Goal: Task Accomplishment & Management: Complete application form

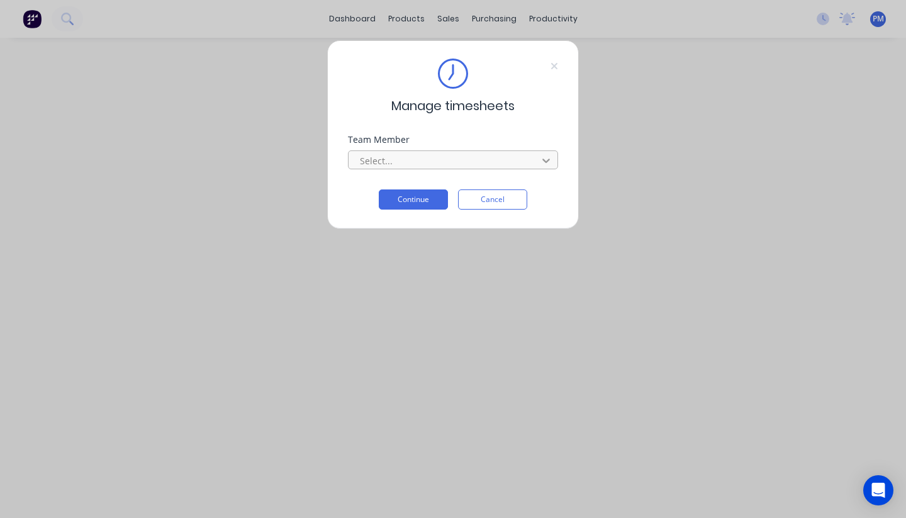
click at [537, 156] on div at bounding box center [546, 160] width 23 height 20
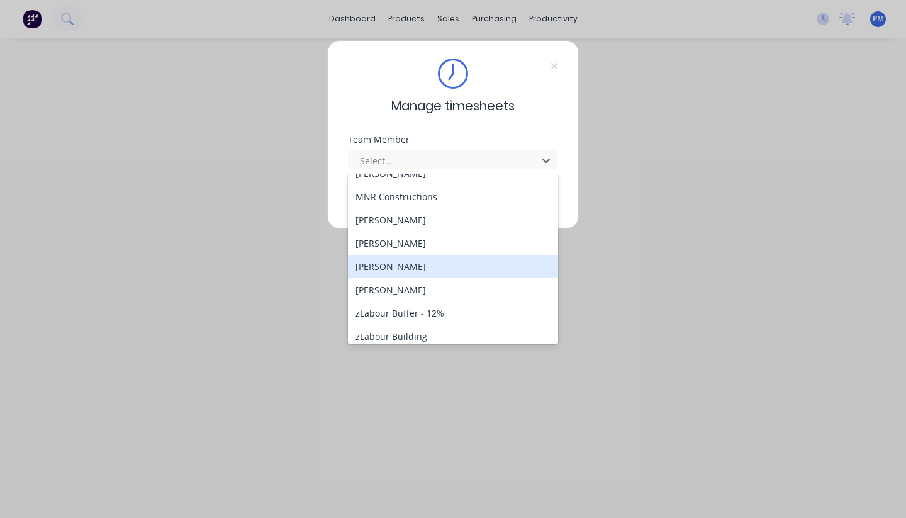
scroll to position [245, 0]
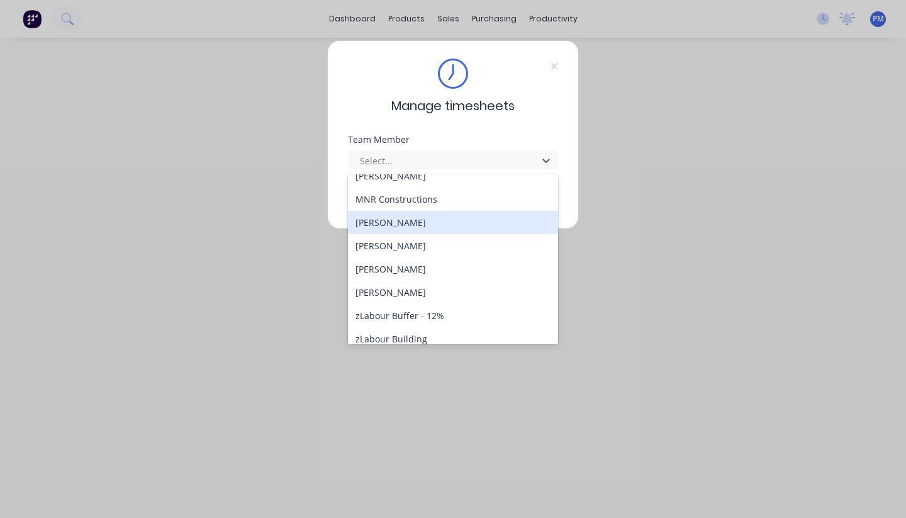
click at [391, 223] on div "[PERSON_NAME]" at bounding box center [453, 222] width 210 height 23
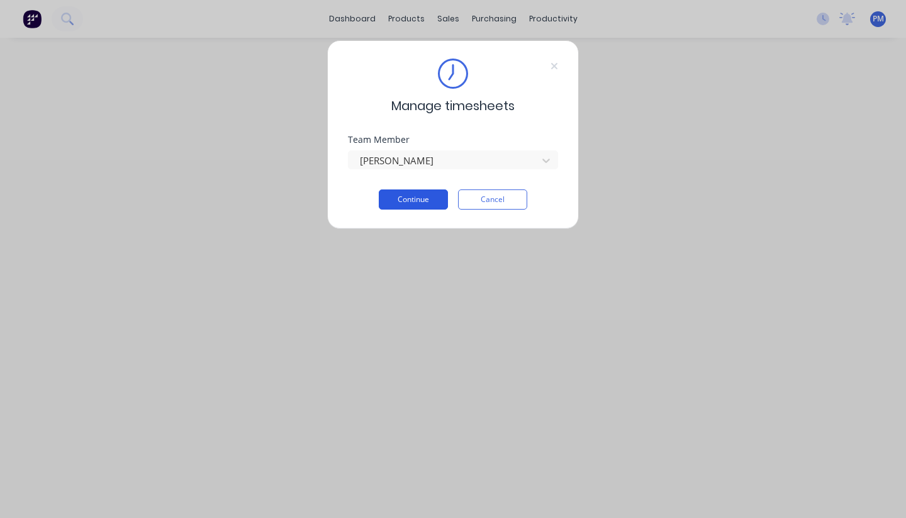
click at [428, 194] on button "Continue" at bounding box center [413, 199] width 69 height 20
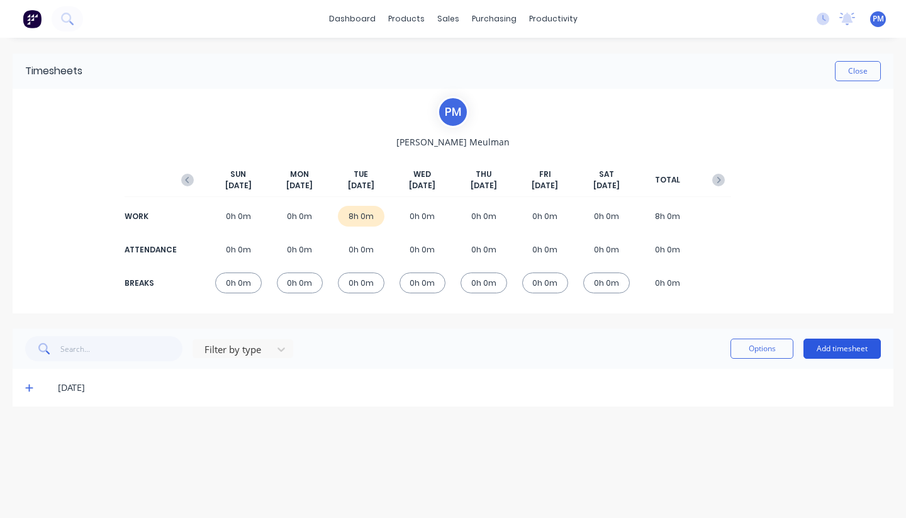
click at [838, 348] on button "Add timesheet" at bounding box center [841, 348] width 77 height 20
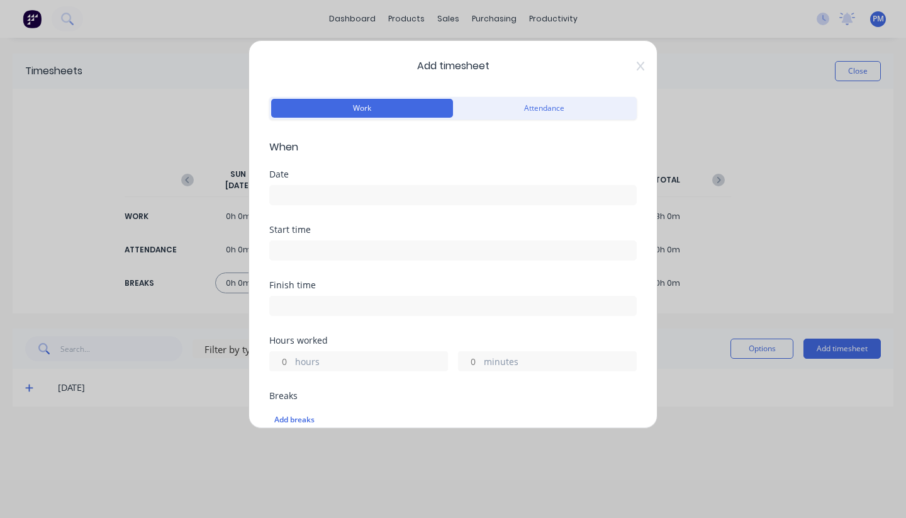
click at [294, 191] on input at bounding box center [453, 195] width 366 height 19
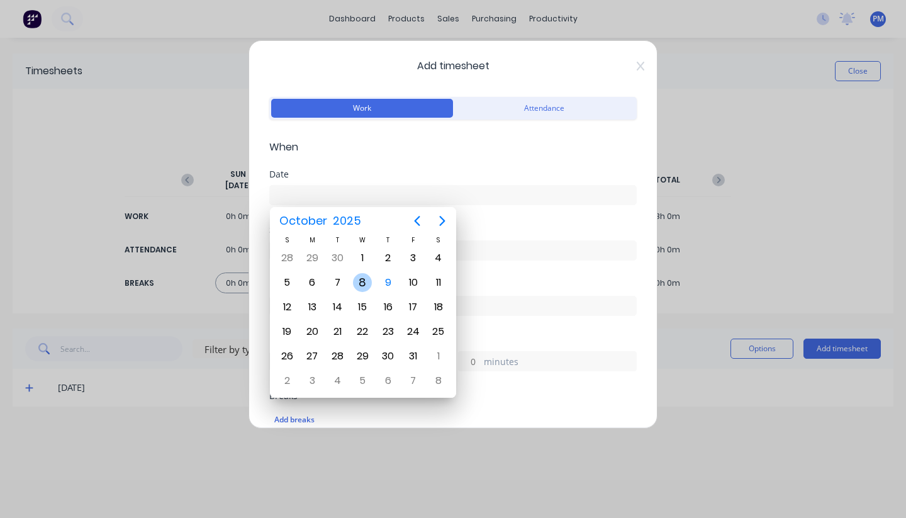
click at [362, 278] on div "8" at bounding box center [362, 282] width 19 height 19
type input "[DATE]"
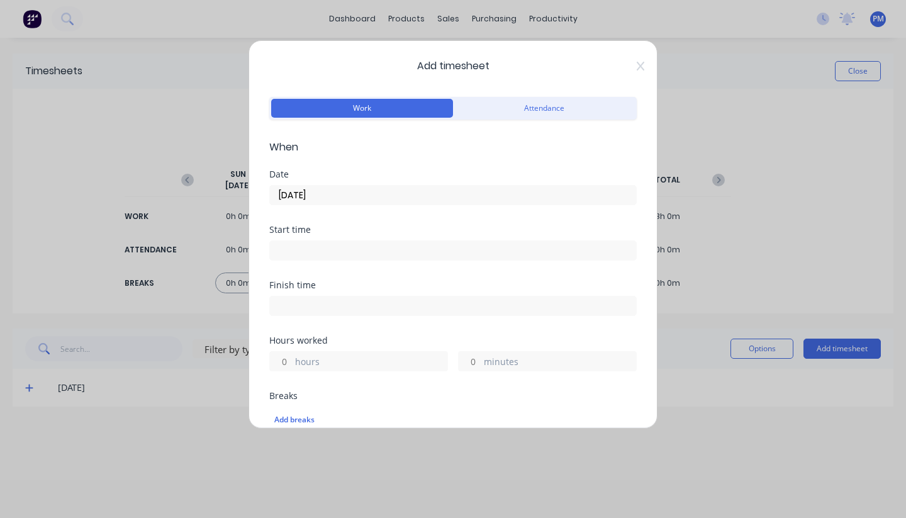
click at [303, 360] on label "hours" at bounding box center [371, 363] width 152 height 16
click at [292, 360] on input "hours" at bounding box center [281, 361] width 22 height 19
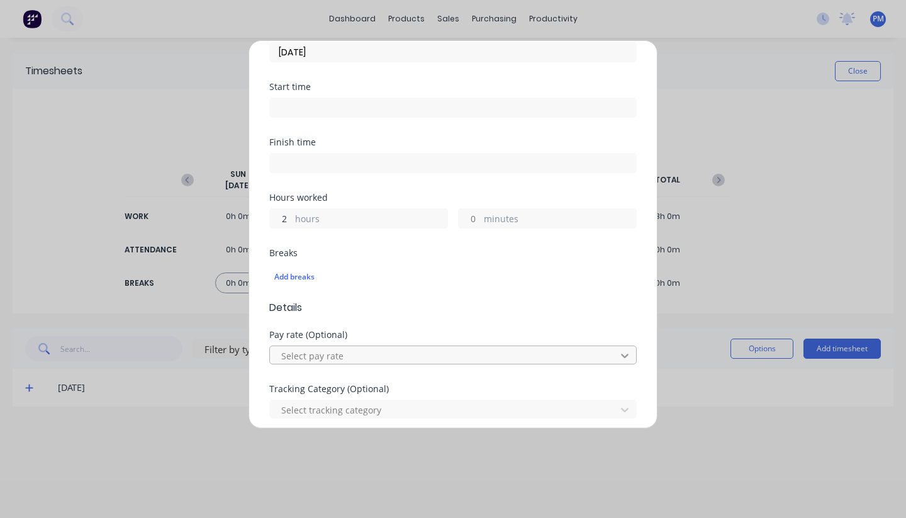
scroll to position [145, 0]
type input "2"
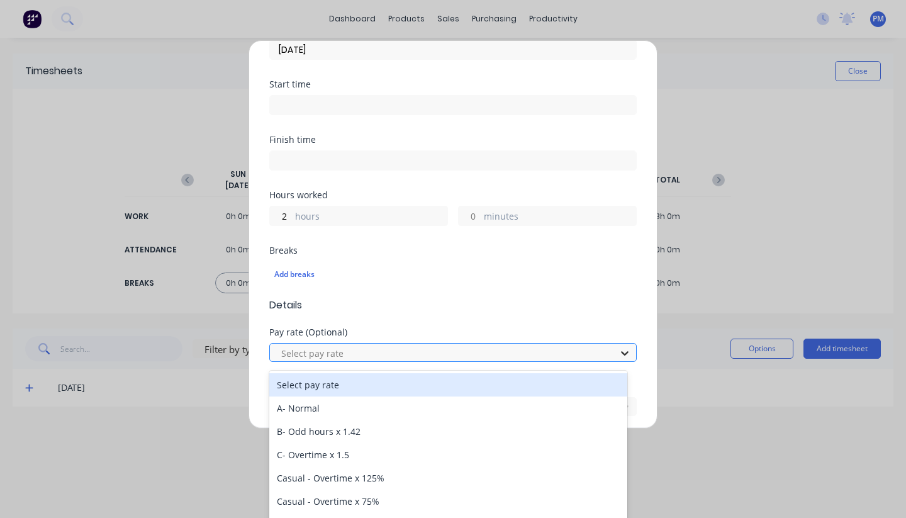
drag, startPoint x: 611, startPoint y: 348, endPoint x: 605, endPoint y: 348, distance: 6.3
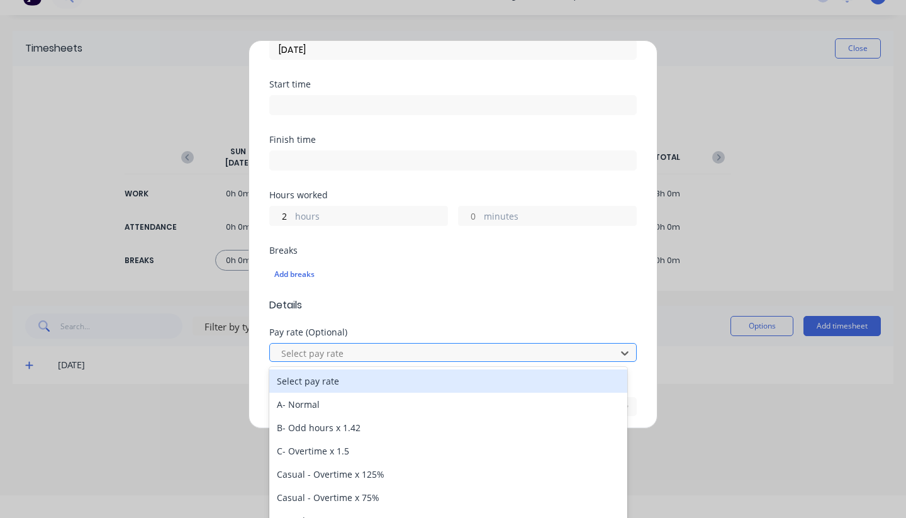
scroll to position [24, 0]
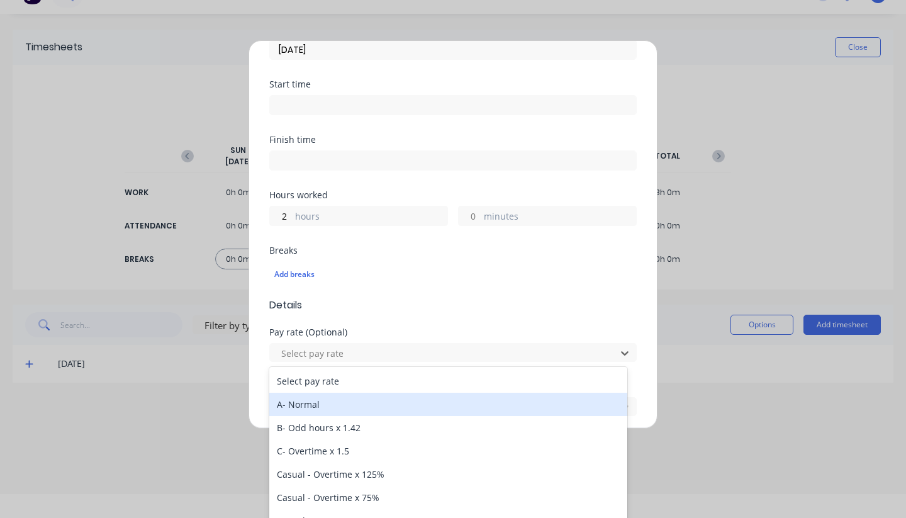
click at [314, 406] on div "A- Normal" at bounding box center [448, 403] width 358 height 23
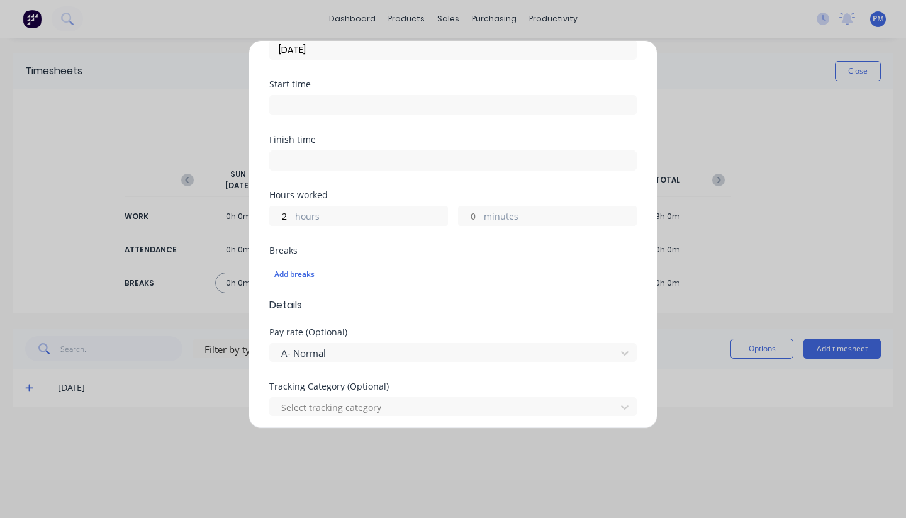
scroll to position [239, 0]
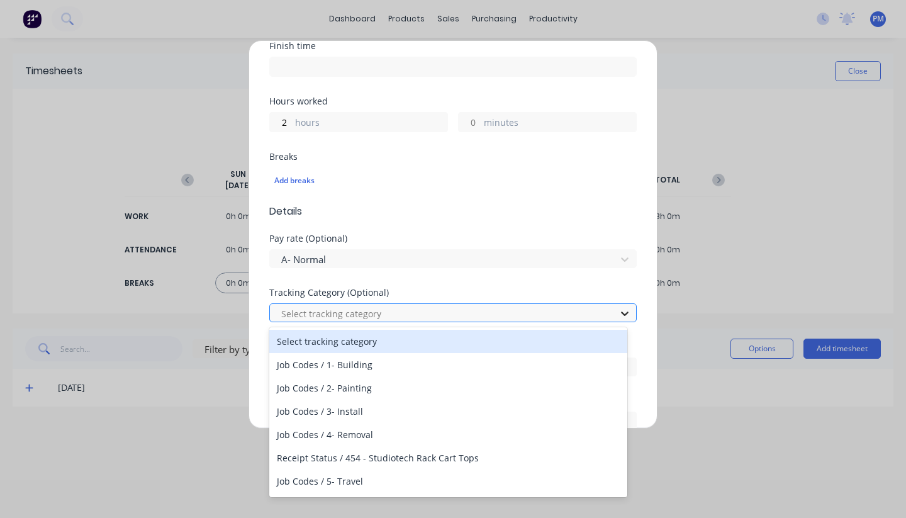
click at [621, 312] on icon at bounding box center [625, 313] width 8 height 4
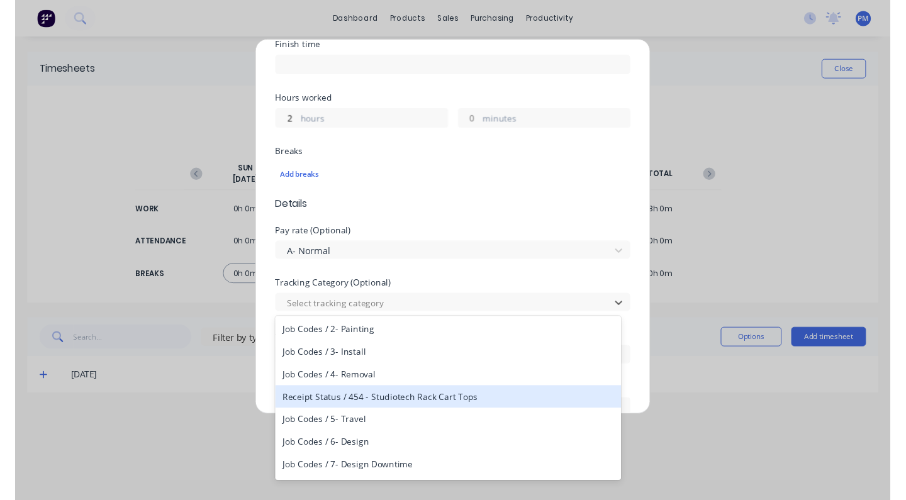
scroll to position [50, 0]
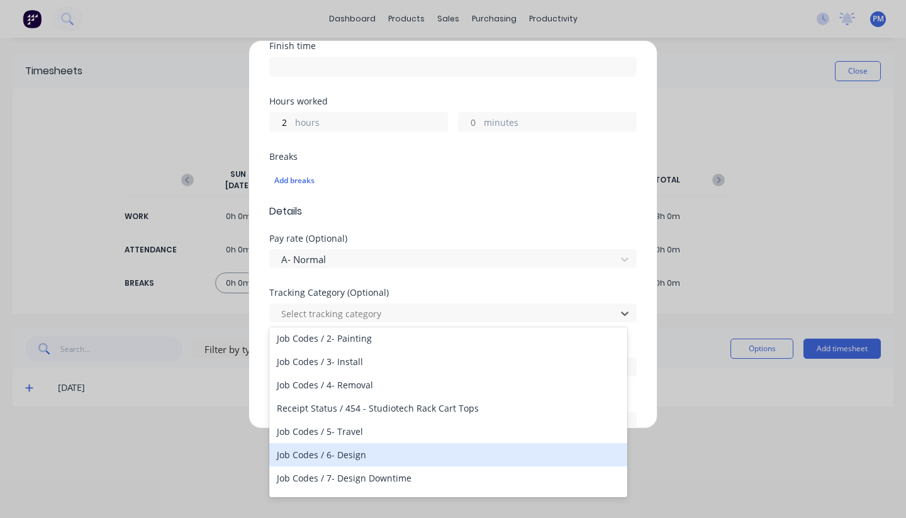
click at [355, 452] on div "Job Codes / 6- Design" at bounding box center [448, 454] width 358 height 23
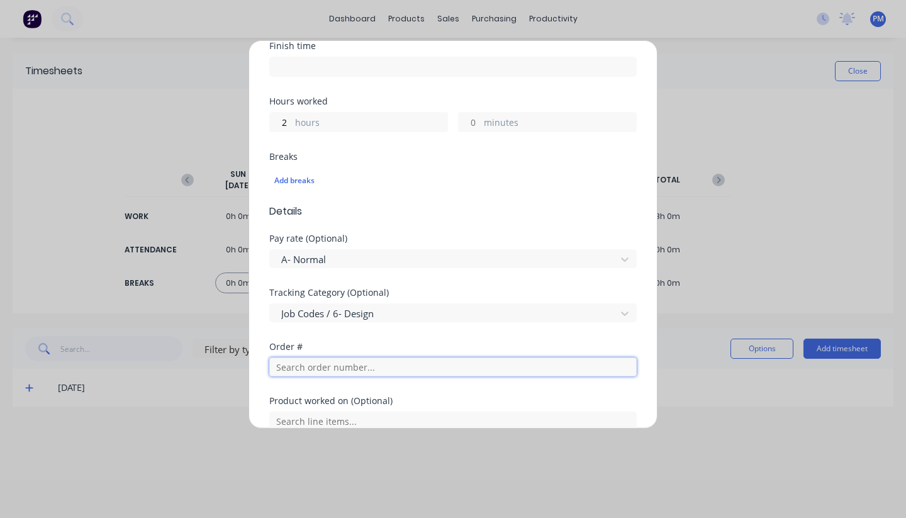
click at [304, 369] on input "text" at bounding box center [452, 366] width 367 height 19
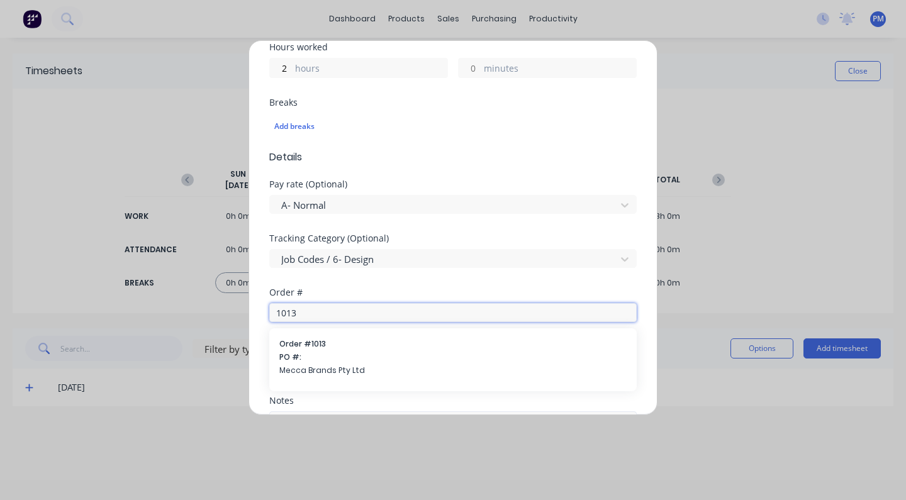
scroll to position [414, 0]
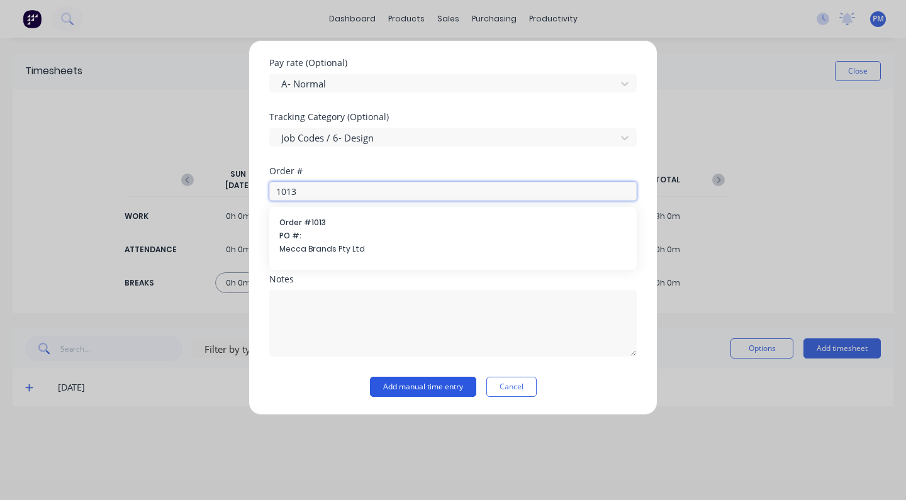
type input "1013"
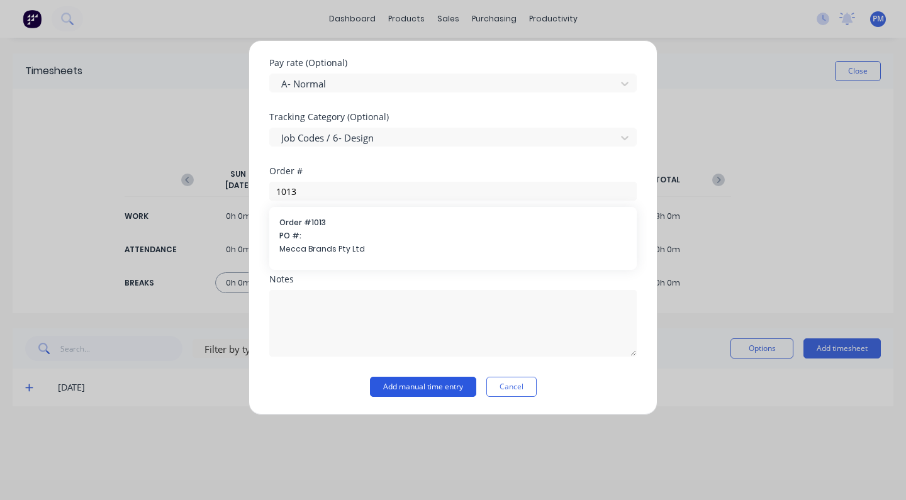
click at [423, 386] on button "Add manual time entry" at bounding box center [423, 387] width 106 height 20
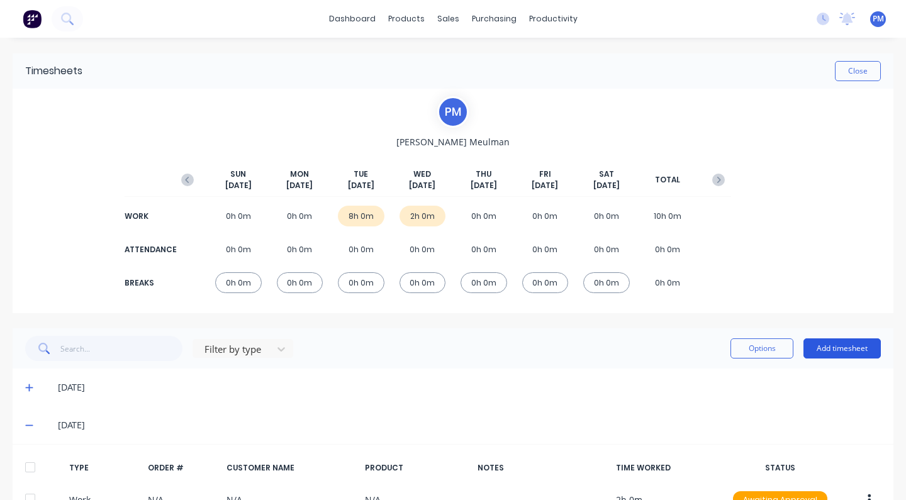
click at [831, 349] on button "Add timesheet" at bounding box center [841, 348] width 77 height 20
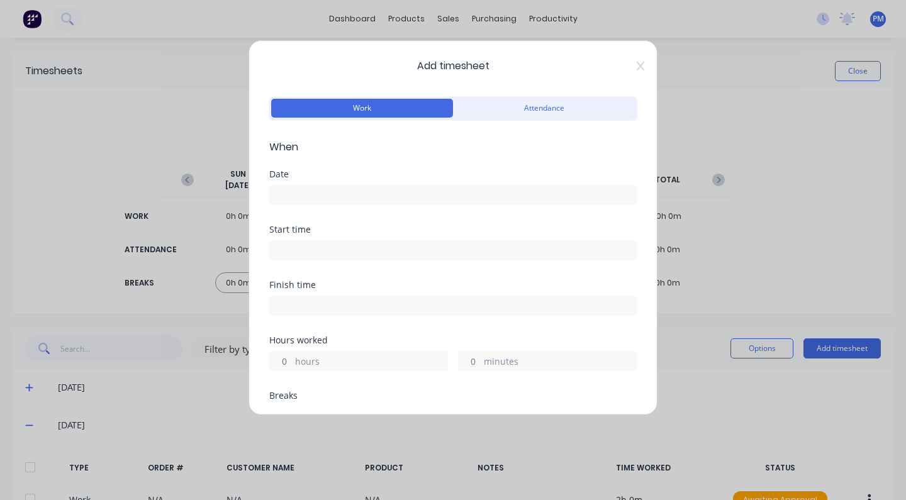
click at [296, 194] on input at bounding box center [453, 195] width 366 height 19
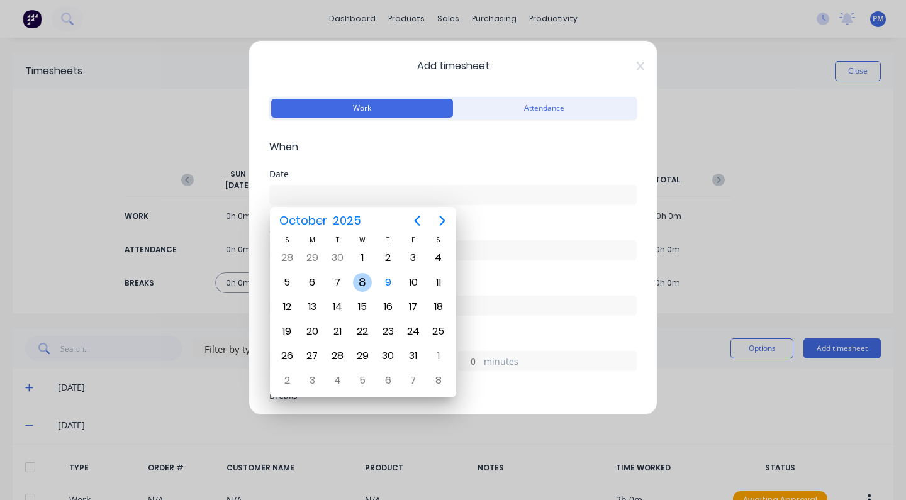
click at [362, 281] on div "8" at bounding box center [362, 282] width 19 height 19
type input "[DATE]"
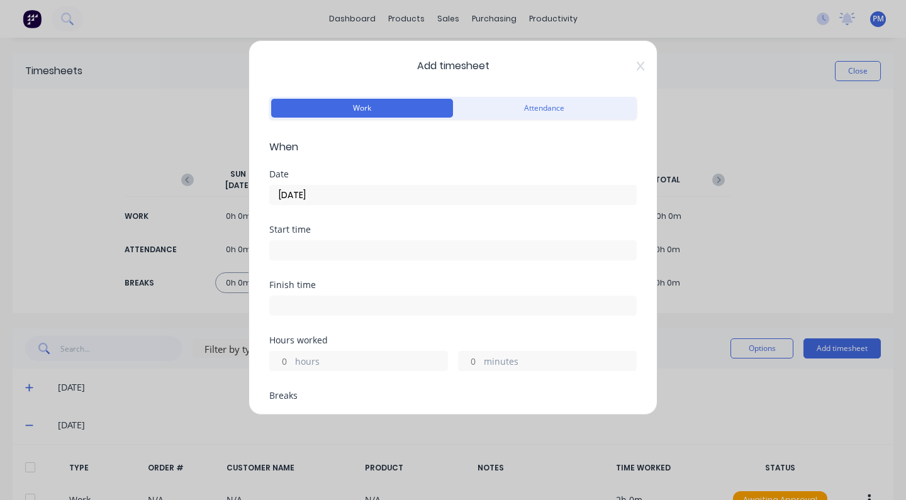
click at [297, 253] on input at bounding box center [453, 250] width 366 height 19
type input "04:46 PM"
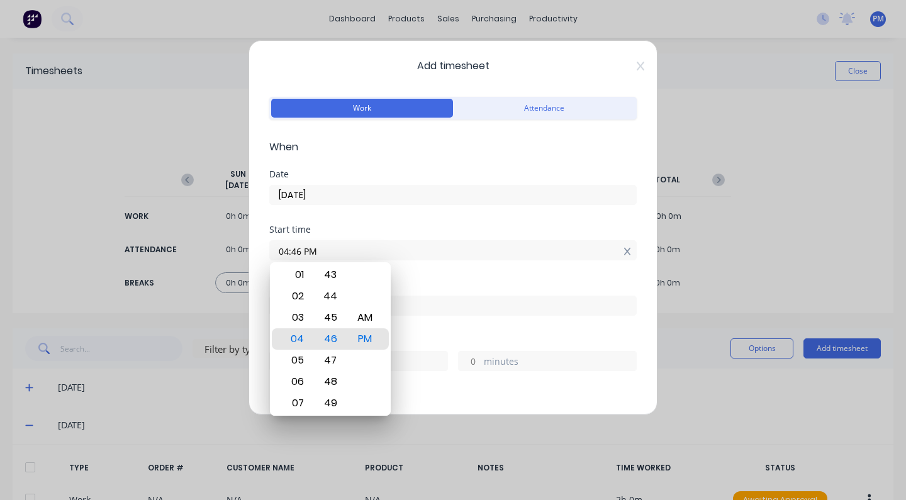
click at [623, 251] on icon at bounding box center [626, 252] width 7 height 8
type input "04:46 PM"
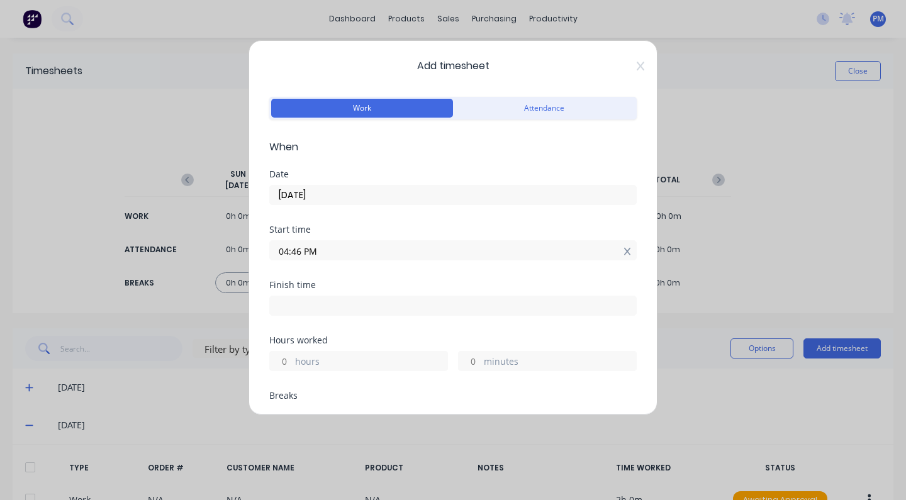
click at [624, 249] on icon at bounding box center [627, 251] width 7 height 9
click at [297, 370] on label "hours" at bounding box center [371, 372] width 152 height 16
click at [292, 370] on input "hours" at bounding box center [281, 370] width 22 height 19
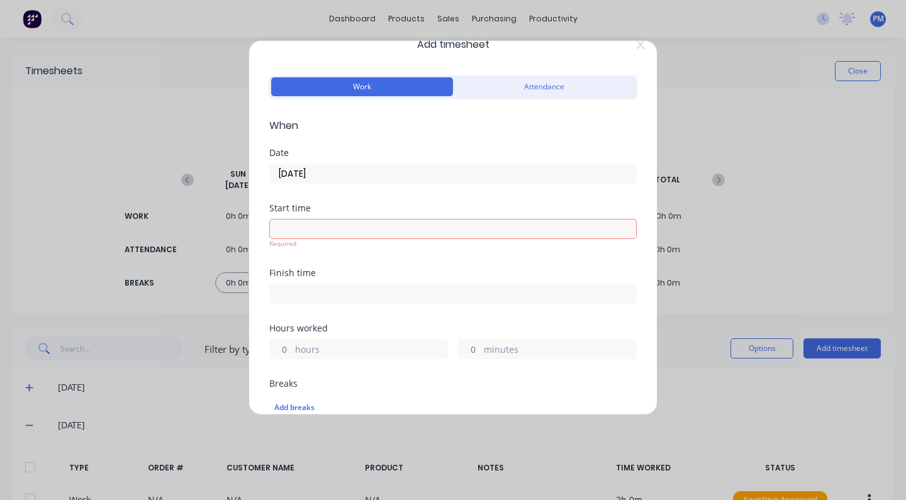
scroll to position [0, 0]
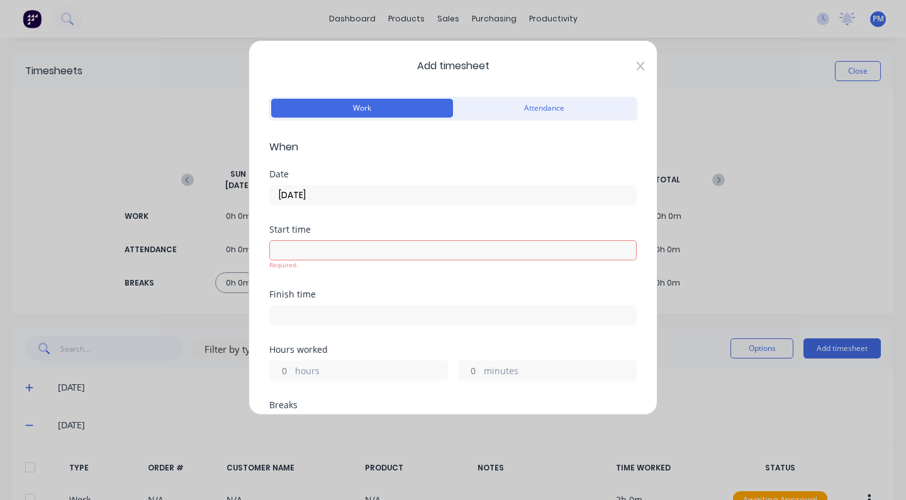
click at [636, 64] on icon at bounding box center [640, 66] width 8 height 10
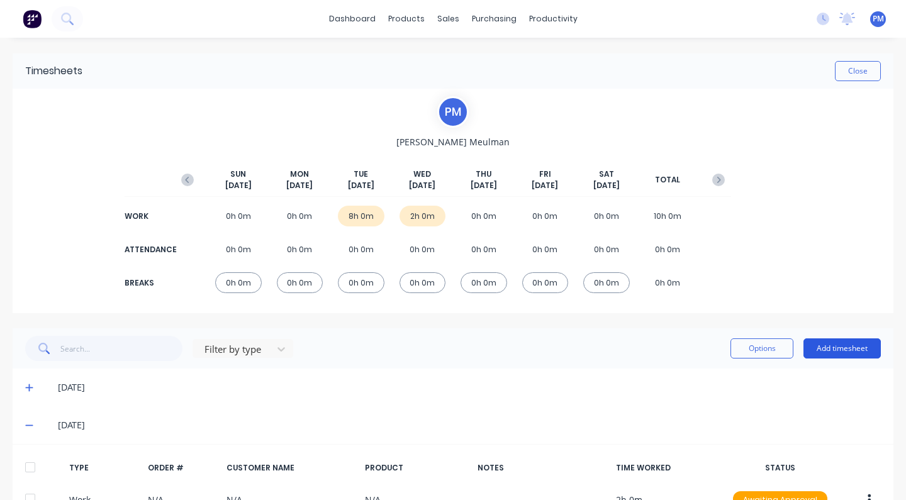
click at [843, 348] on button "Add timesheet" at bounding box center [841, 348] width 77 height 20
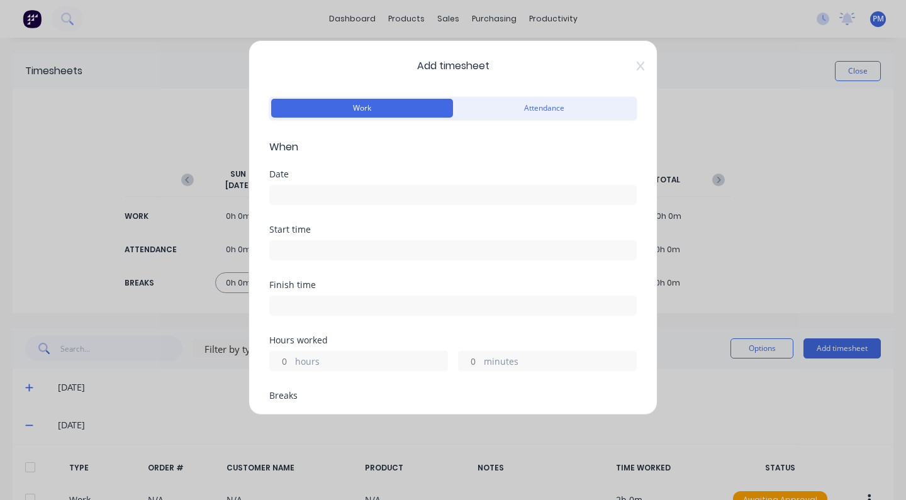
click at [289, 194] on input at bounding box center [453, 195] width 366 height 19
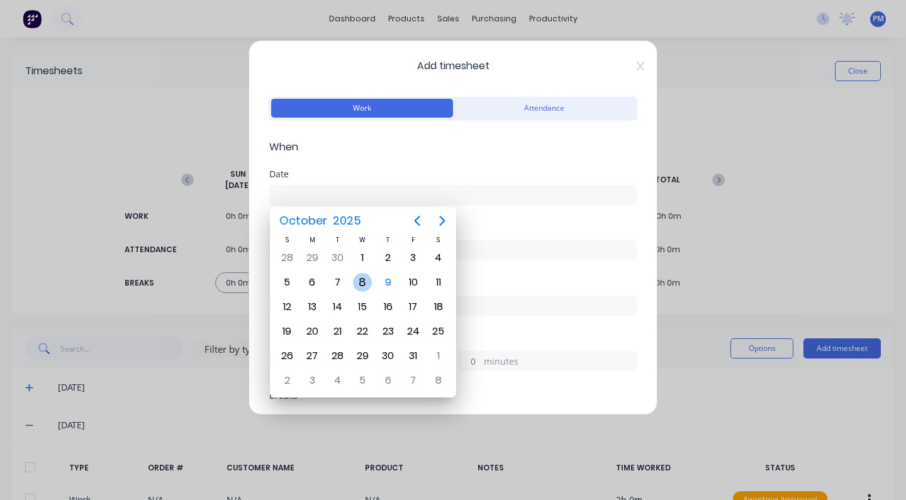
click at [362, 280] on div "8" at bounding box center [362, 282] width 19 height 19
type input "[DATE]"
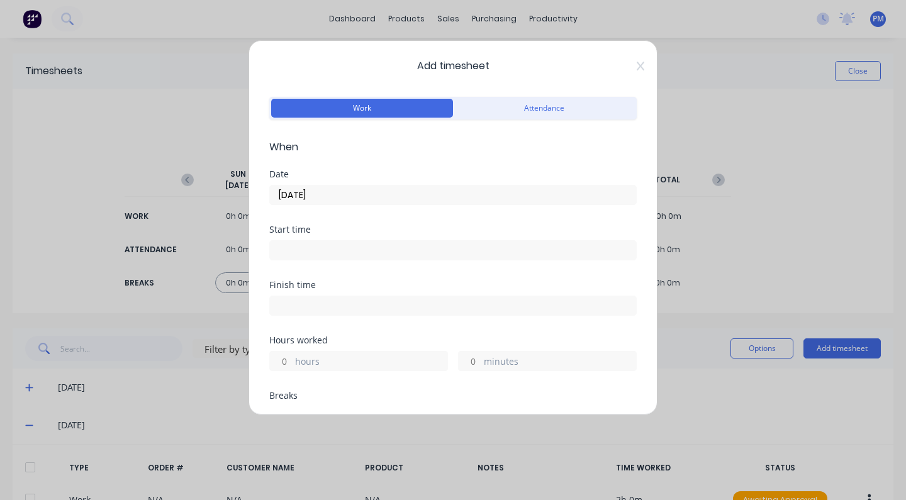
click at [309, 357] on label "hours" at bounding box center [371, 363] width 152 height 16
click at [292, 357] on input "hours" at bounding box center [281, 361] width 22 height 19
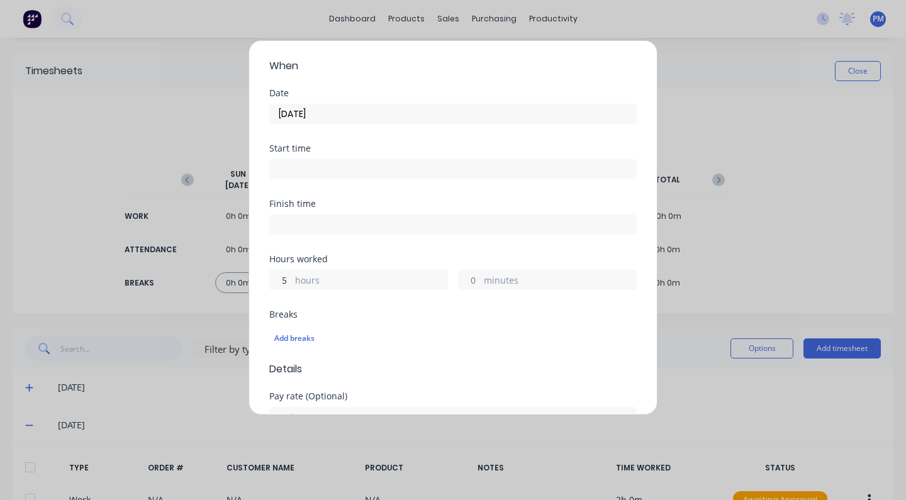
scroll to position [330, 0]
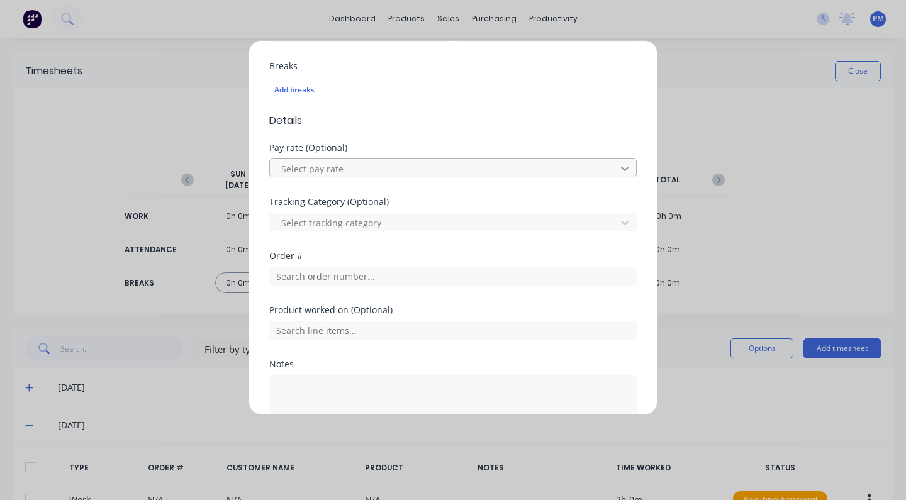
type input "5"
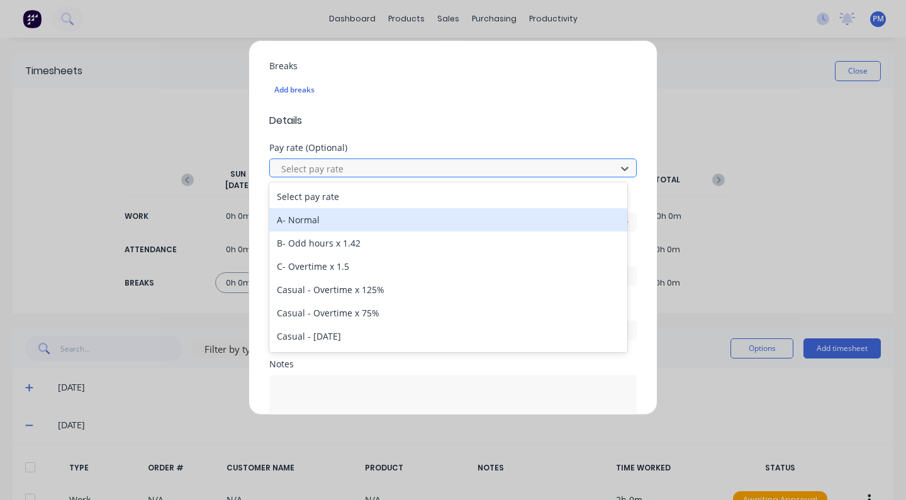
click at [314, 225] on div "A- Normal" at bounding box center [448, 219] width 358 height 23
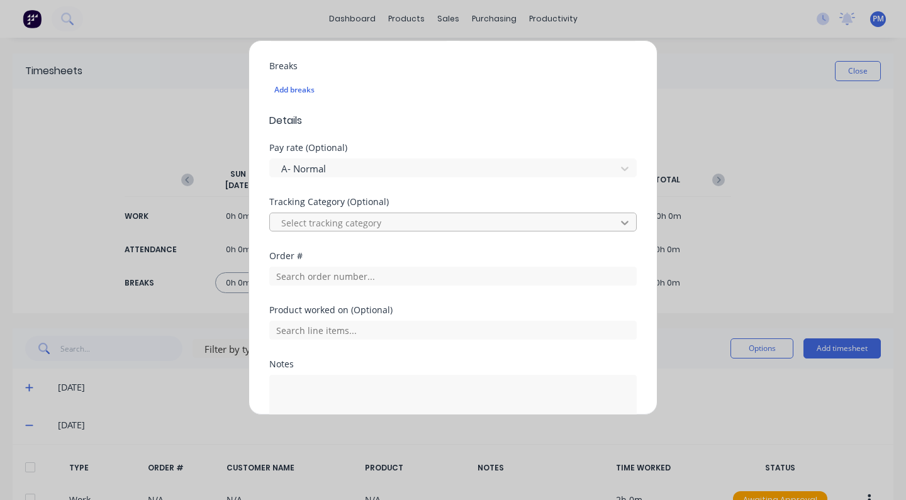
click at [621, 221] on icon at bounding box center [625, 223] width 8 height 4
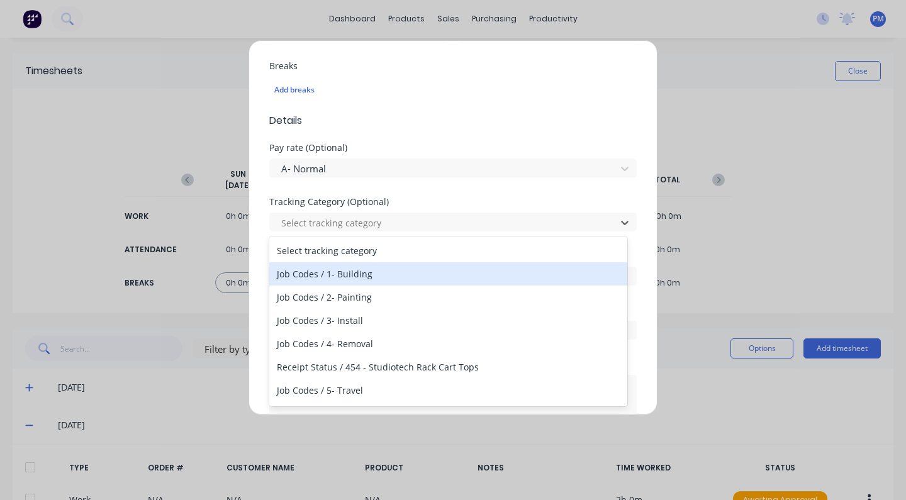
scroll to position [14, 0]
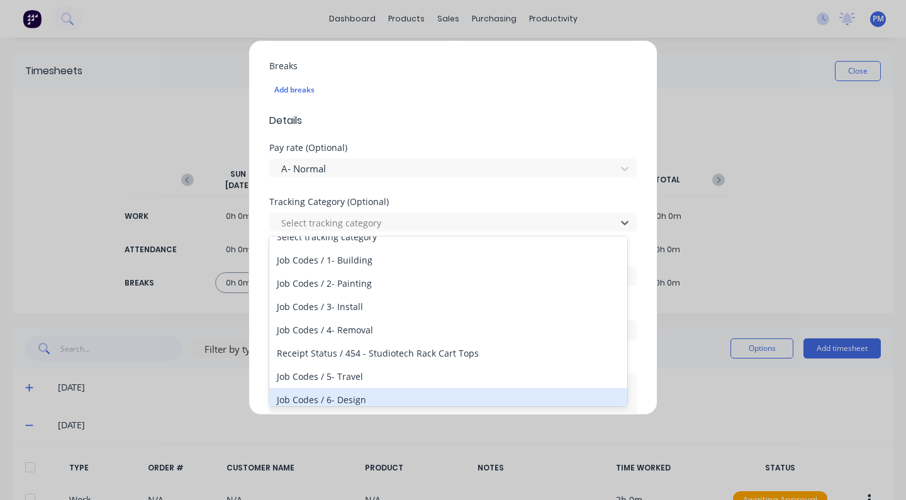
click at [345, 401] on div "Job Codes / 6- Design" at bounding box center [448, 399] width 358 height 23
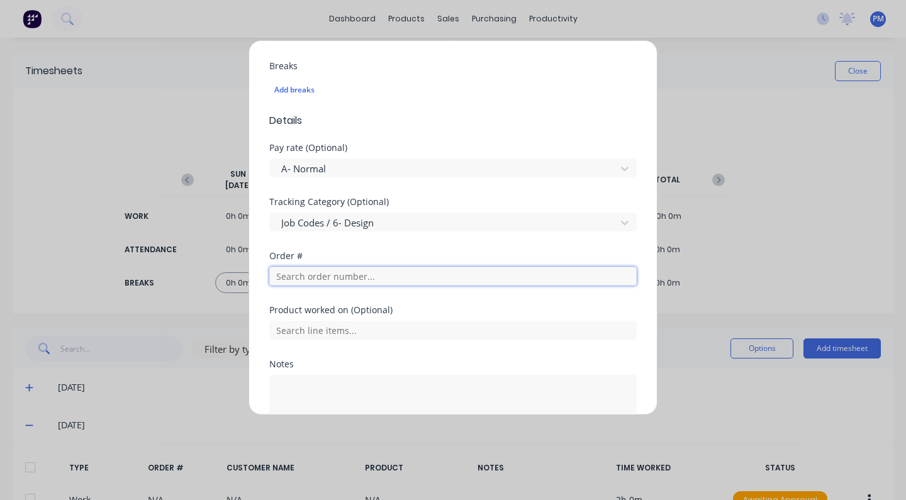
click at [325, 276] on input "text" at bounding box center [452, 276] width 367 height 19
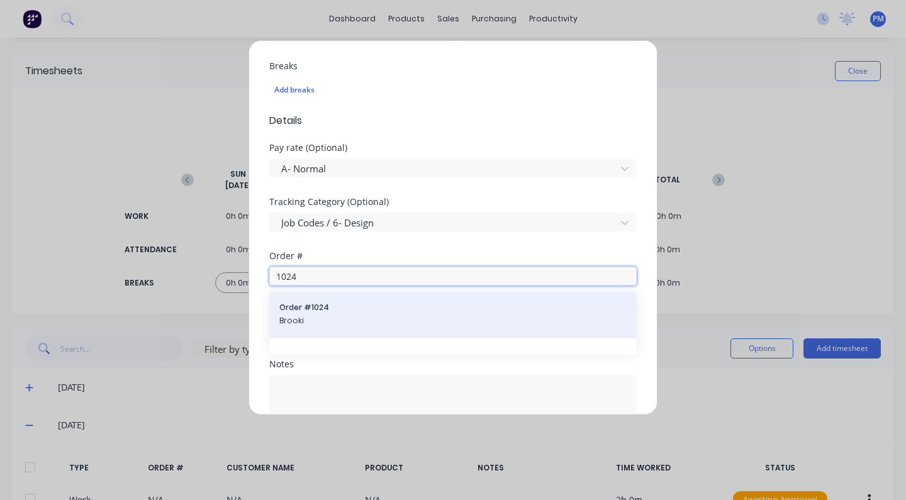
scroll to position [350, 0]
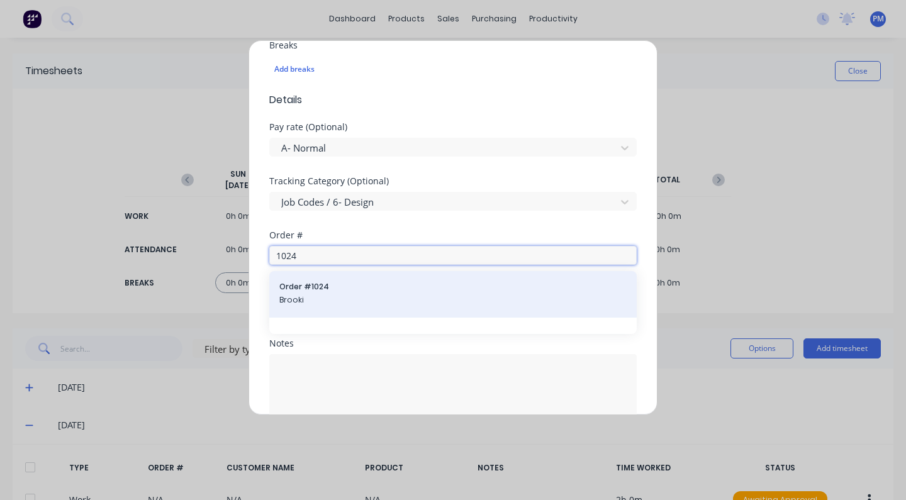
type input "1024"
click at [431, 294] on span "Brooki" at bounding box center [452, 299] width 347 height 11
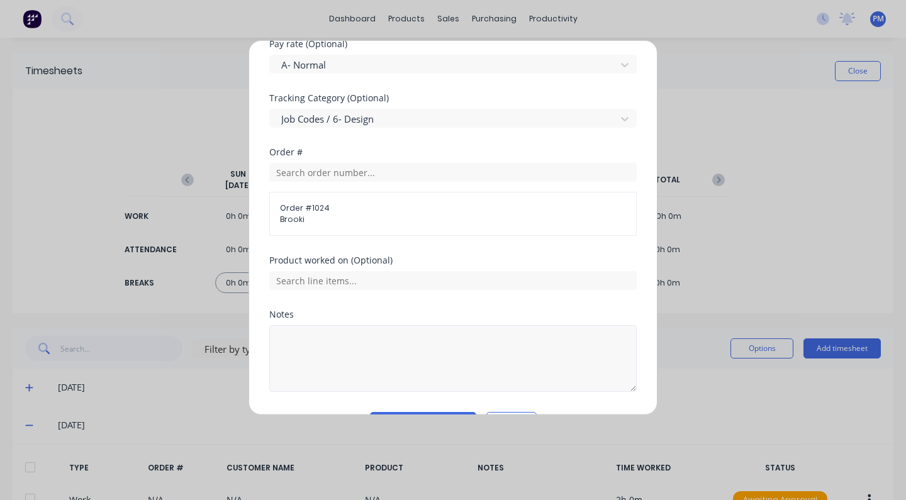
scroll to position [469, 0]
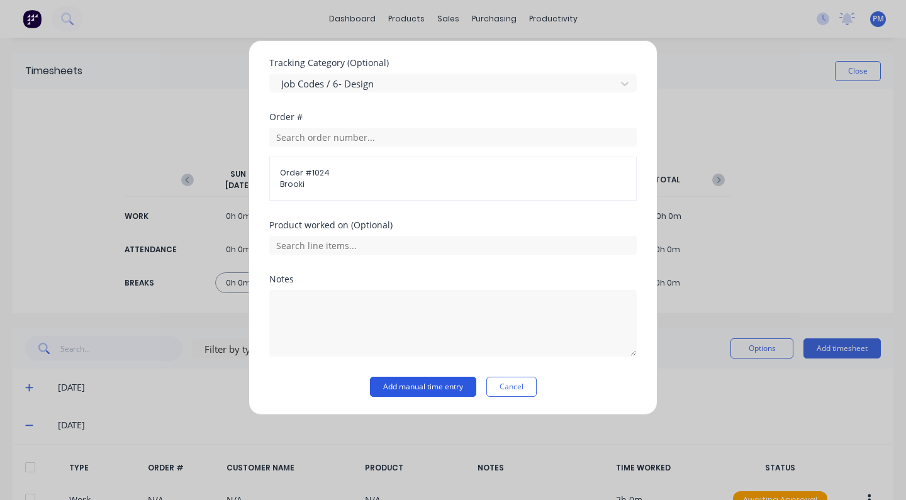
click at [423, 387] on button "Add manual time entry" at bounding box center [423, 387] width 106 height 20
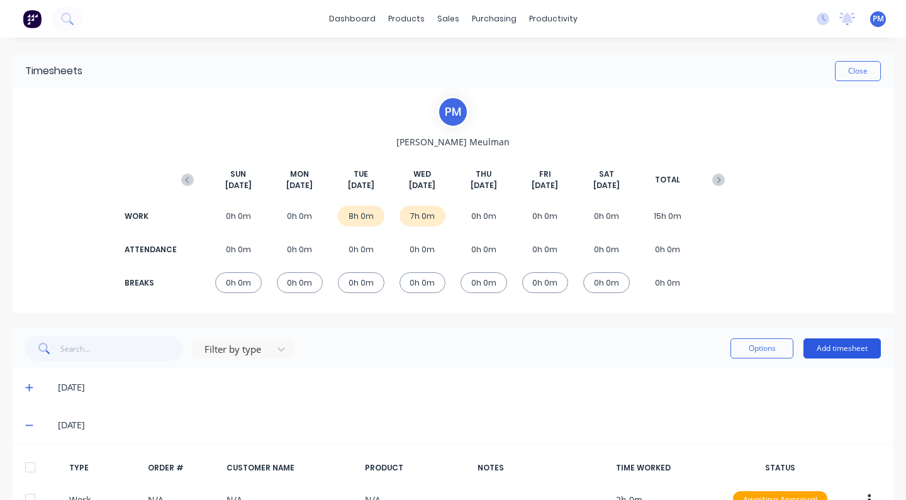
click at [832, 348] on button "Add timesheet" at bounding box center [841, 348] width 77 height 20
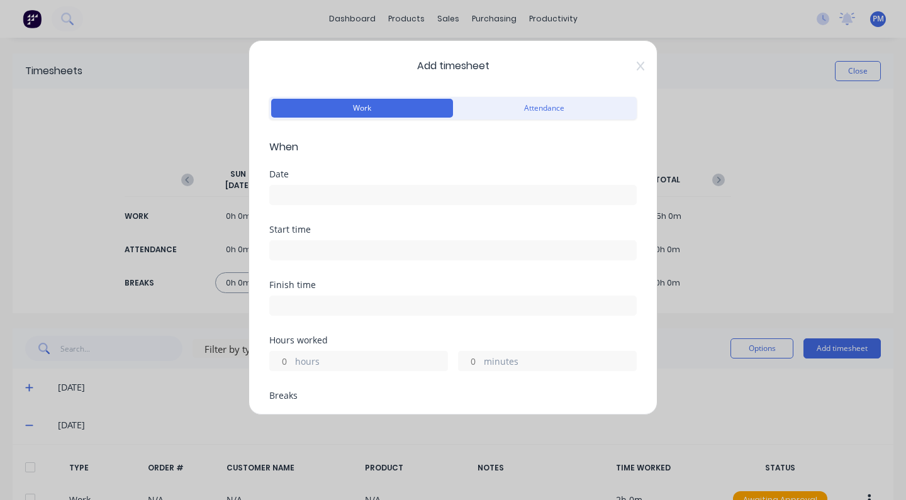
click at [298, 196] on input at bounding box center [453, 195] width 366 height 19
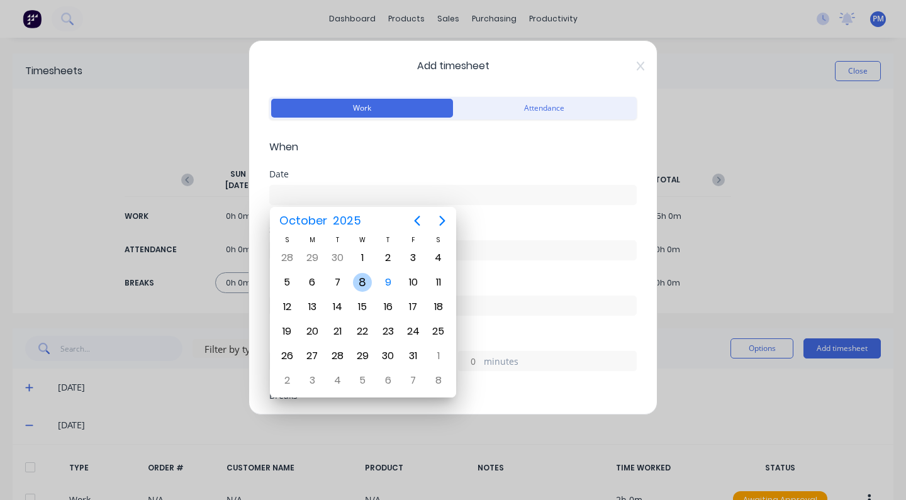
click at [363, 287] on div "8" at bounding box center [362, 282] width 19 height 19
type input "[DATE]"
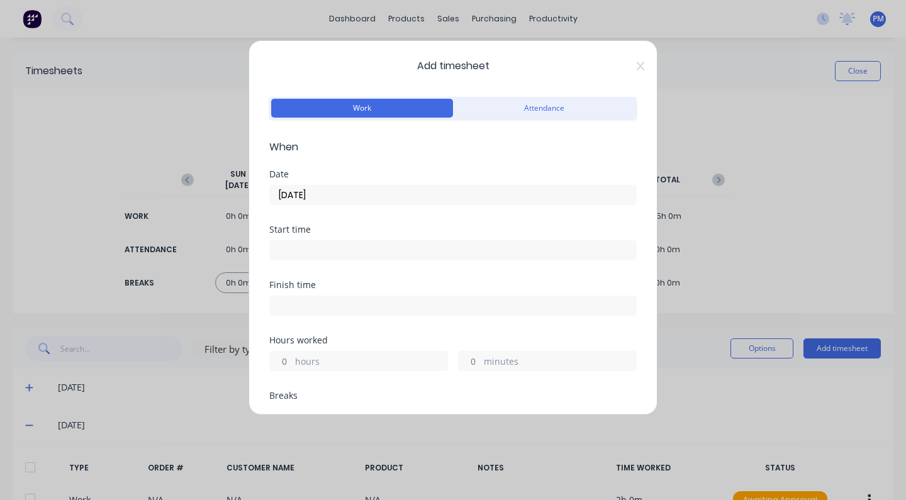
click at [289, 362] on input "hours" at bounding box center [281, 361] width 22 height 19
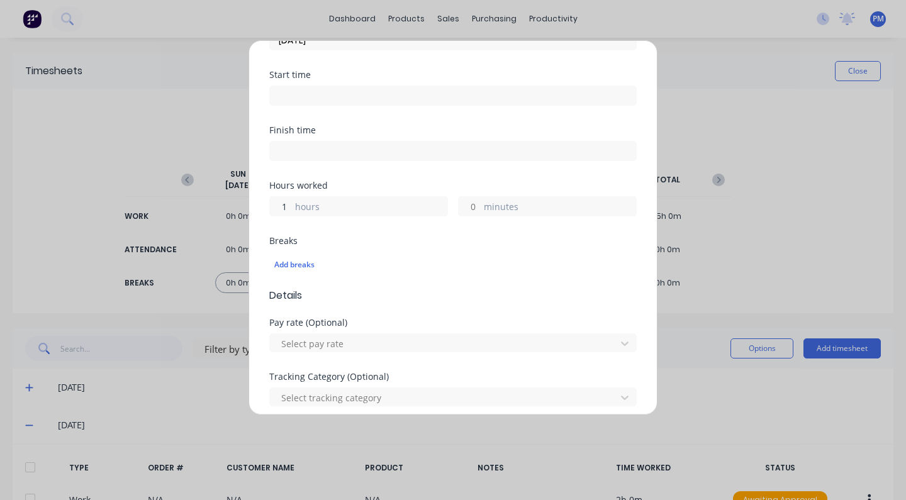
scroll to position [244, 0]
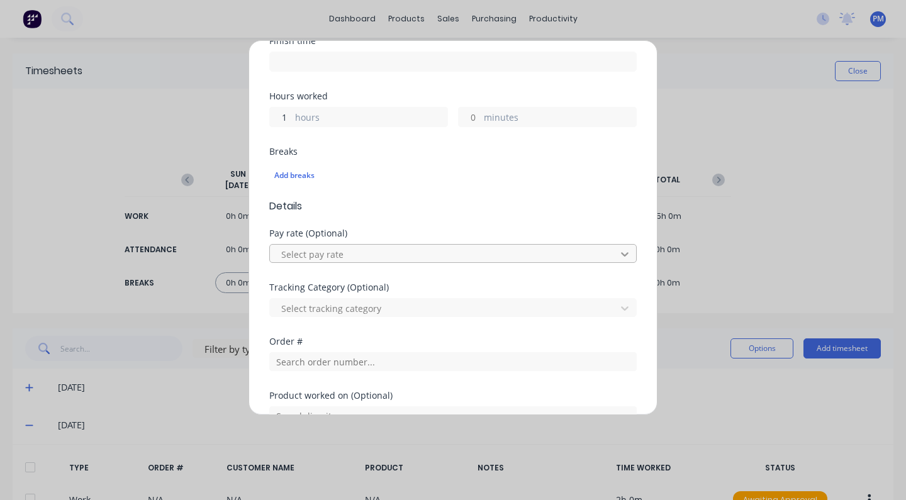
type input "1"
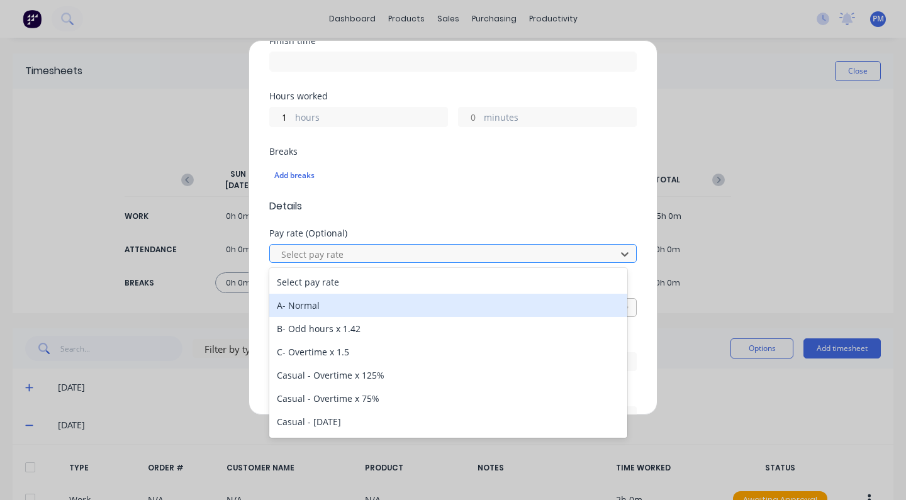
click at [319, 309] on div "A- Normal" at bounding box center [448, 305] width 358 height 23
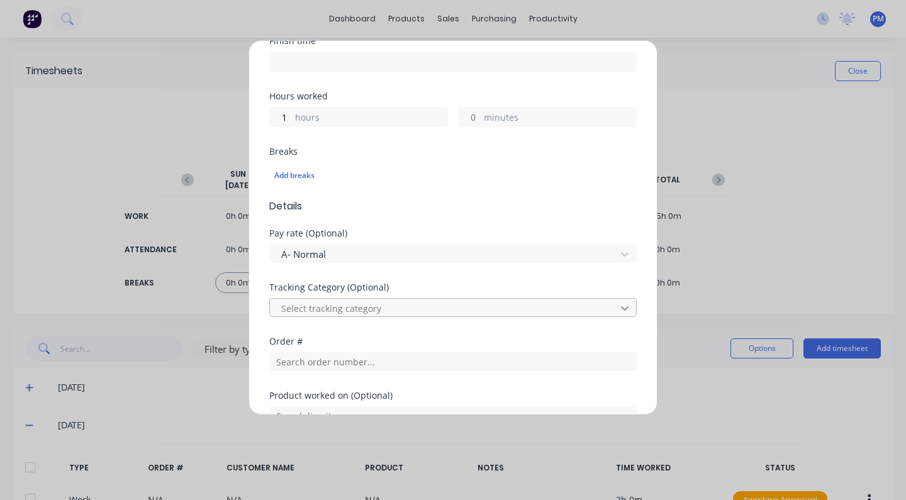
click at [618, 306] on icon at bounding box center [624, 308] width 13 height 13
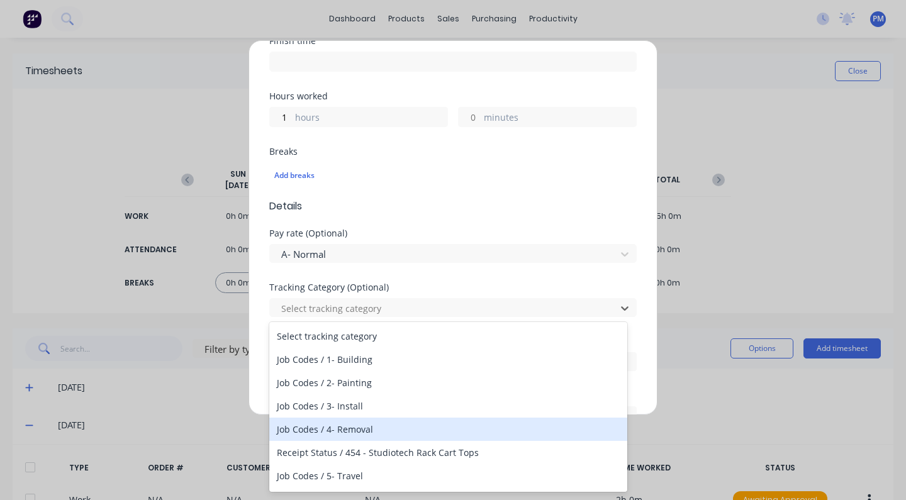
scroll to position [14, 0]
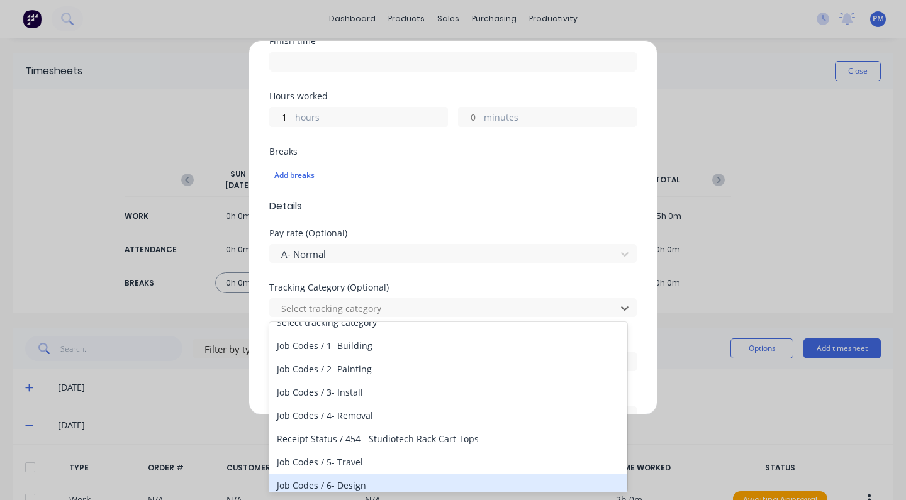
click at [357, 487] on div "Job Codes / 6- Design" at bounding box center [448, 485] width 358 height 23
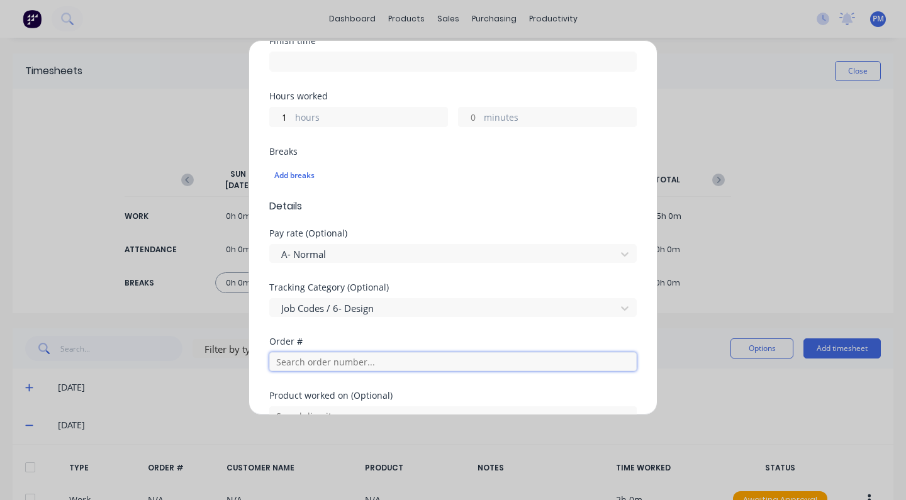
click at [296, 363] on input "text" at bounding box center [452, 361] width 367 height 19
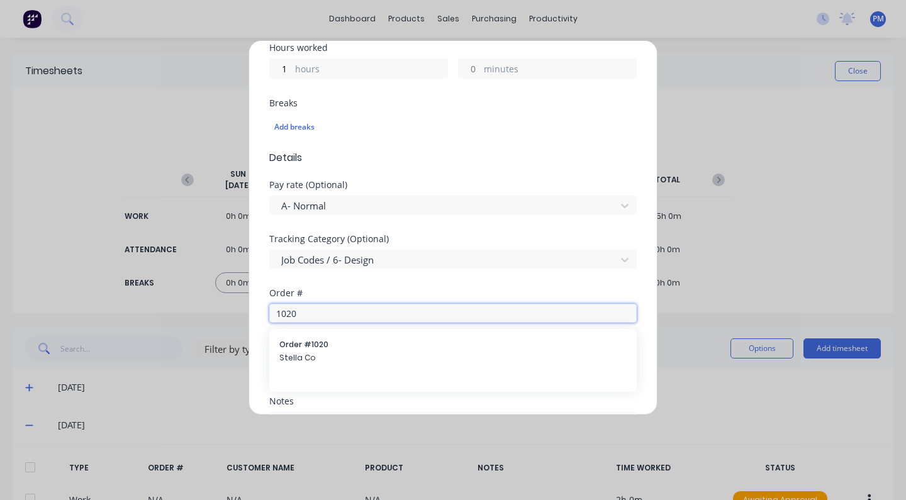
scroll to position [345, 0]
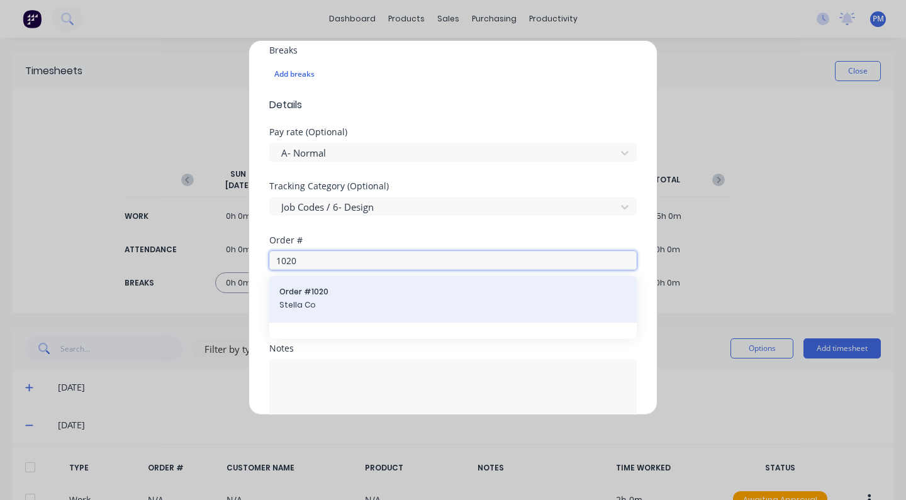
type input "1020"
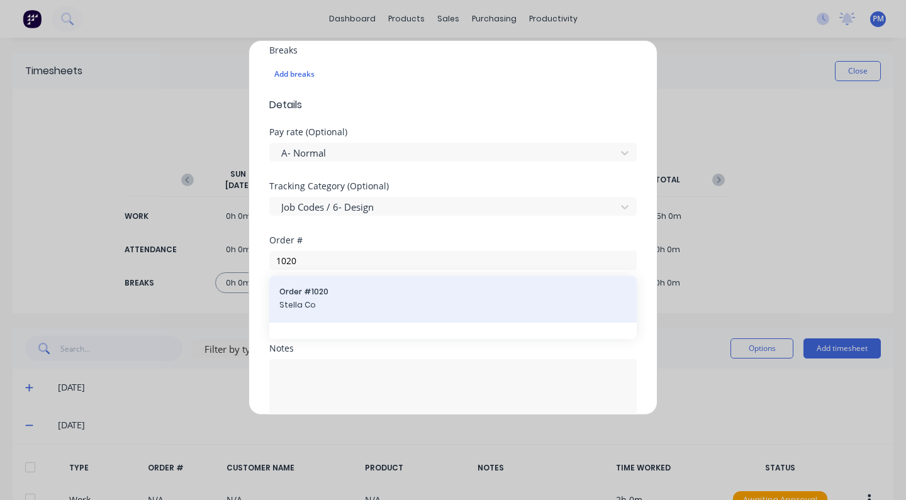
click at [412, 300] on span "Stella Co" at bounding box center [452, 304] width 347 height 11
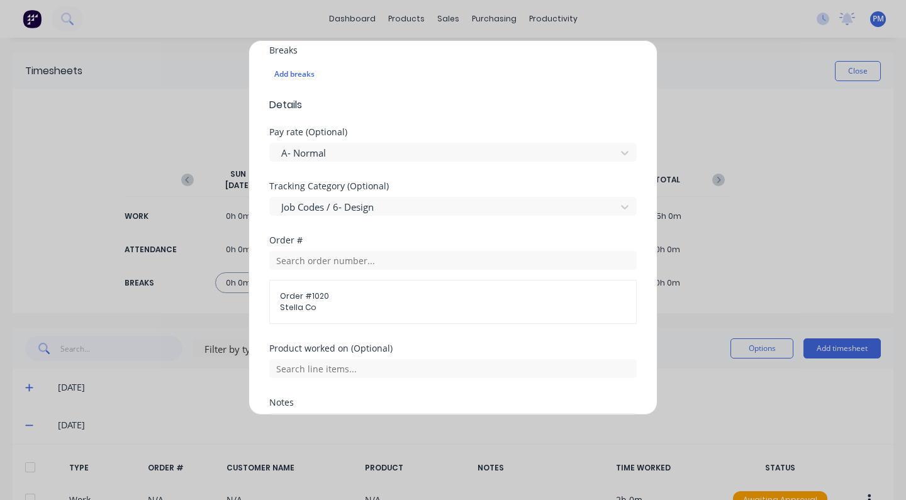
scroll to position [469, 0]
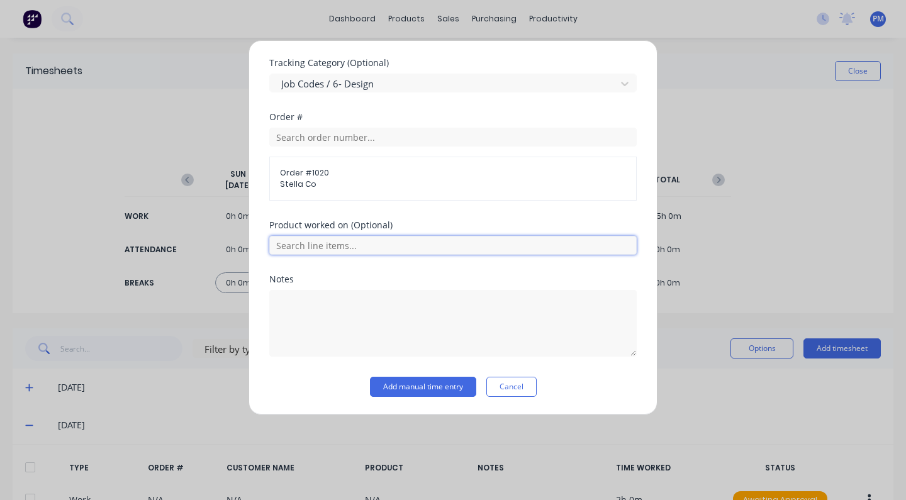
click at [380, 246] on input "text" at bounding box center [452, 245] width 367 height 19
type input "Plinths"
click at [430, 293] on div "No results found" at bounding box center [452, 292] width 367 height 63
click at [311, 249] on input "Plinths" at bounding box center [452, 245] width 367 height 19
drag, startPoint x: 311, startPoint y: 248, endPoint x: 259, endPoint y: 241, distance: 52.6
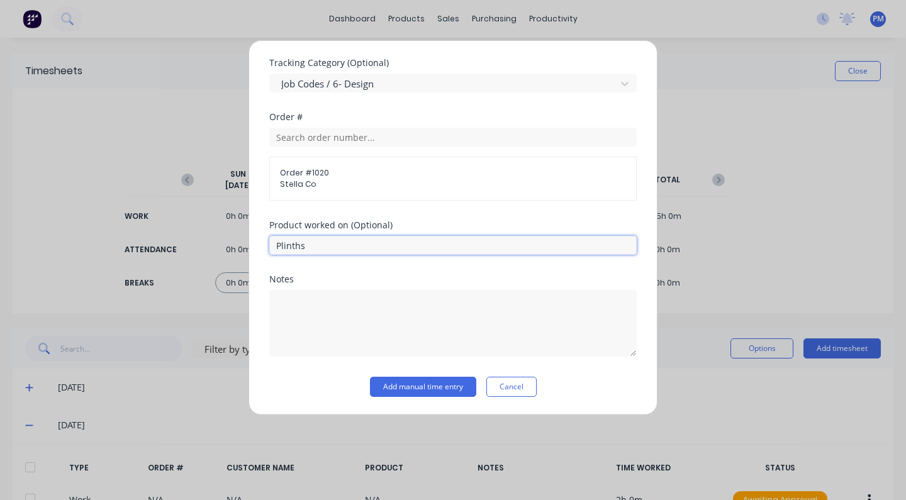
click at [262, 245] on div "Add timesheet Work Attendance When Date [DATE] Start time Finish time Hours wor…" at bounding box center [452, 227] width 409 height 375
click at [435, 389] on button "Add manual time entry" at bounding box center [423, 387] width 106 height 20
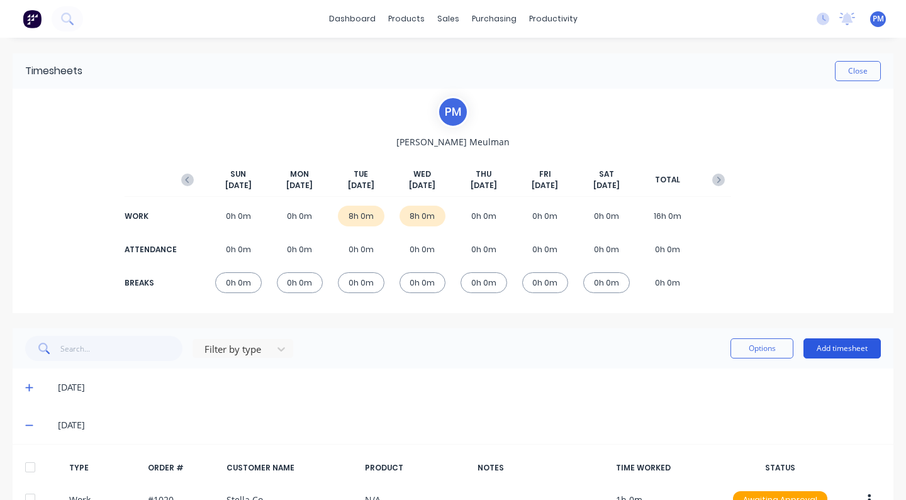
click at [823, 348] on button "Add timesheet" at bounding box center [841, 348] width 77 height 20
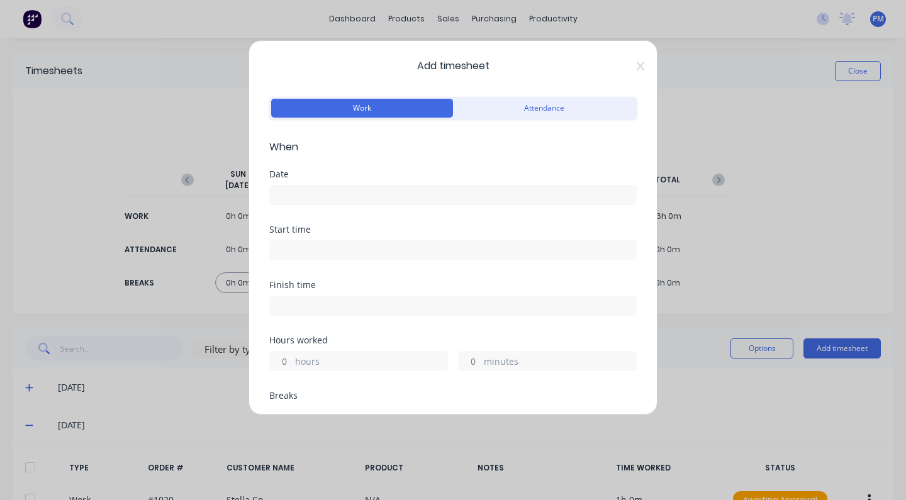
click at [330, 185] on label at bounding box center [452, 195] width 367 height 20
click at [330, 186] on input at bounding box center [453, 195] width 366 height 19
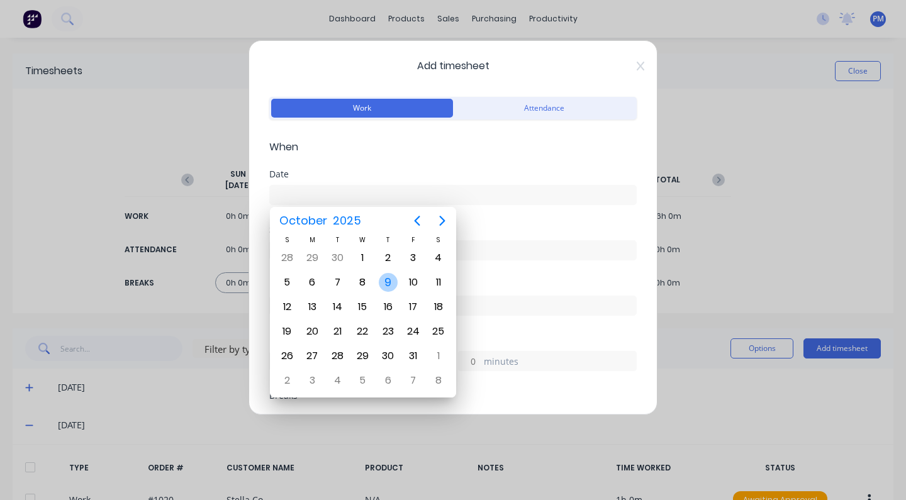
click at [386, 277] on div "9" at bounding box center [388, 282] width 19 height 19
type input "[DATE]"
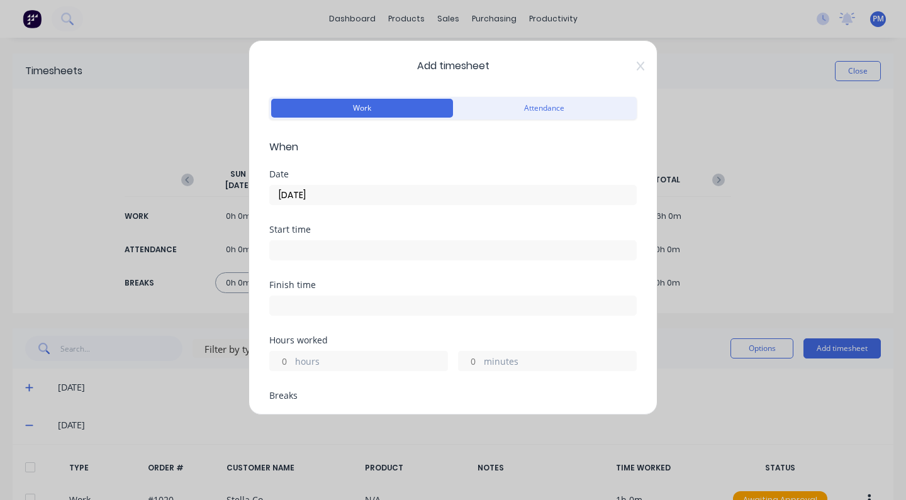
click at [298, 252] on input at bounding box center [453, 250] width 366 height 19
type input "04:49 PM"
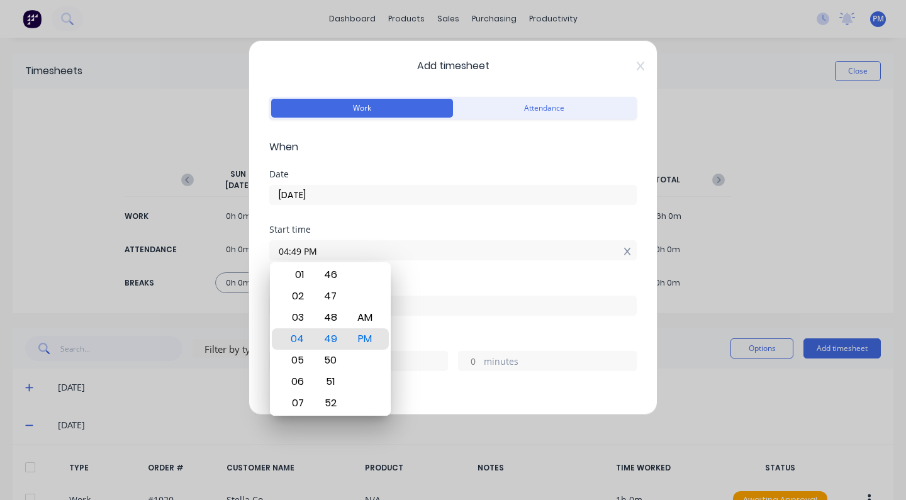
click at [623, 251] on icon at bounding box center [626, 252] width 7 height 8
type input "04:49 PM"
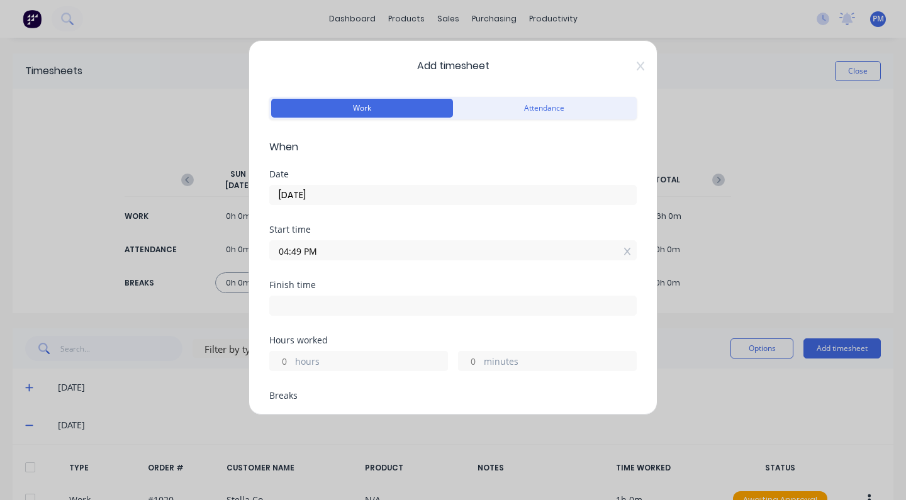
click at [299, 307] on input at bounding box center [453, 305] width 366 height 19
type input "04:49 PM"
type input "0"
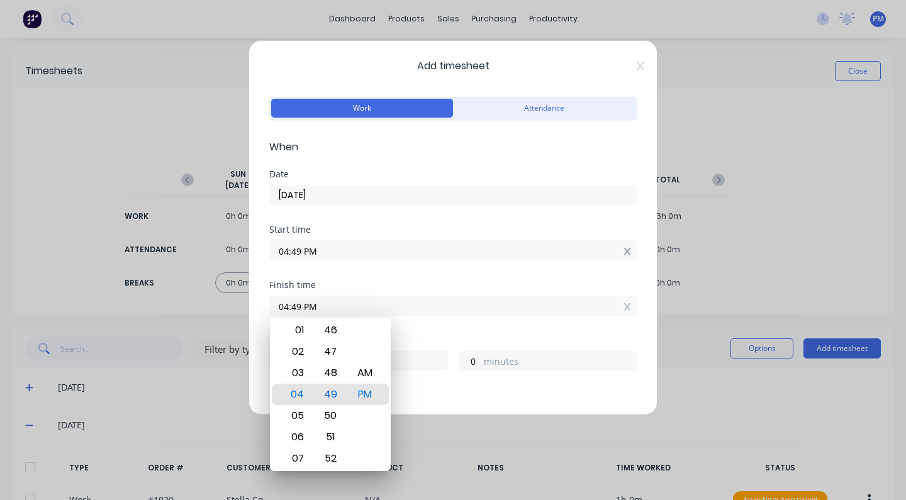
click at [623, 250] on icon at bounding box center [626, 252] width 7 height 8
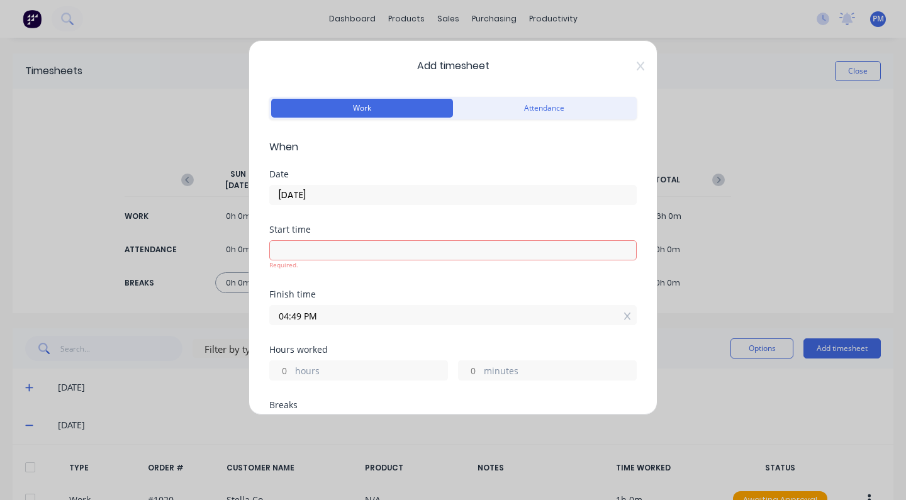
click at [636, 65] on icon at bounding box center [640, 66] width 8 height 9
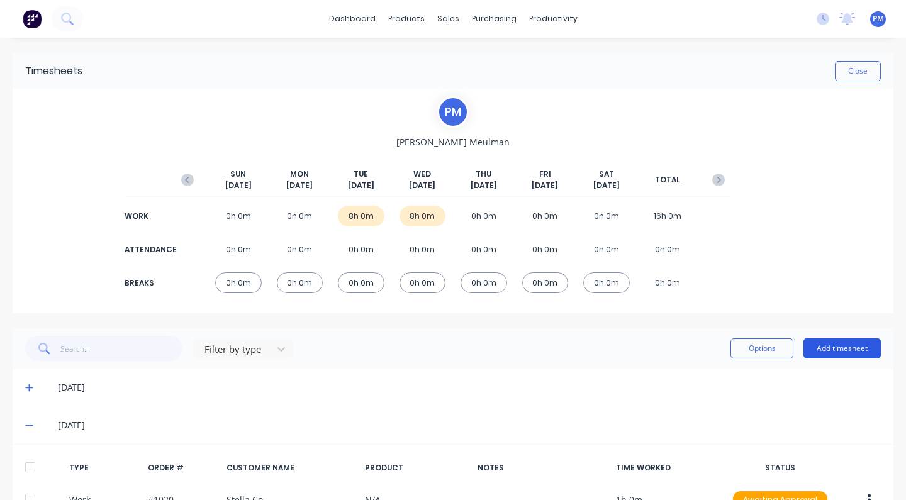
click at [831, 345] on button "Add timesheet" at bounding box center [841, 348] width 77 height 20
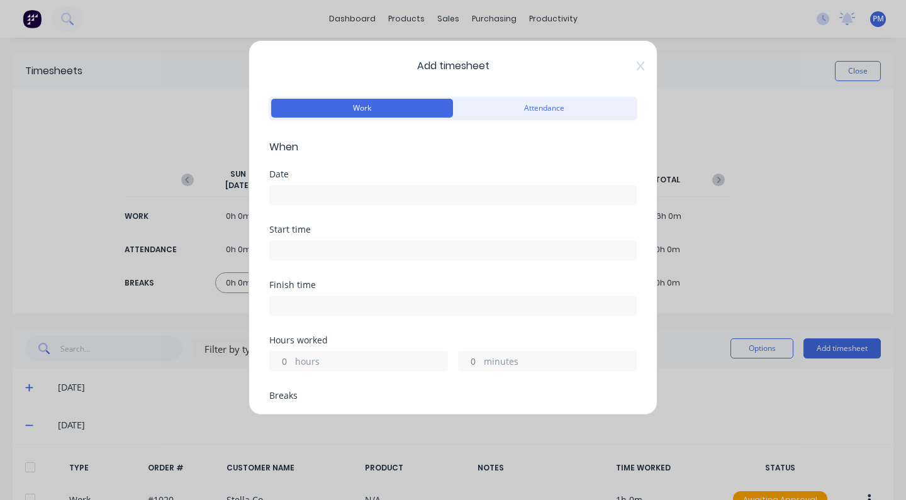
click at [292, 187] on input at bounding box center [453, 195] width 366 height 19
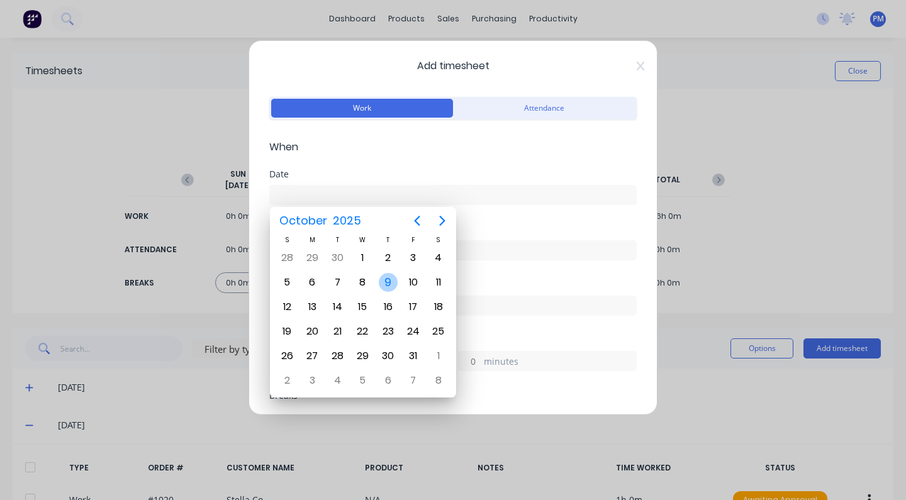
click at [389, 278] on div "9" at bounding box center [388, 282] width 19 height 19
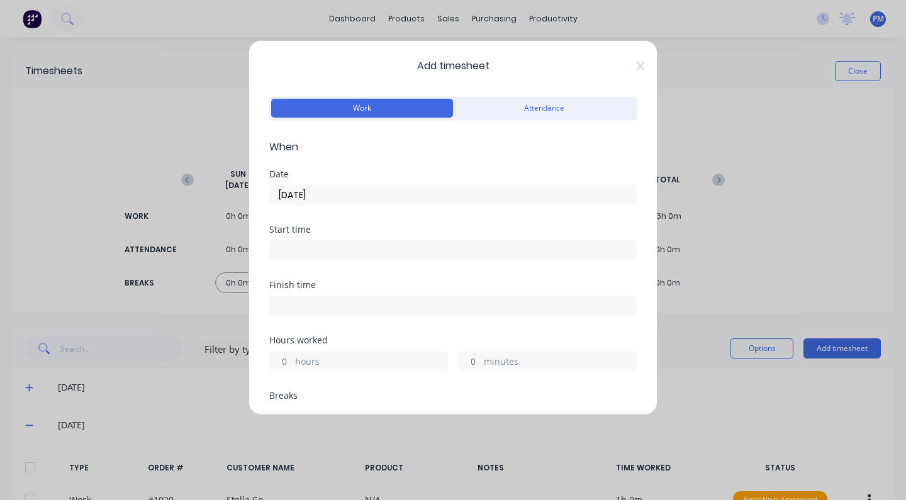
type input "[DATE]"
click at [295, 358] on label "hours" at bounding box center [371, 363] width 152 height 16
click at [292, 358] on input "hours" at bounding box center [281, 361] width 22 height 19
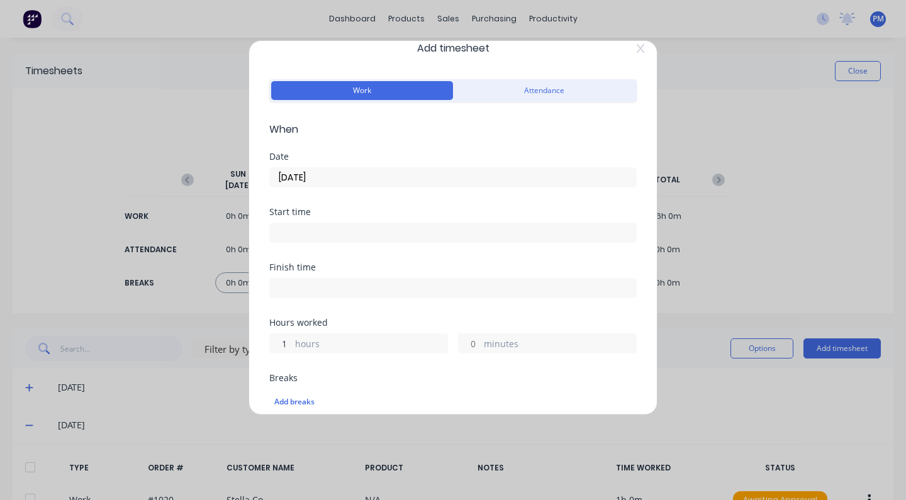
scroll to position [256, 0]
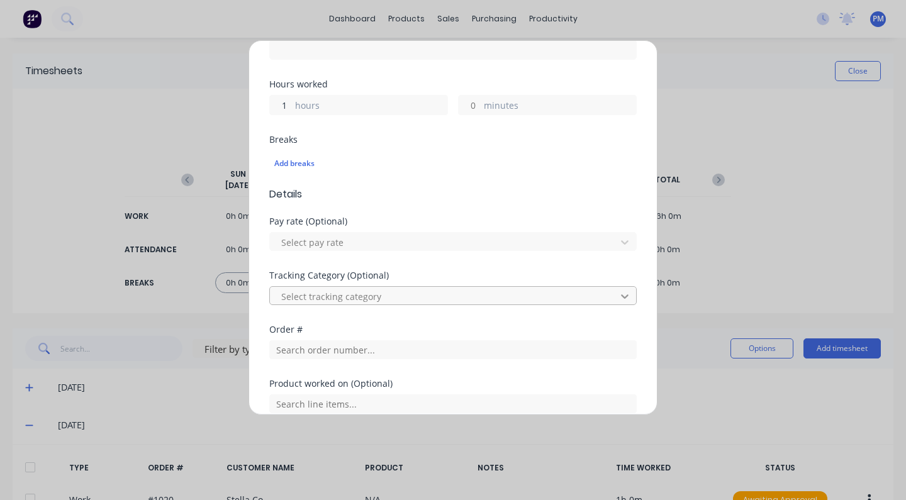
type input "1"
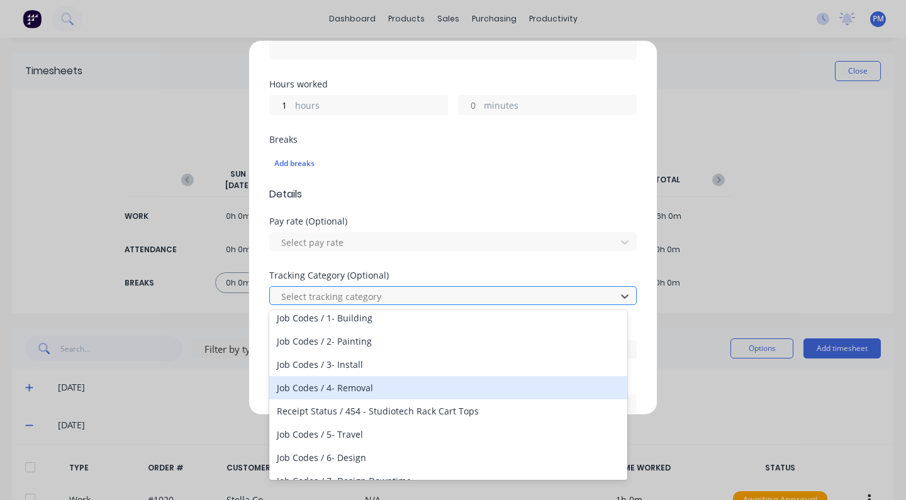
scroll to position [32, 0]
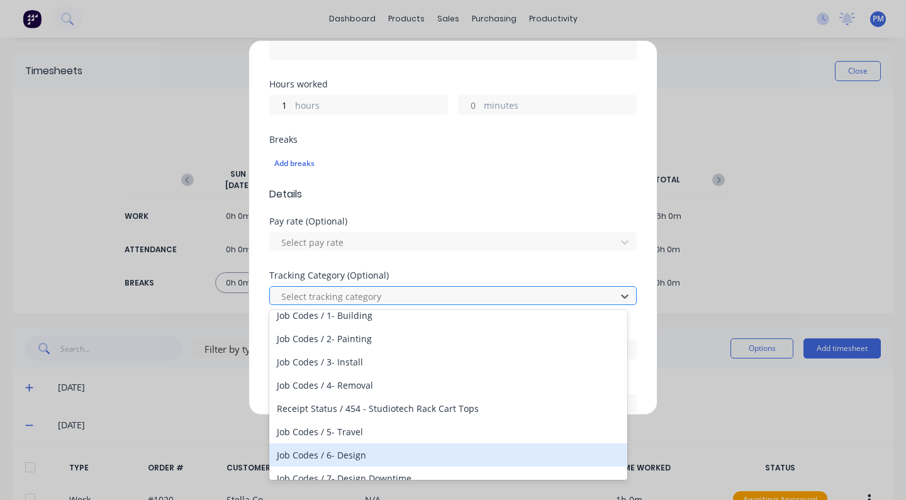
click at [359, 451] on div "Job Codes / 6- Design" at bounding box center [448, 454] width 358 height 23
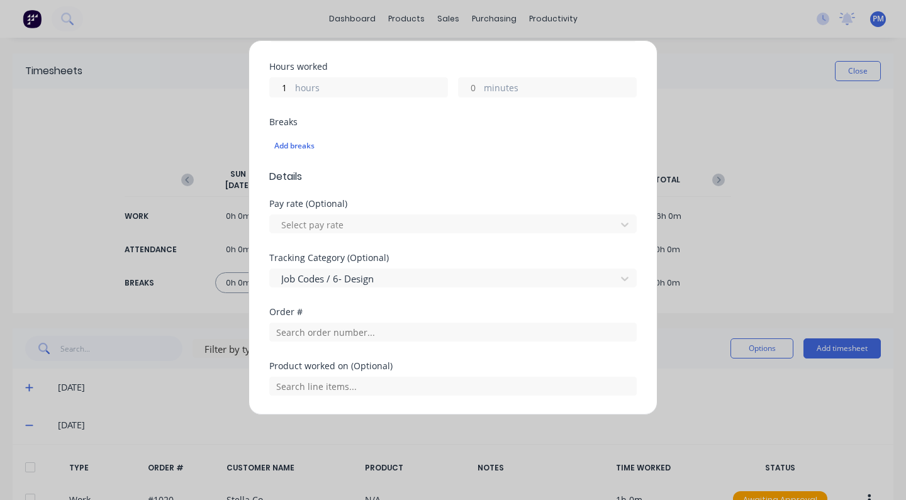
scroll to position [301, 0]
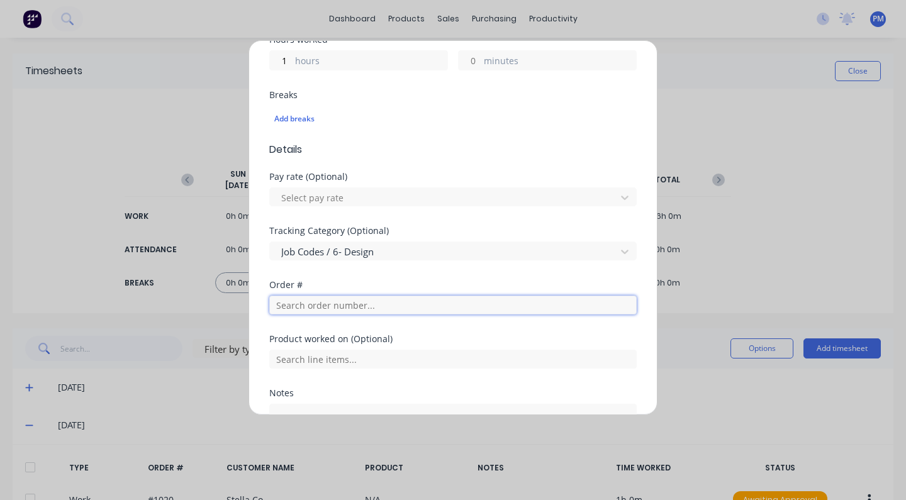
click at [430, 307] on input "text" at bounding box center [452, 305] width 367 height 19
type input "Chanel"
click at [306, 307] on input "Chanel" at bounding box center [452, 305] width 367 height 19
drag, startPoint x: 314, startPoint y: 303, endPoint x: 268, endPoint y: 304, distance: 46.6
click at [268, 304] on div "Add timesheet Work Attendance When Date [DATE] Start time Finish time Hours wor…" at bounding box center [452, 227] width 409 height 375
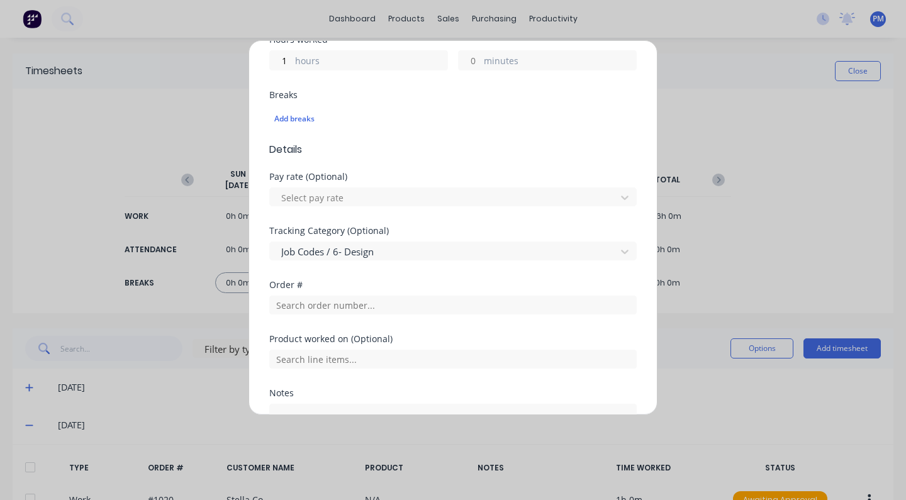
click at [350, 18] on div "Add timesheet Work Attendance When Date [DATE] Start time Finish time Hours wor…" at bounding box center [453, 250] width 906 height 500
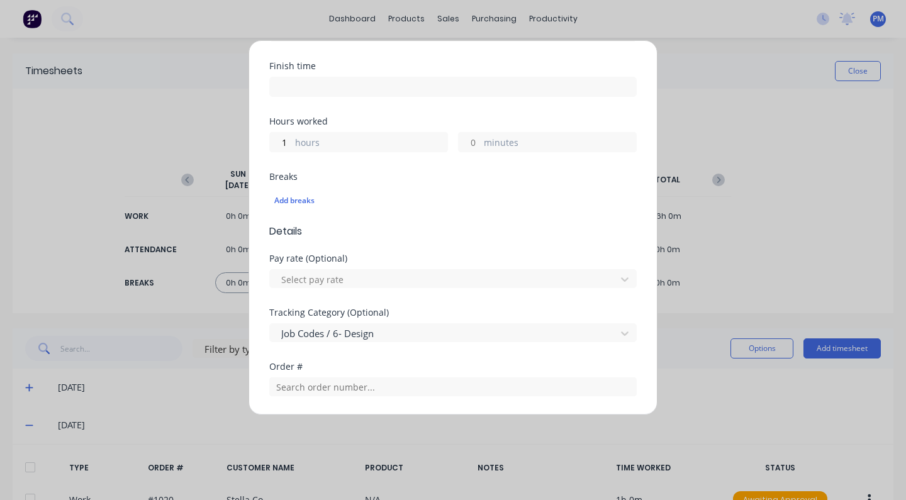
scroll to position [258, 0]
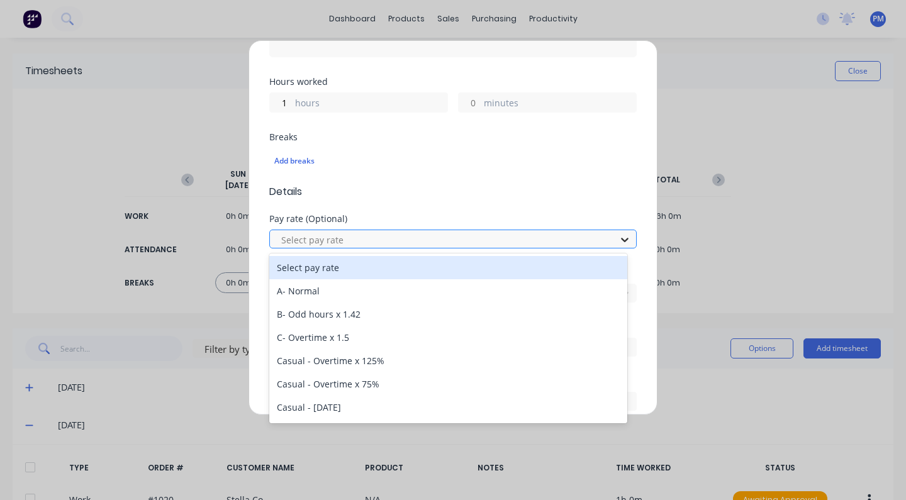
click at [618, 238] on icon at bounding box center [624, 239] width 13 height 13
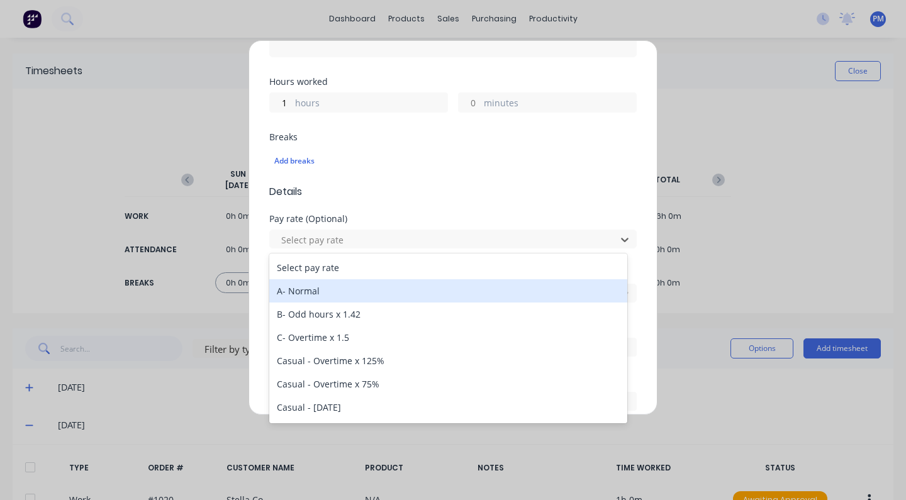
click at [318, 299] on div "A- Normal" at bounding box center [448, 290] width 358 height 23
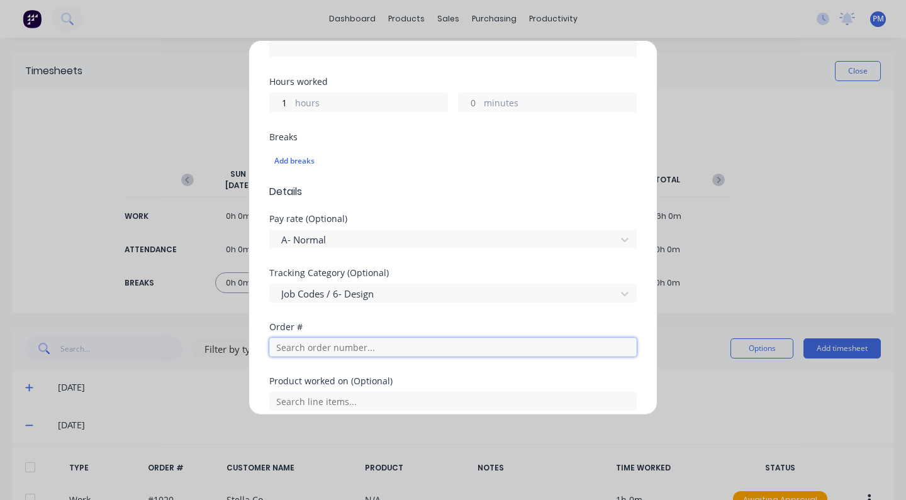
click at [301, 347] on input "text" at bounding box center [452, 347] width 367 height 19
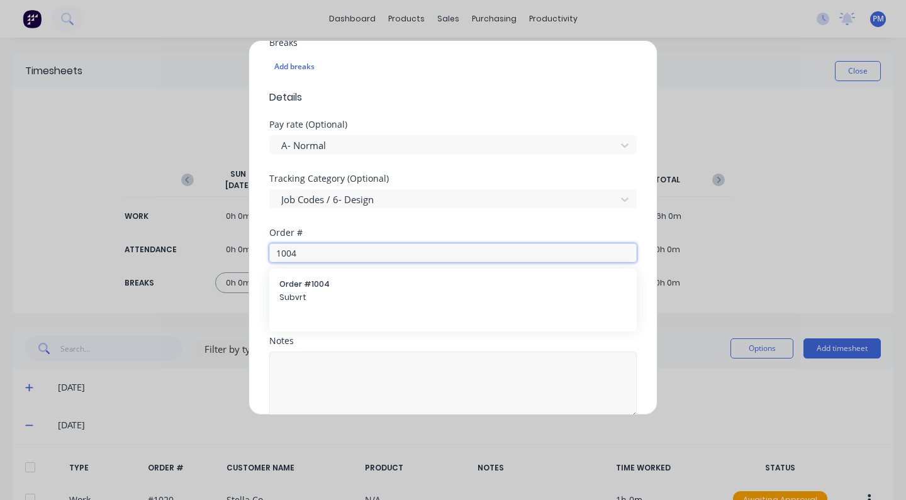
scroll to position [414, 0]
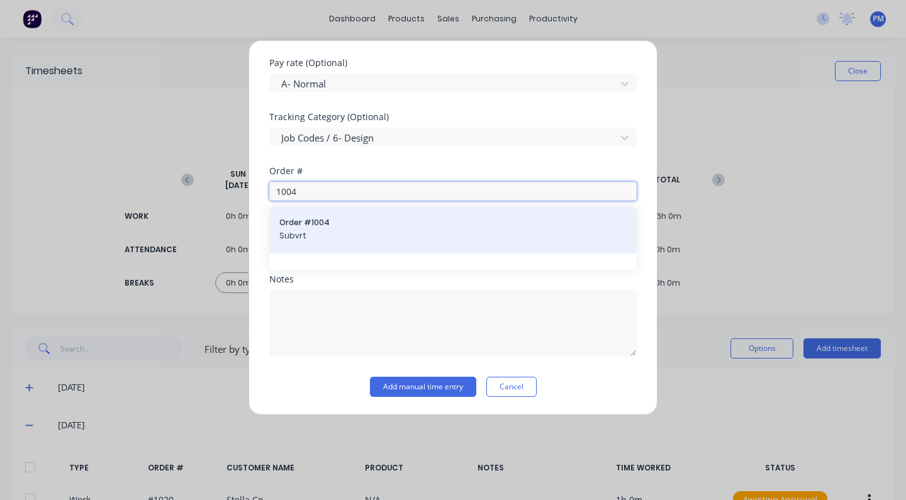
type input "1004"
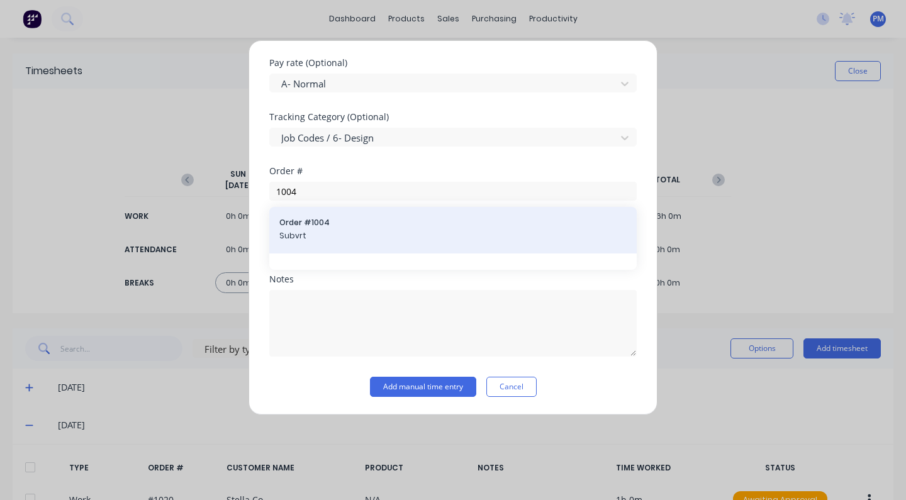
click at [343, 236] on span "Subvrt" at bounding box center [452, 235] width 347 height 11
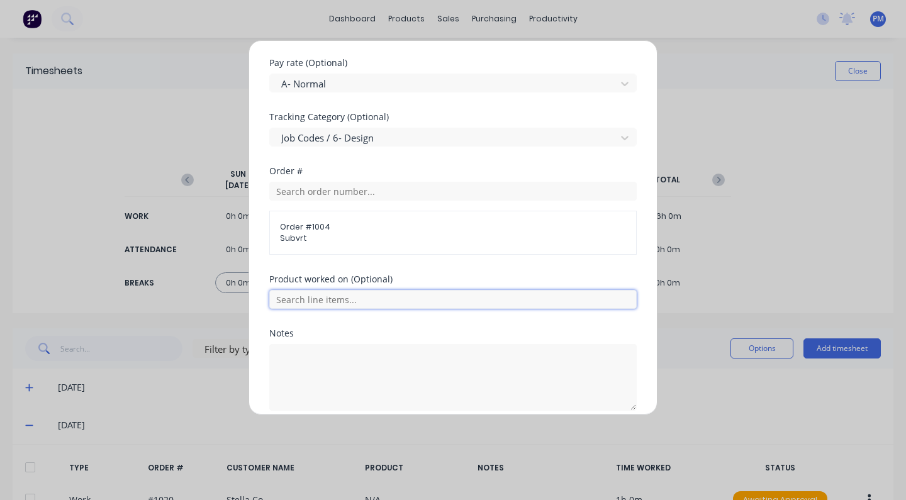
click at [318, 301] on input "text" at bounding box center [452, 299] width 367 height 19
type input "Pom poms"
click at [438, 271] on div "Order # Order # 1004 Subvrt" at bounding box center [452, 221] width 367 height 108
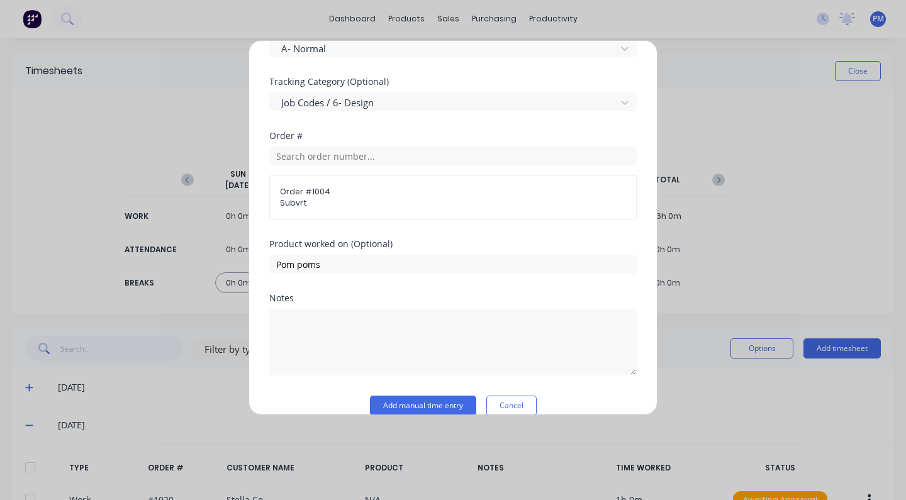
scroll to position [469, 0]
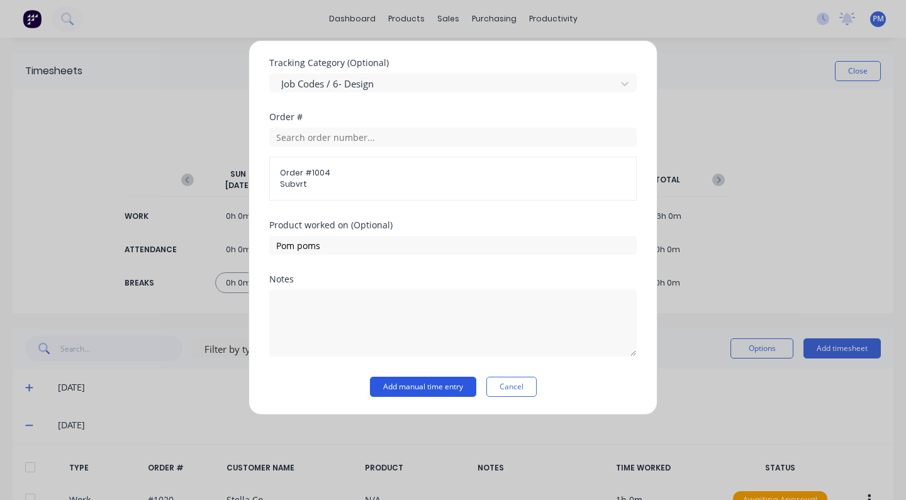
click at [418, 388] on button "Add manual time entry" at bounding box center [423, 387] width 106 height 20
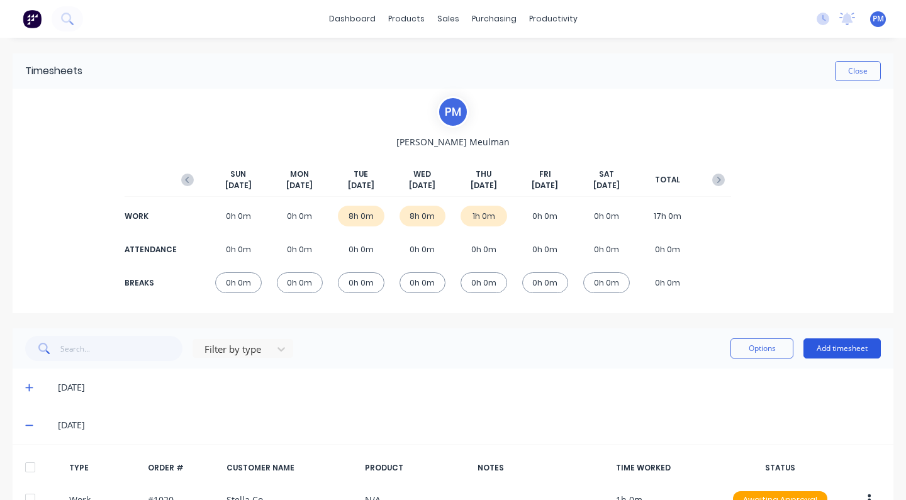
click at [824, 346] on button "Add timesheet" at bounding box center [841, 348] width 77 height 20
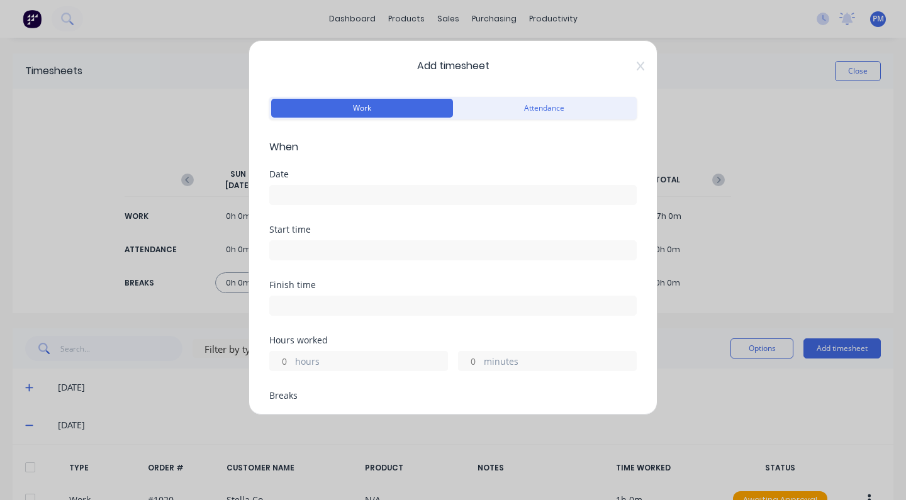
click at [293, 192] on input at bounding box center [453, 195] width 366 height 19
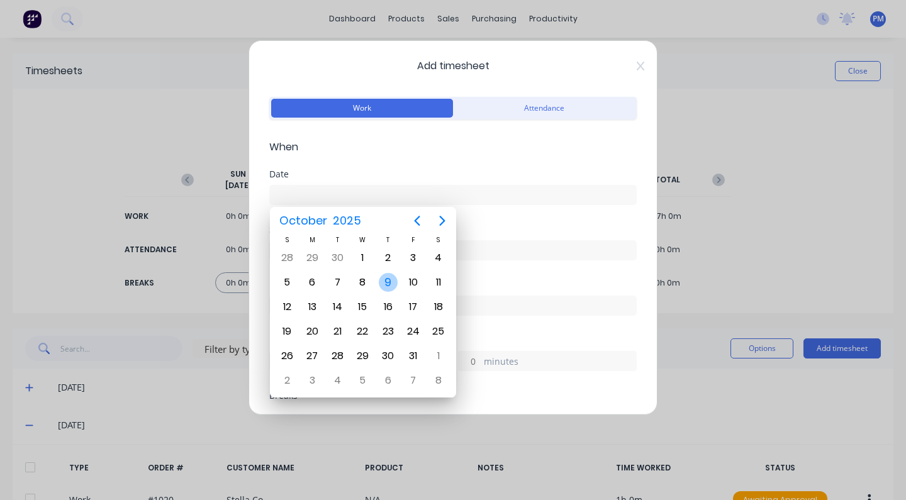
click at [388, 279] on div "9" at bounding box center [388, 282] width 19 height 19
type input "[DATE]"
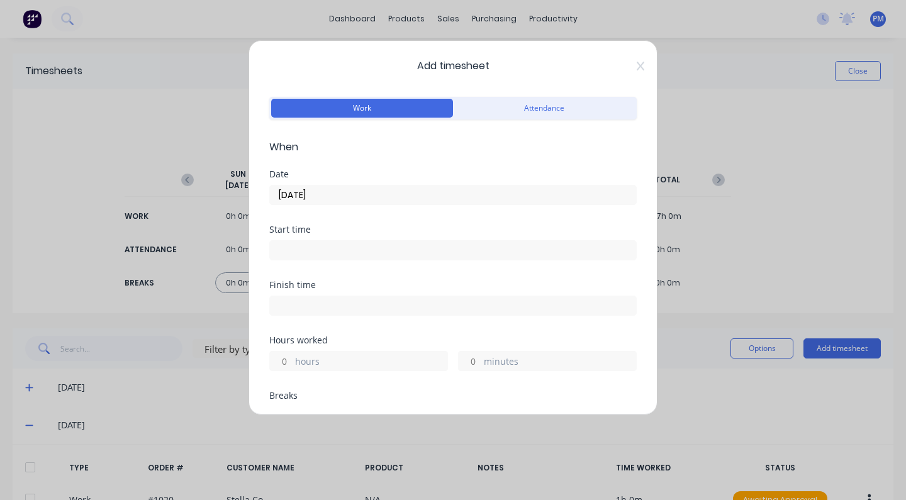
click at [299, 362] on label "hours" at bounding box center [371, 363] width 152 height 16
click at [292, 362] on input "hours" at bounding box center [281, 361] width 22 height 19
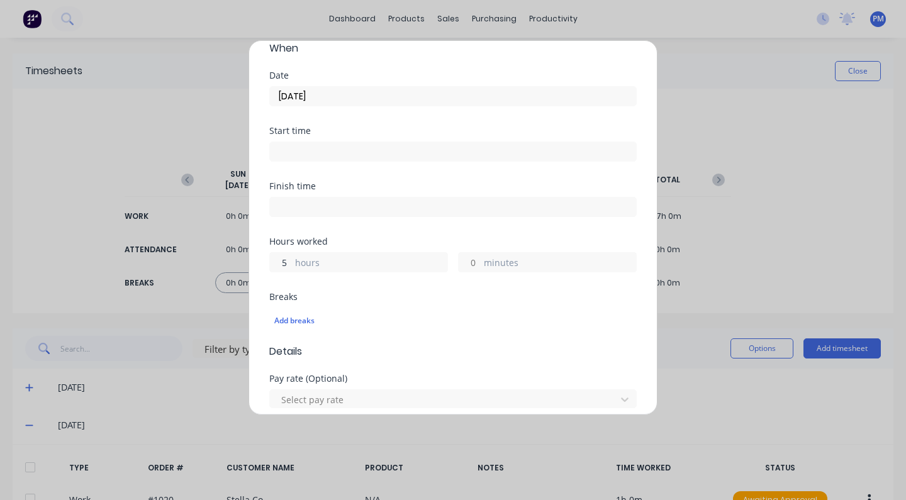
scroll to position [181, 0]
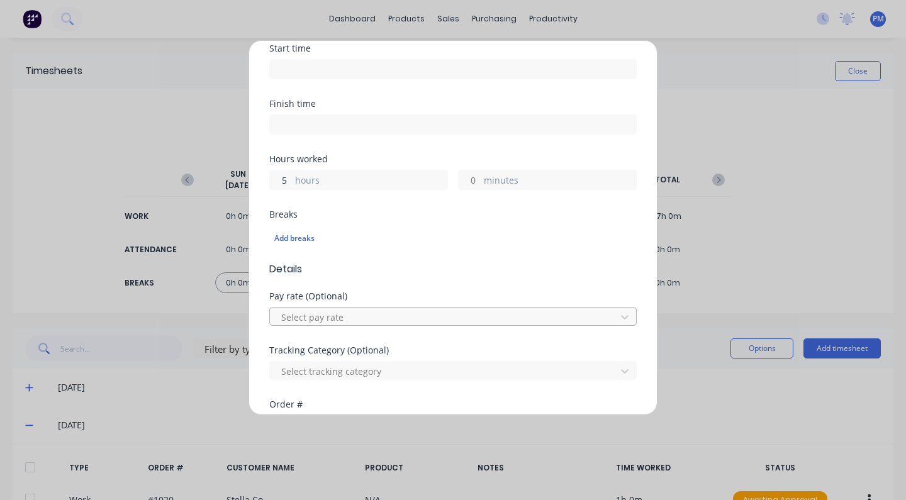
type input "5"
click at [594, 316] on div at bounding box center [445, 317] width 330 height 16
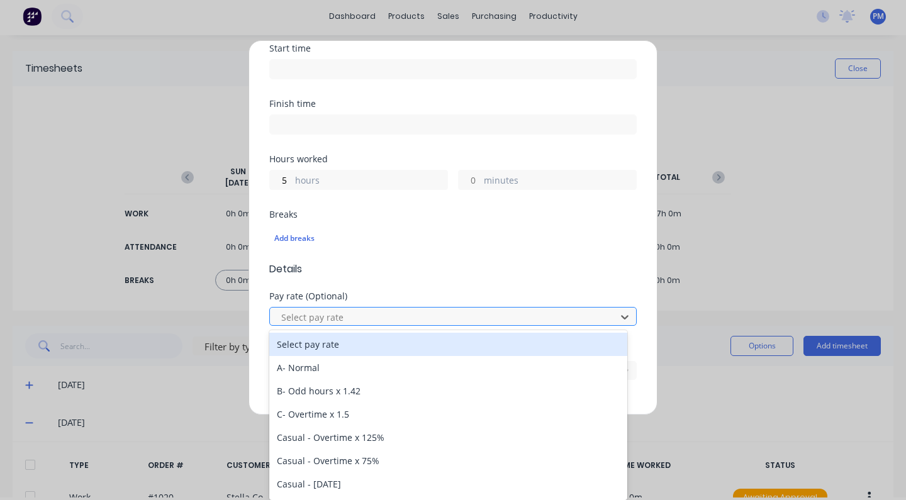
scroll to position [6, 0]
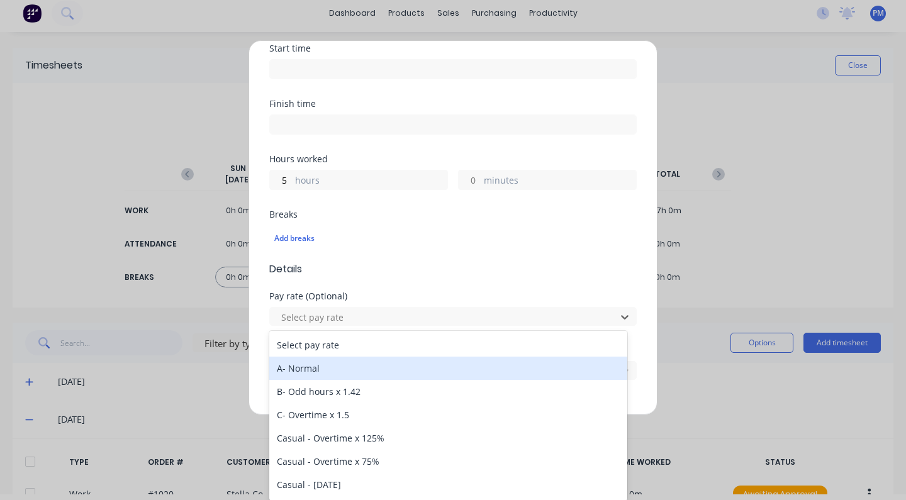
click at [323, 366] on div "A- Normal" at bounding box center [448, 368] width 358 height 23
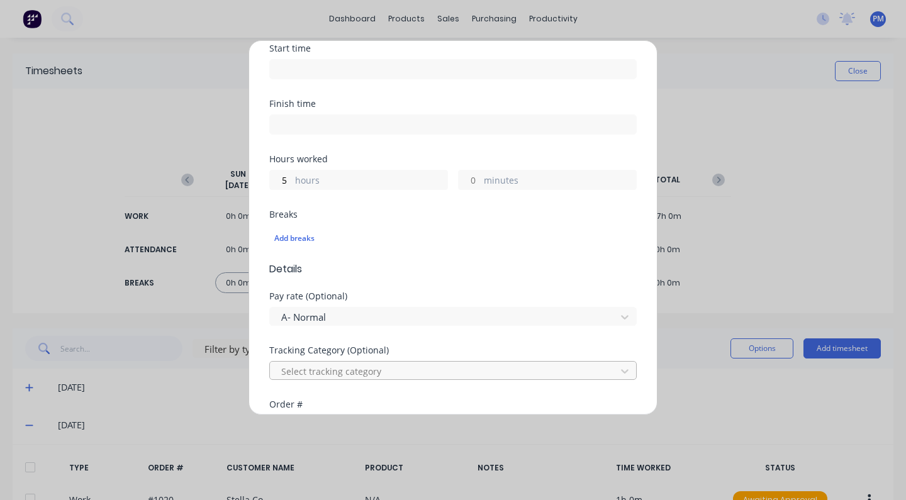
scroll to position [0, 0]
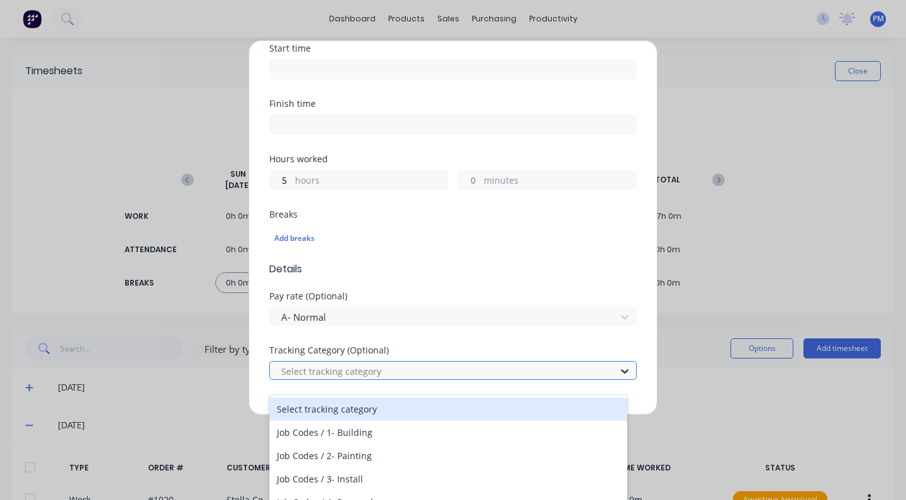
click at [618, 369] on icon at bounding box center [624, 371] width 13 height 13
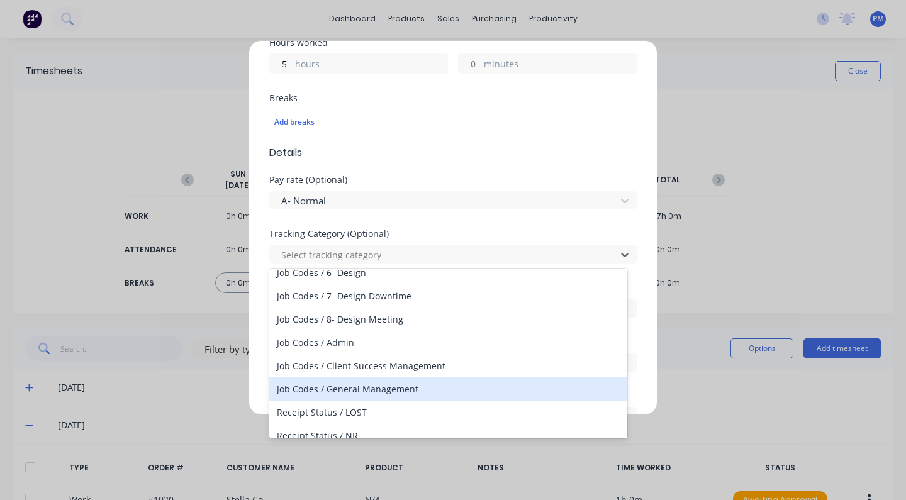
scroll to position [125, 0]
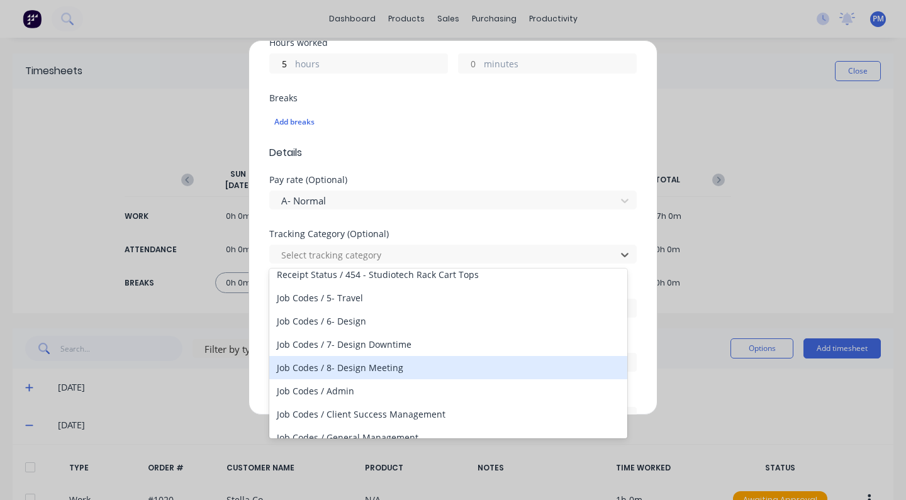
click at [380, 367] on div "Job Codes / 8- Design Meeting" at bounding box center [448, 367] width 358 height 23
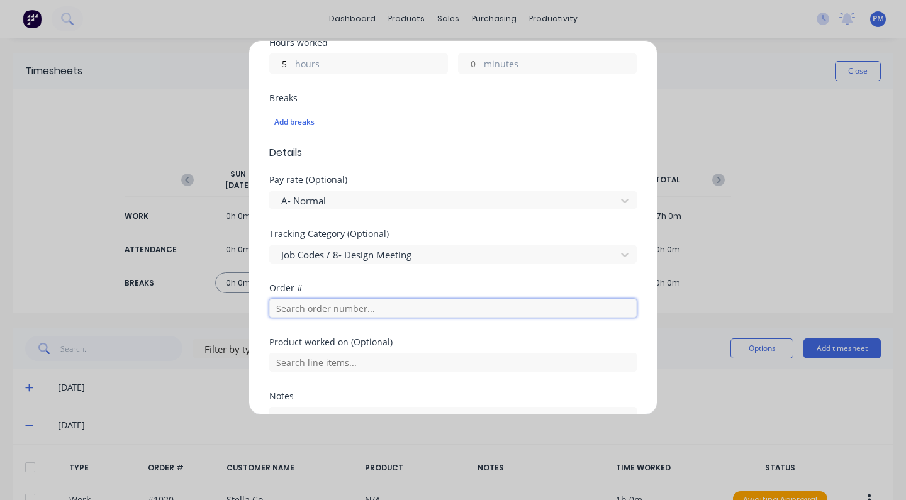
click at [296, 308] on input "text" at bounding box center [452, 308] width 367 height 19
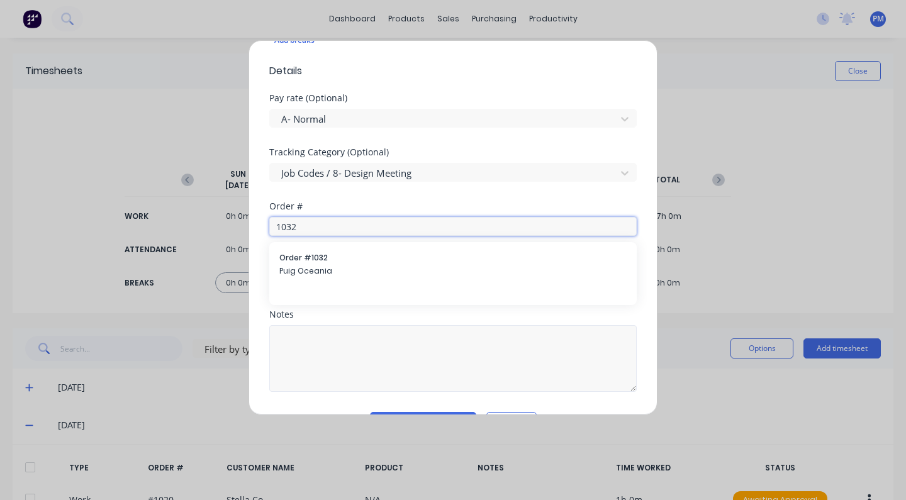
scroll to position [414, 0]
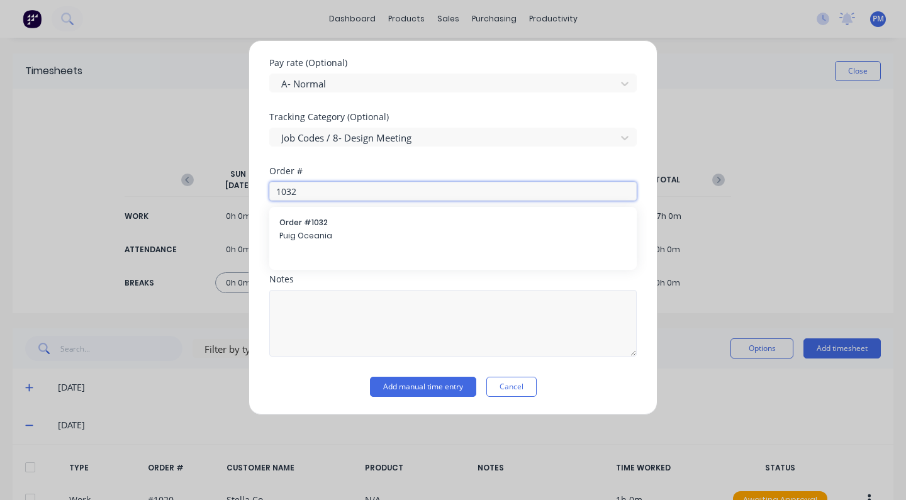
type input "1032"
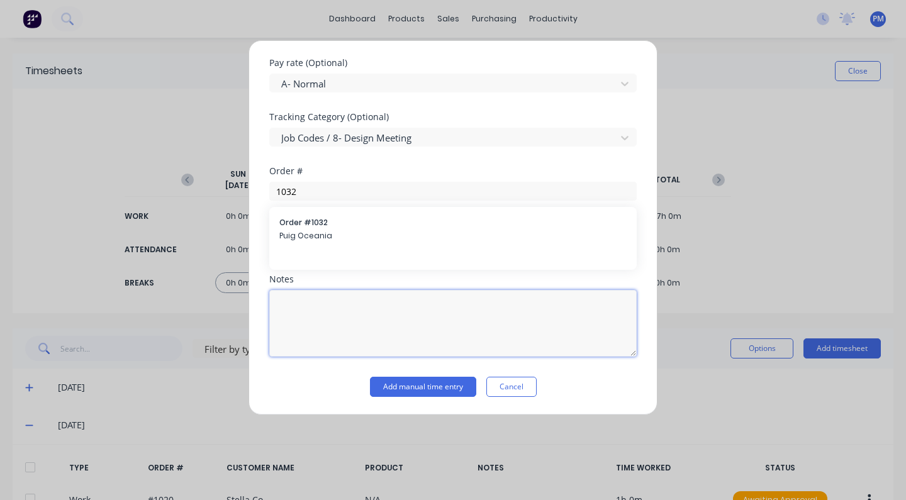
click at [309, 312] on textarea at bounding box center [452, 323] width 367 height 67
type textarea "Sales handover"
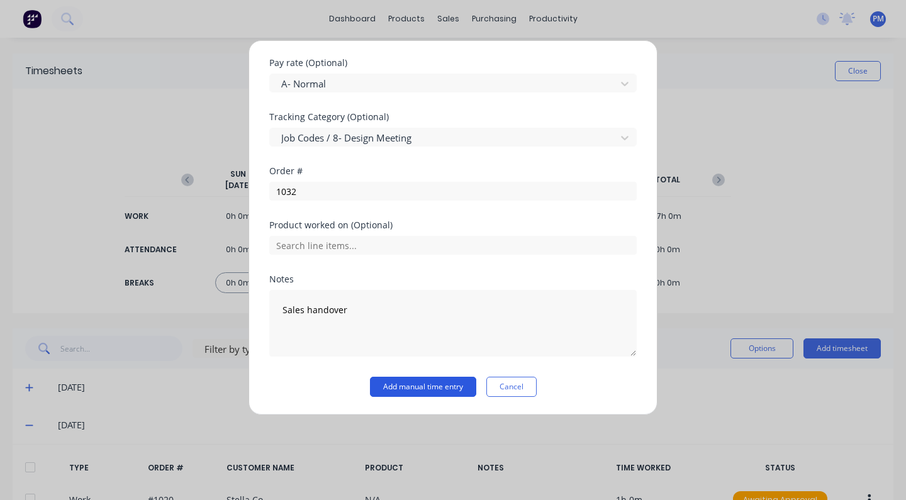
click at [431, 379] on button "Add manual time entry" at bounding box center [423, 387] width 106 height 20
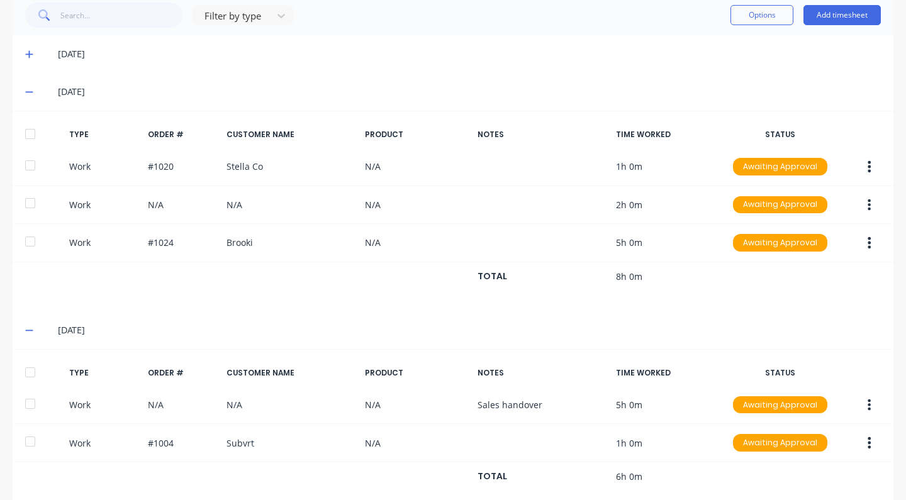
scroll to position [360, 0]
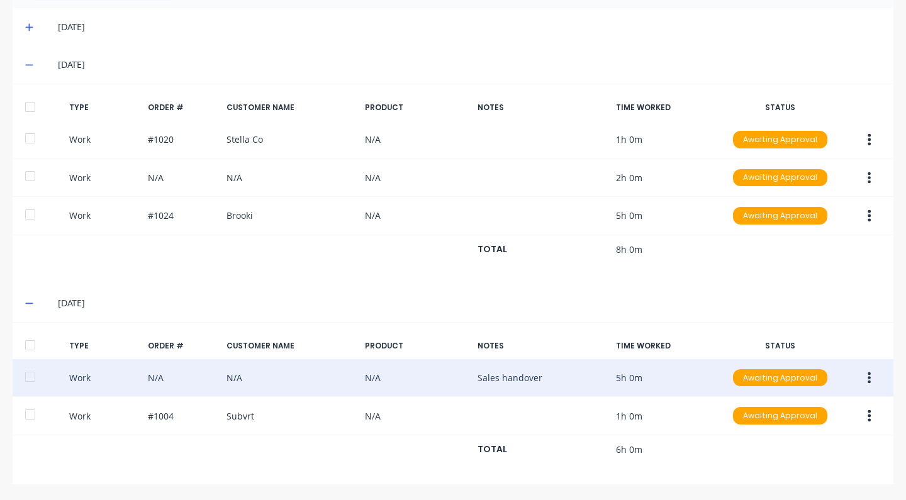
click at [518, 373] on div "Work N/A N/A N/A Sales handover 5h 0m Awaiting Approval" at bounding box center [453, 378] width 880 height 38
click at [502, 377] on div "Work N/A N/A N/A Sales handover 5h 0m Awaiting Approval" at bounding box center [453, 378] width 880 height 38
click at [768, 377] on div "Awaiting Approval" at bounding box center [780, 378] width 94 height 18
click at [867, 376] on icon "button" at bounding box center [868, 378] width 3 height 14
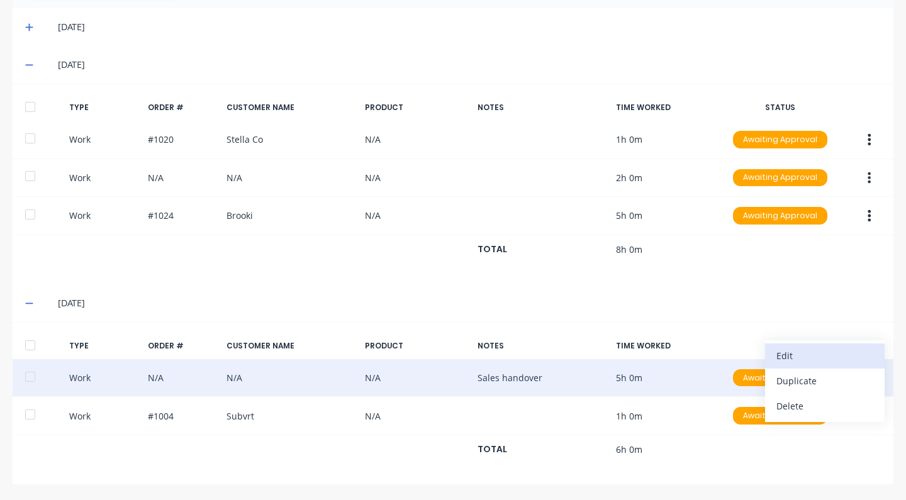
click at [782, 361] on div "Edit" at bounding box center [824, 356] width 97 height 18
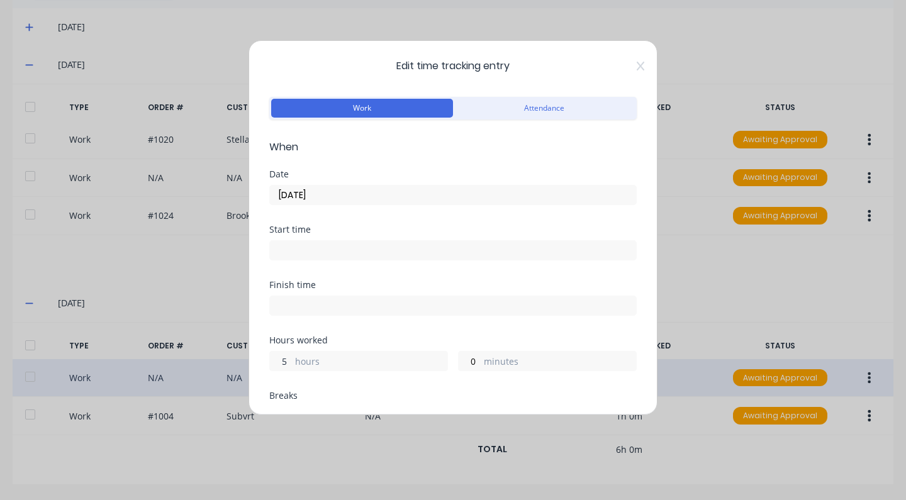
drag, startPoint x: 291, startPoint y: 358, endPoint x: 265, endPoint y: 339, distance: 32.3
click at [260, 362] on div "Edit time tracking entry Work Attendance When Date [DATE] Start time Finish tim…" at bounding box center [452, 227] width 409 height 375
type input "0"
drag, startPoint x: 473, startPoint y: 363, endPoint x: 440, endPoint y: 366, distance: 33.5
click at [440, 366] on div "hours 0 minutes" at bounding box center [452, 359] width 367 height 23
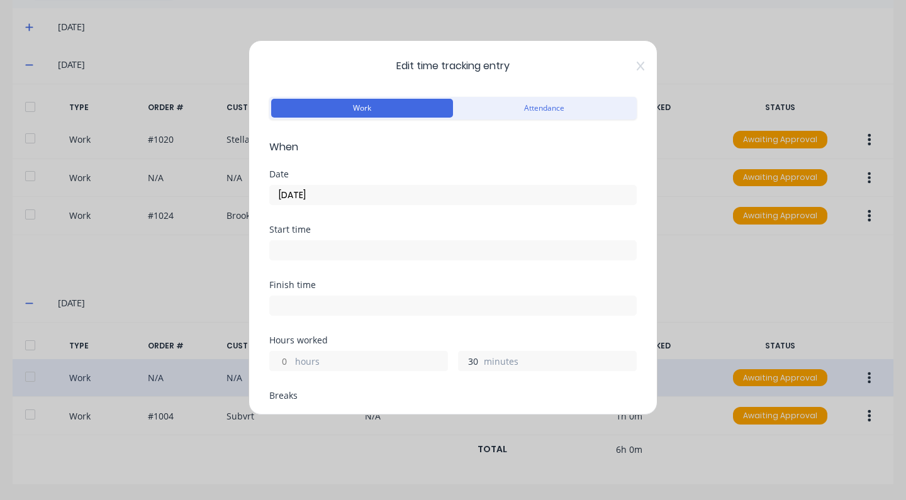
type input "30"
click at [404, 111] on button "Work" at bounding box center [362, 108] width 182 height 19
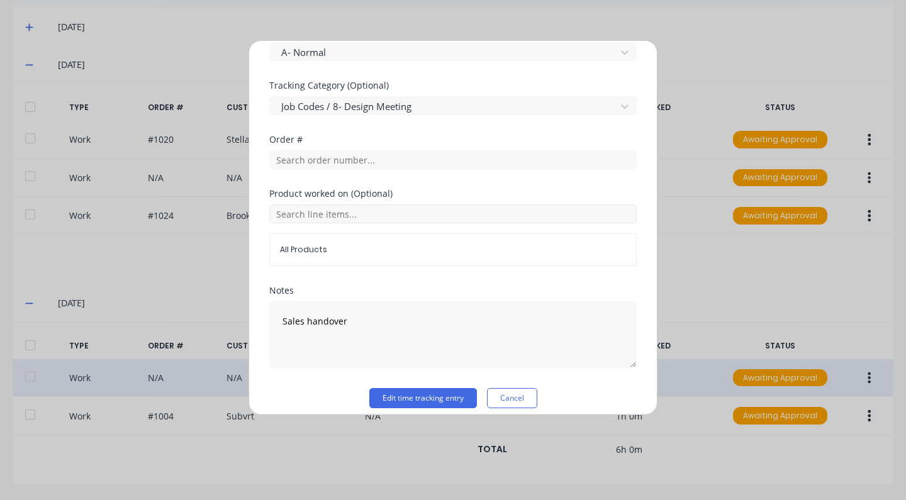
scroll to position [443, 0]
click at [433, 396] on button "Edit time tracking entry" at bounding box center [423, 401] width 108 height 20
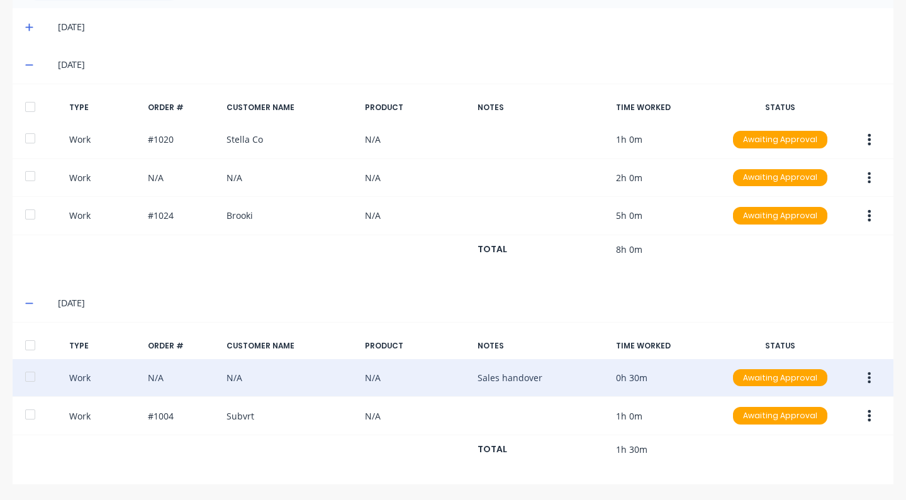
click at [863, 377] on button "button" at bounding box center [869, 378] width 30 height 23
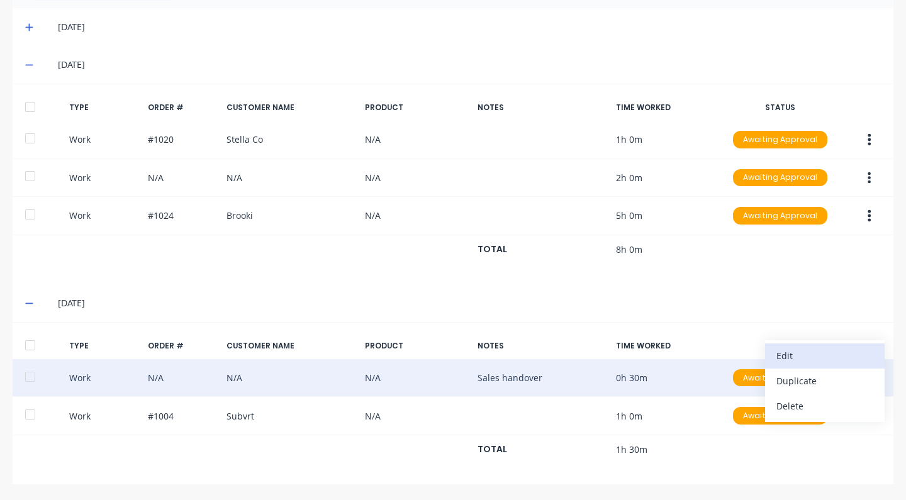
click at [792, 360] on div "Edit" at bounding box center [824, 356] width 97 height 18
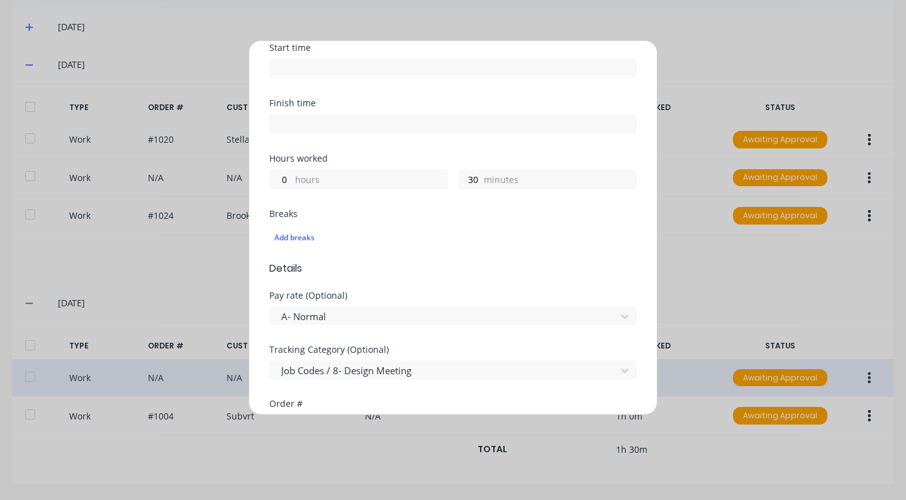
scroll to position [266, 0]
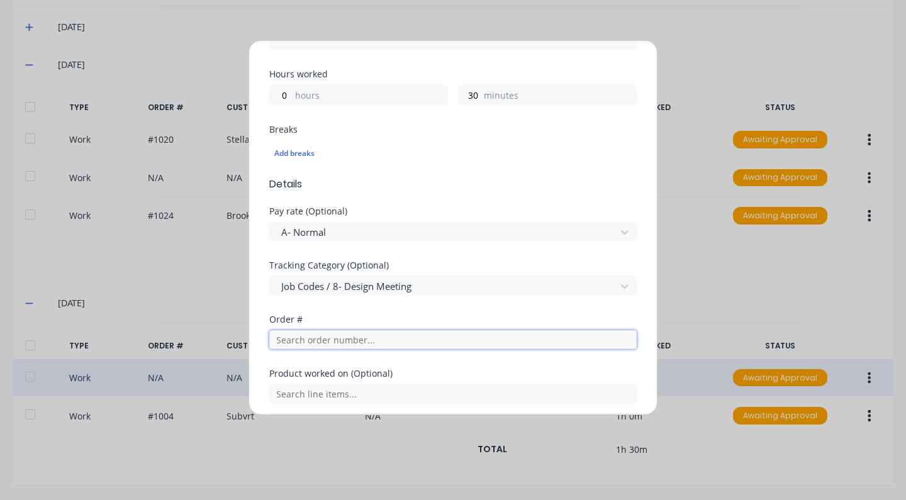
click at [315, 341] on input "text" at bounding box center [452, 339] width 367 height 19
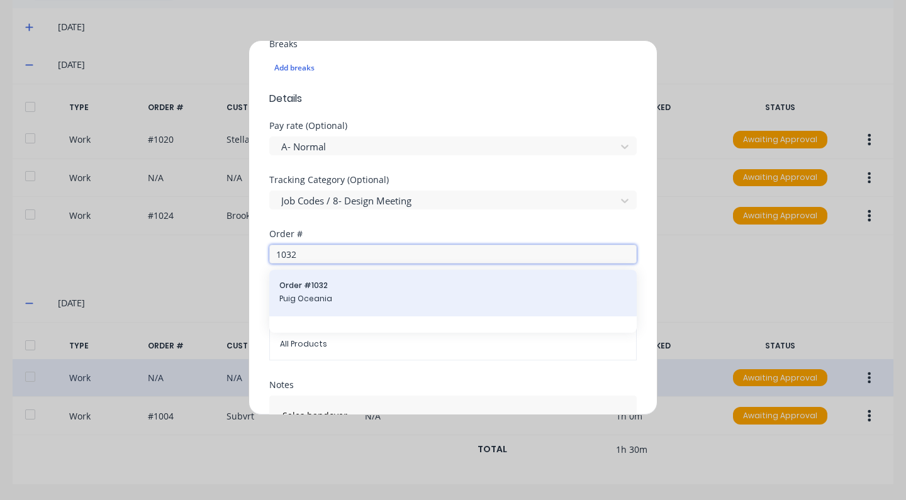
scroll to position [441, 0]
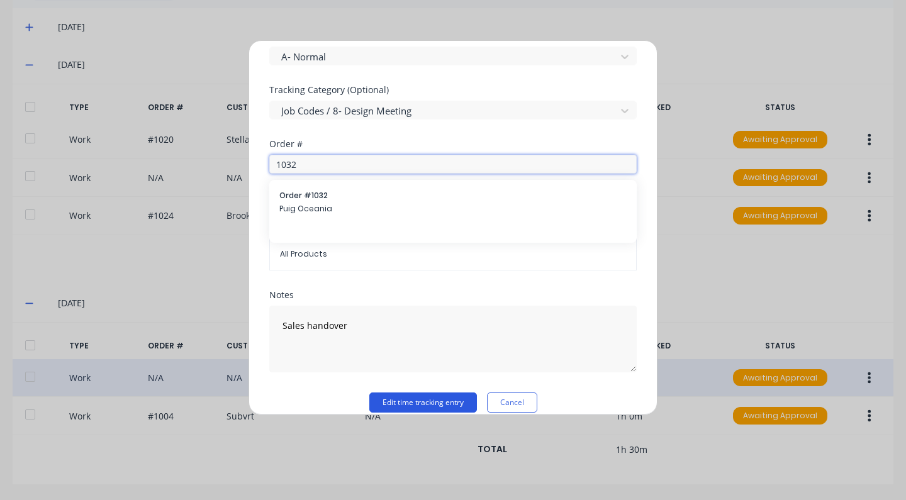
type input "1032"
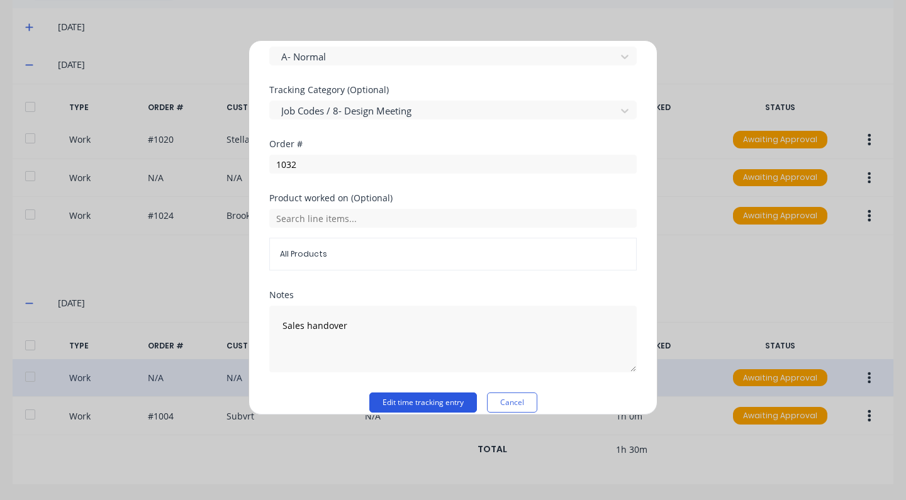
click at [423, 400] on button "Edit time tracking entry" at bounding box center [423, 402] width 108 height 20
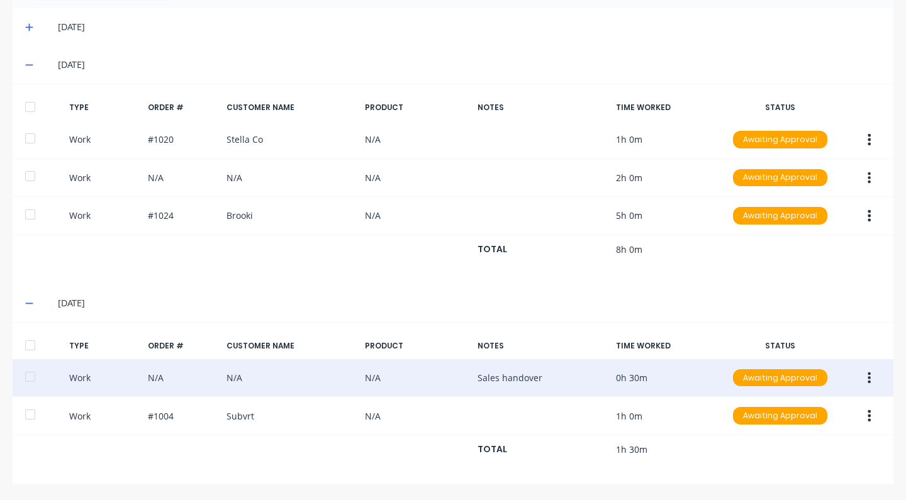
click at [867, 377] on icon "button" at bounding box center [868, 377] width 3 height 11
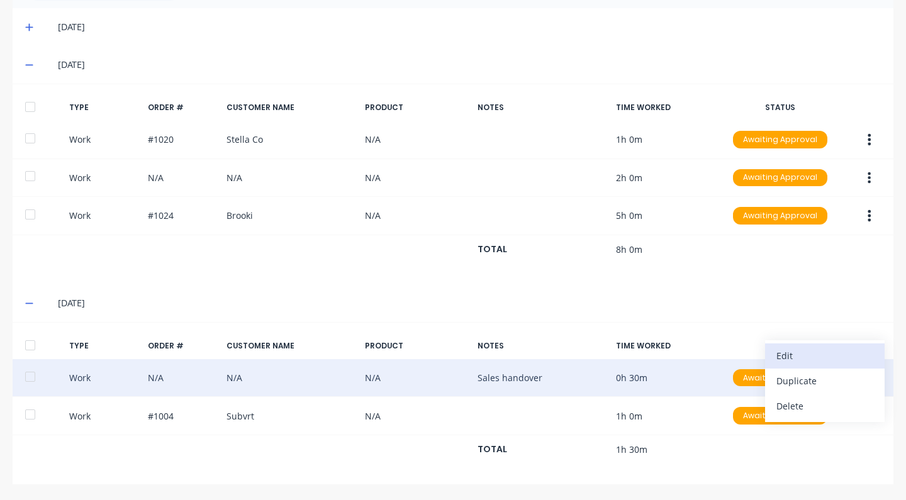
click at [803, 353] on div "Edit" at bounding box center [824, 356] width 97 height 18
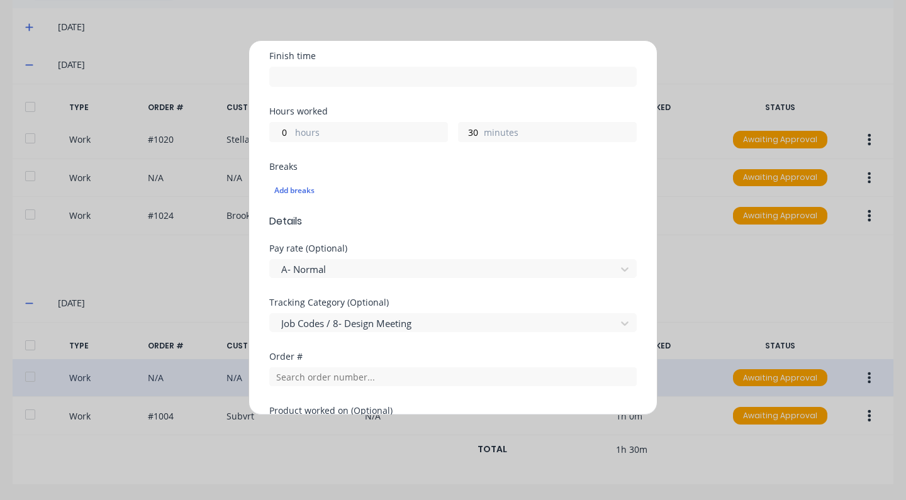
scroll to position [250, 0]
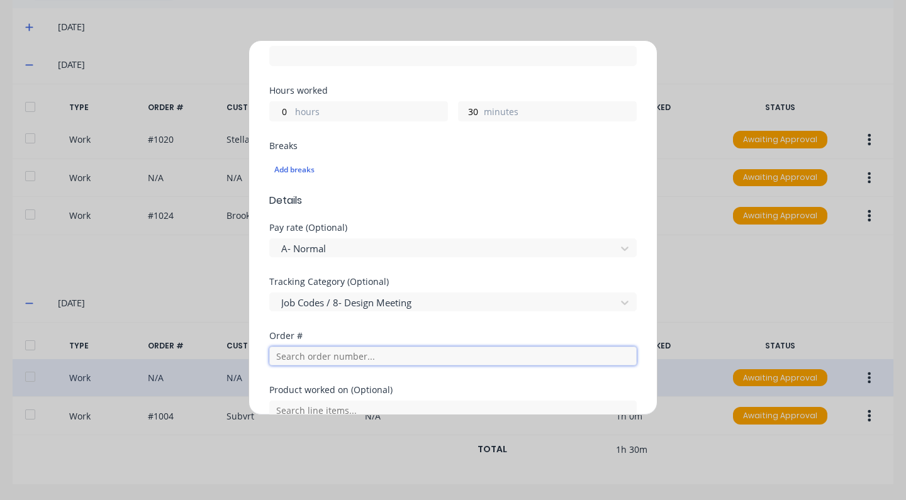
click at [321, 355] on input "text" at bounding box center [452, 356] width 367 height 19
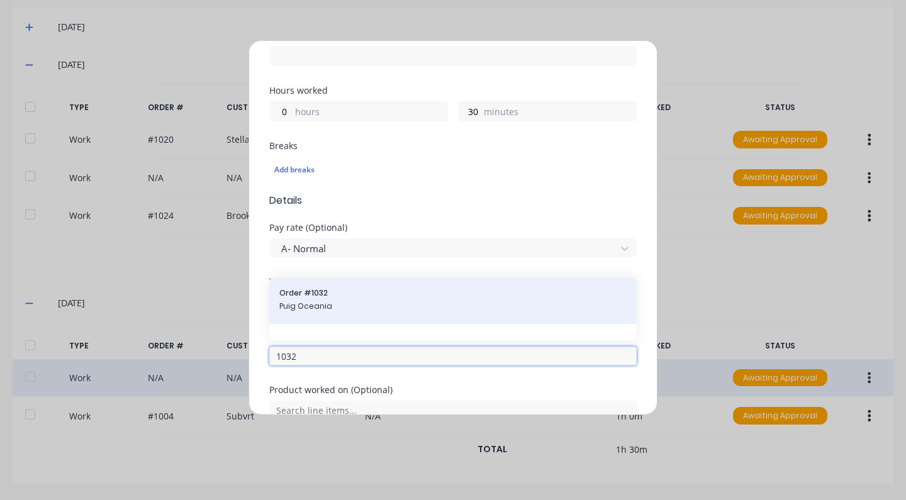
scroll to position [270, 0]
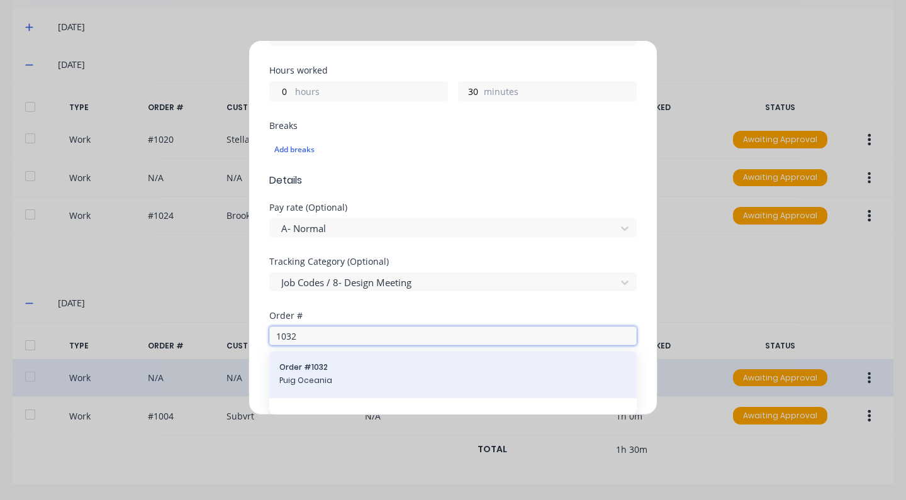
type input "1032"
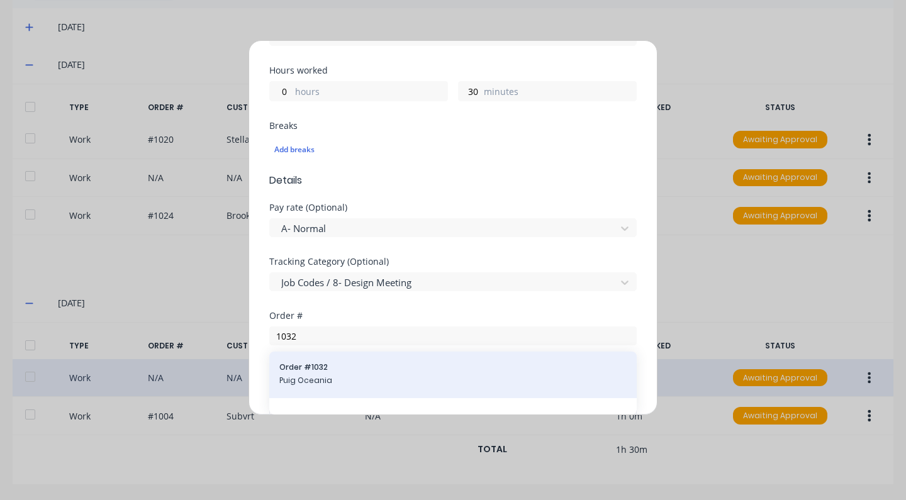
click at [306, 371] on span "Order # 1032" at bounding box center [452, 367] width 347 height 11
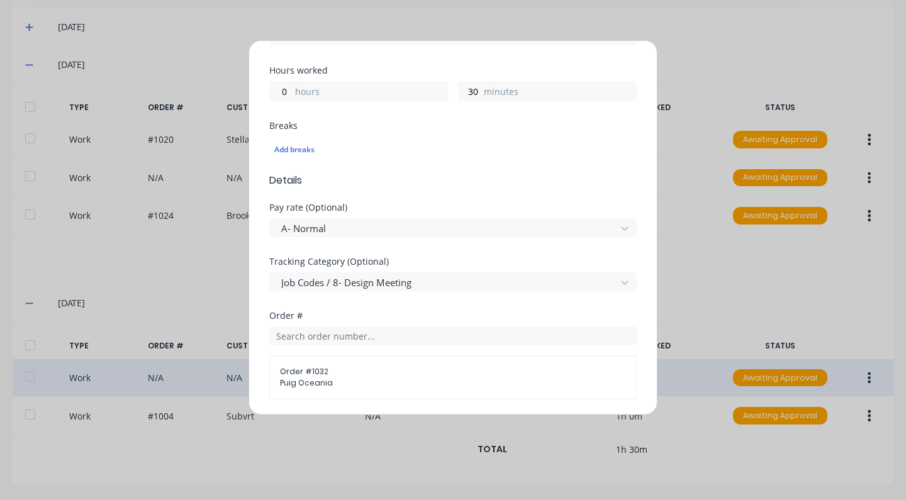
scroll to position [469, 0]
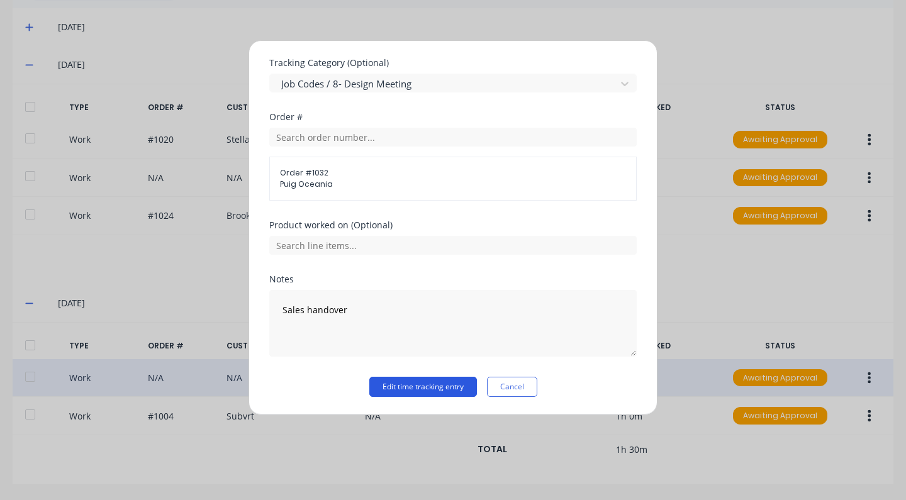
click at [425, 387] on button "Edit time tracking entry" at bounding box center [423, 387] width 108 height 20
click at [427, 387] on button "Edit time tracking entry" at bounding box center [423, 387] width 108 height 20
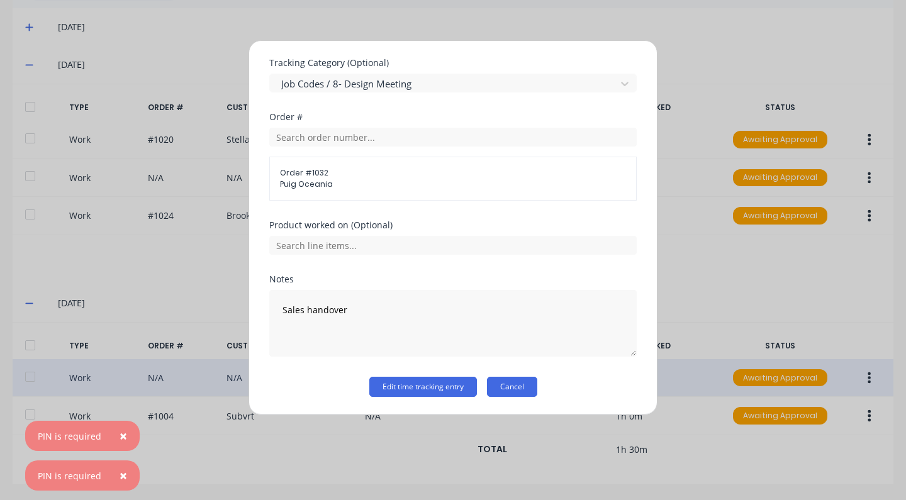
click at [514, 387] on button "Cancel" at bounding box center [512, 387] width 50 height 20
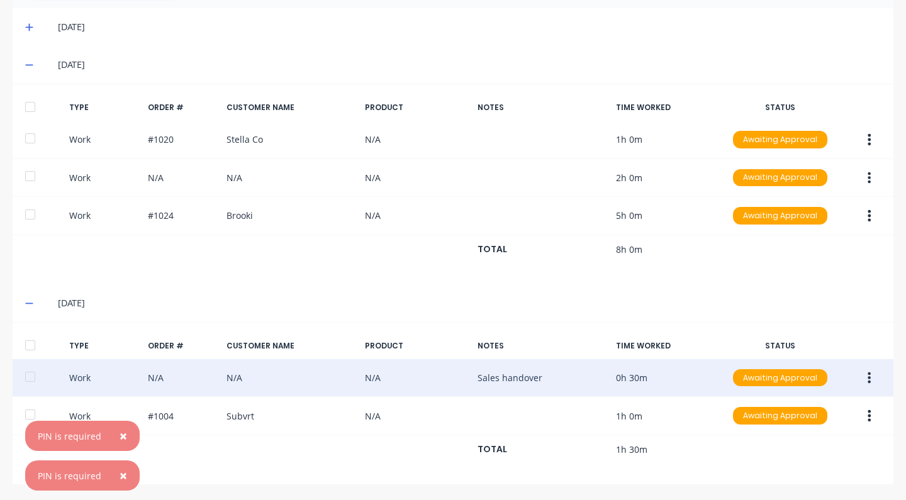
scroll to position [0, 0]
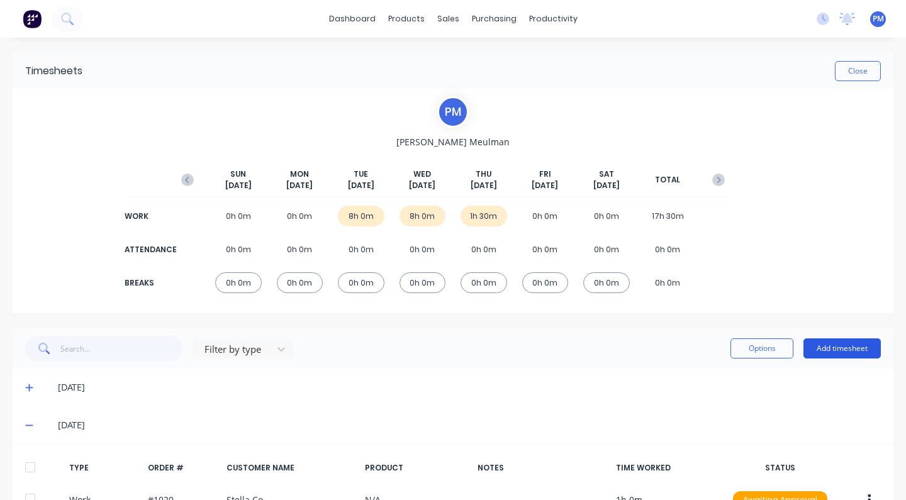
click at [834, 350] on button "Add timesheet" at bounding box center [841, 348] width 77 height 20
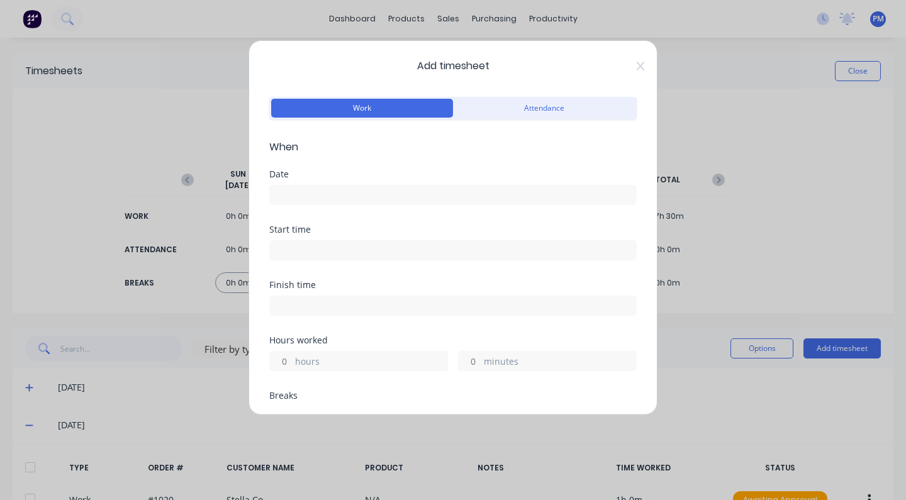
click at [153, 372] on div "Add timesheet Work Attendance When Date Start time Finish time Hours worked hou…" at bounding box center [453, 250] width 906 height 500
click at [309, 194] on input at bounding box center [453, 195] width 366 height 19
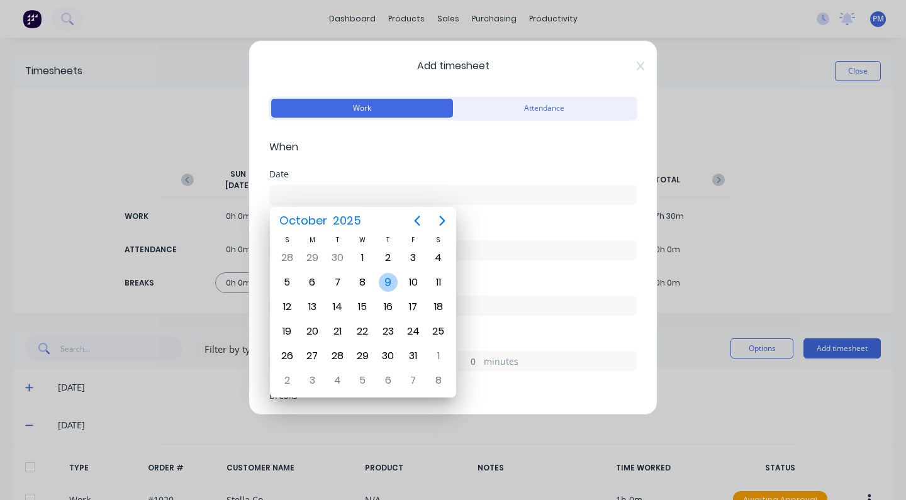
click at [387, 279] on div "9" at bounding box center [388, 282] width 19 height 19
type input "[DATE]"
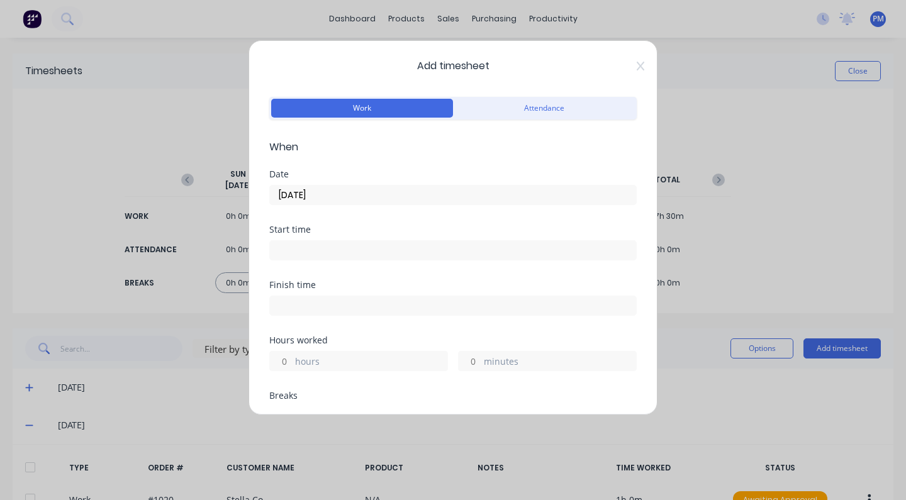
click at [294, 358] on div "hours" at bounding box center [358, 361] width 179 height 20
click at [290, 359] on input "hours" at bounding box center [281, 361] width 22 height 19
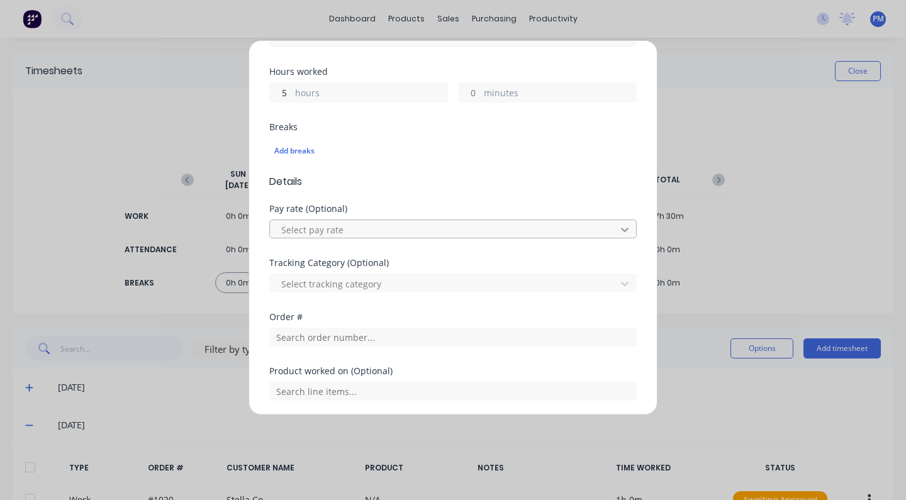
type input "5"
click at [618, 286] on icon at bounding box center [624, 283] width 13 height 13
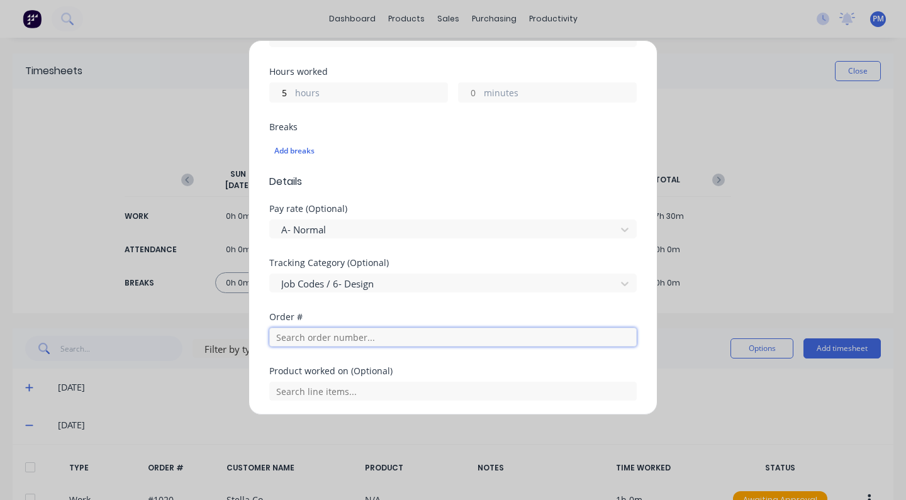
click at [613, 340] on input "text" at bounding box center [452, 337] width 367 height 19
click at [341, 341] on input "1020" at bounding box center [452, 337] width 367 height 19
type input "1020"
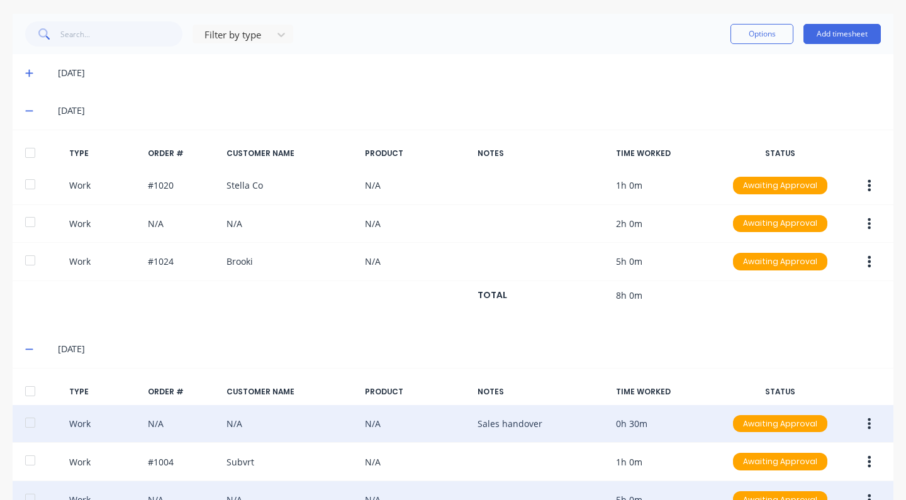
scroll to position [399, 0]
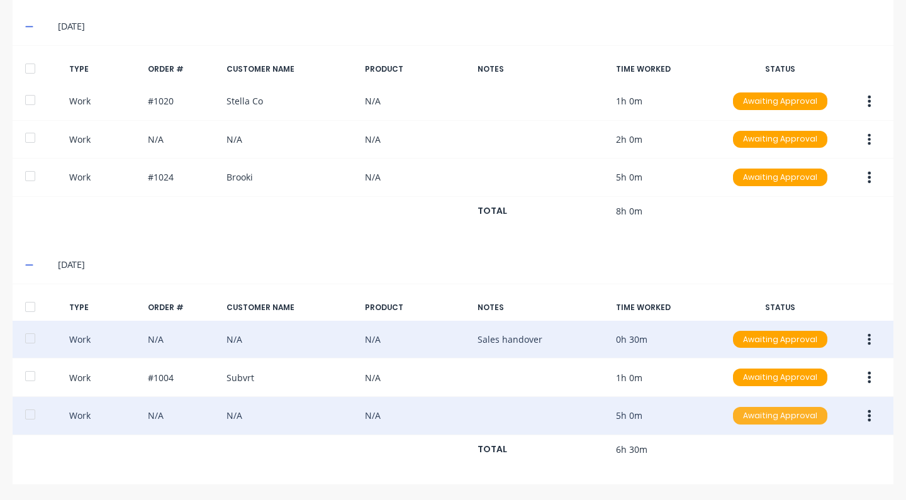
click at [767, 416] on div "Awaiting Approval" at bounding box center [780, 416] width 94 height 18
click at [855, 415] on button "button" at bounding box center [869, 415] width 30 height 23
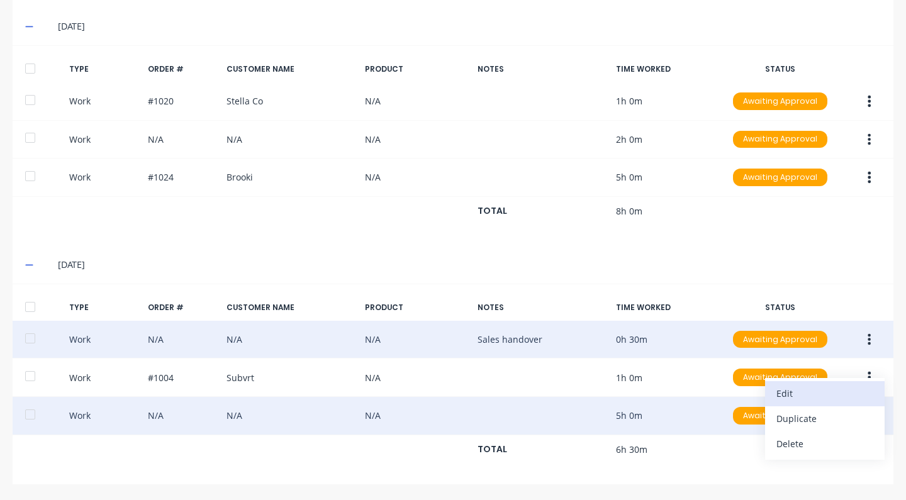
click at [786, 393] on div "Edit" at bounding box center [824, 393] width 97 height 18
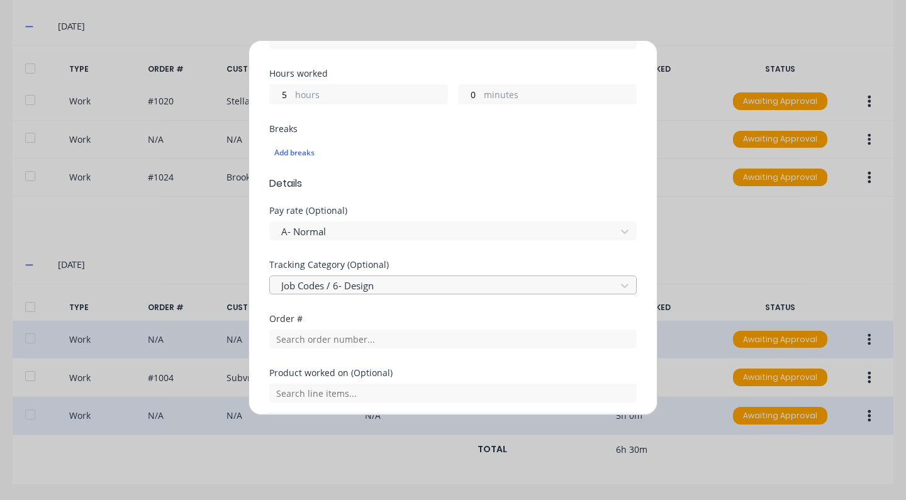
scroll to position [269, 0]
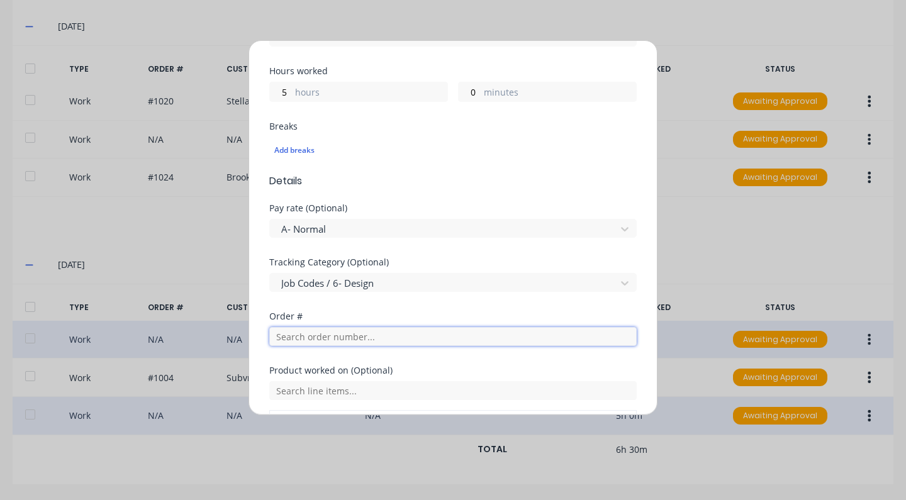
click at [364, 336] on input "text" at bounding box center [452, 336] width 367 height 19
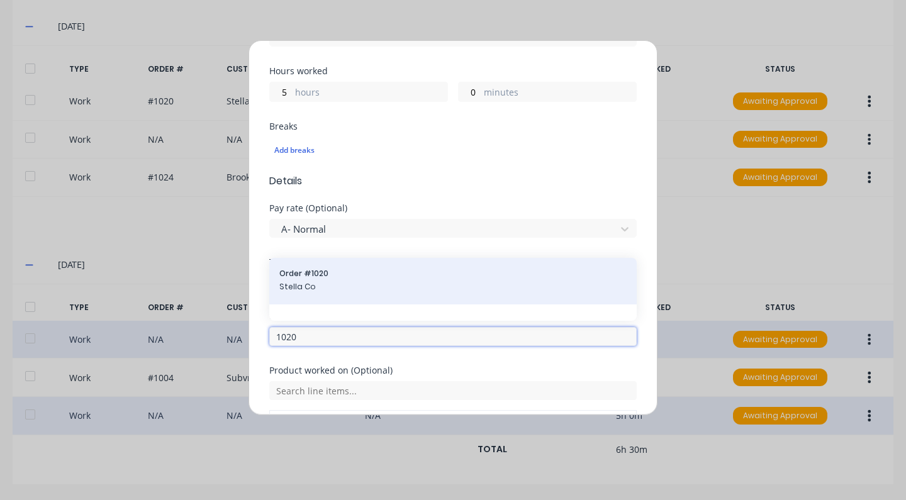
type input "1020"
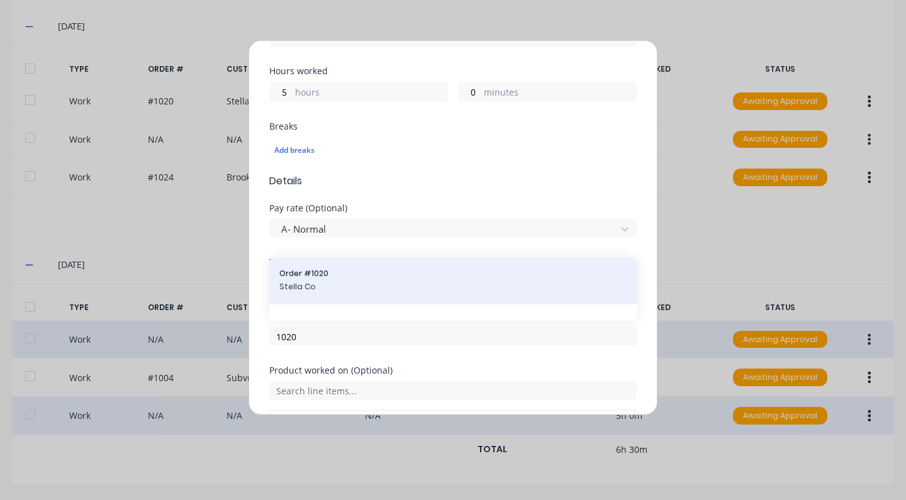
click at [308, 275] on span "Order # 1020" at bounding box center [452, 273] width 347 height 11
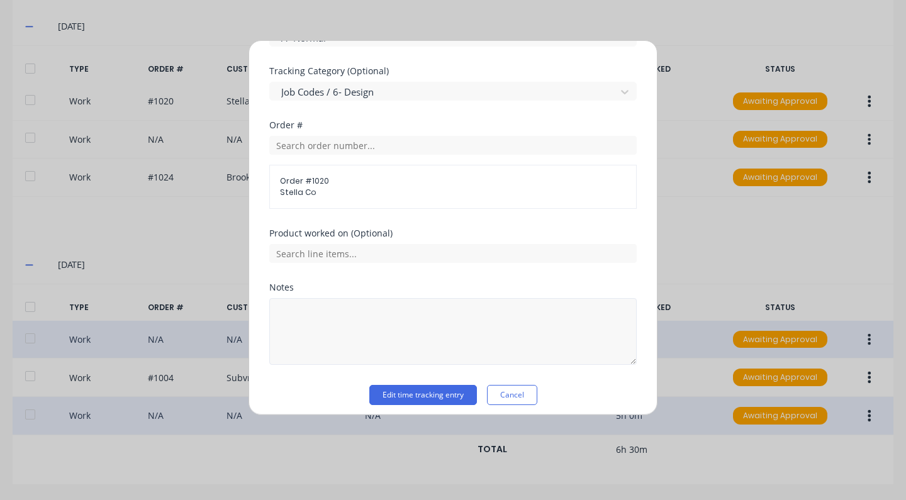
scroll to position [469, 0]
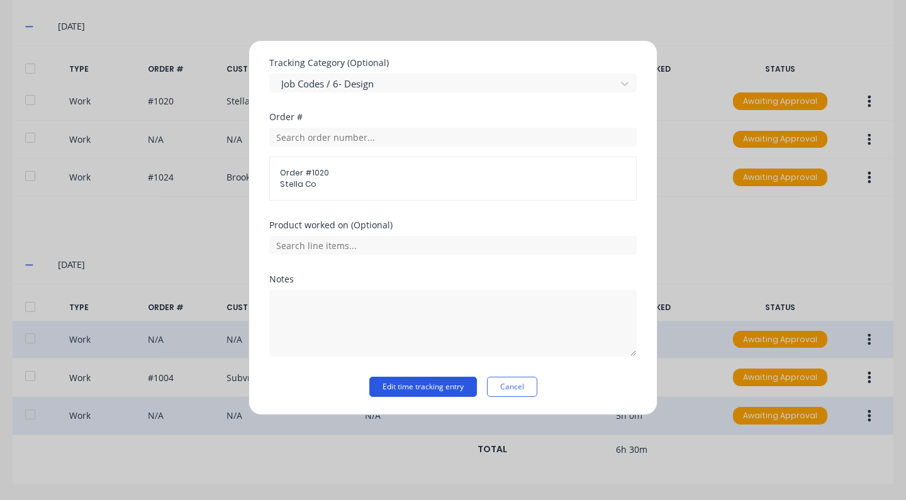
click at [460, 382] on button "Edit time tracking entry" at bounding box center [423, 387] width 108 height 20
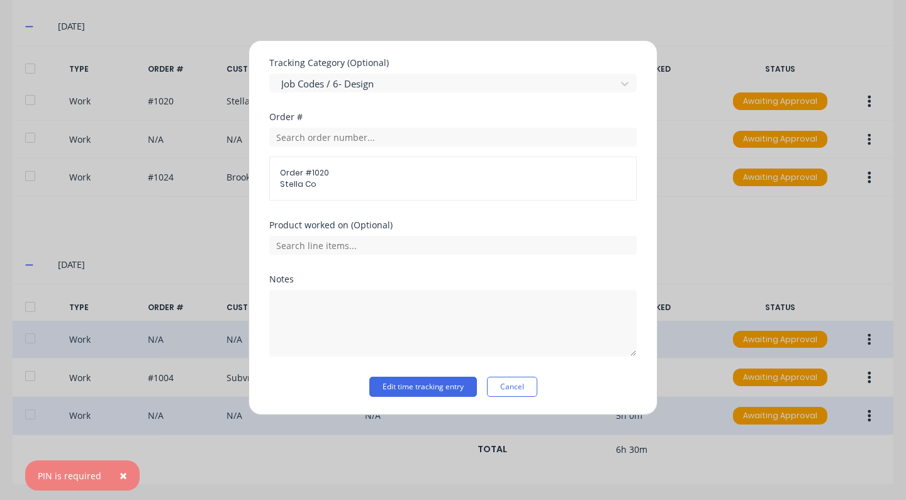
click at [657, 320] on div "Edit time tracking entry Work Attendance When Date [DATE] Start time Finish tim…" at bounding box center [453, 250] width 906 height 500
click at [509, 393] on button "Cancel" at bounding box center [512, 387] width 50 height 20
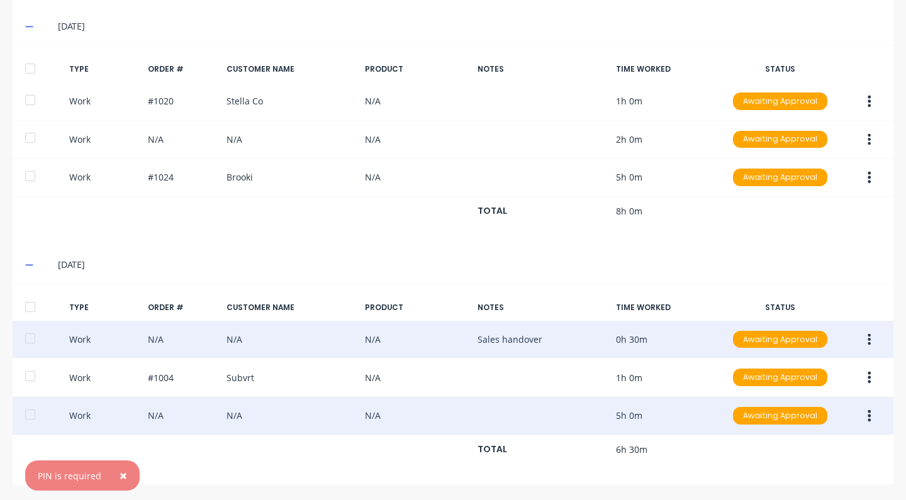
scroll to position [396, 0]
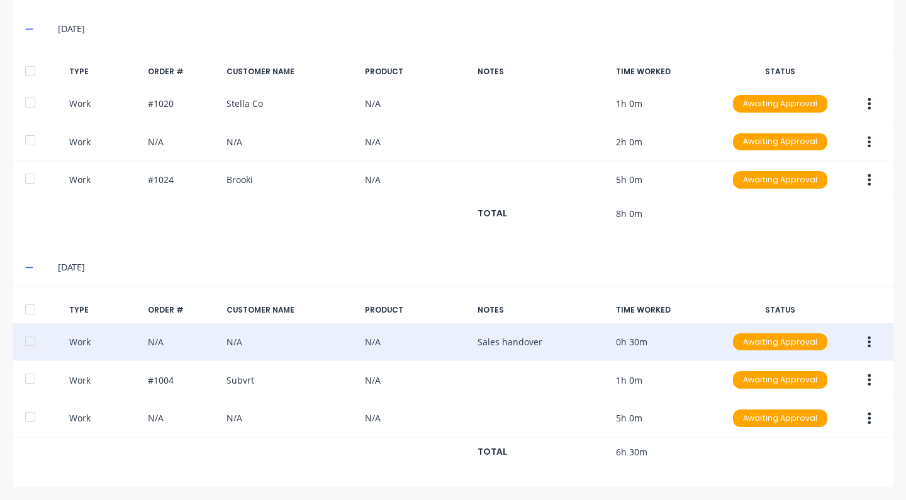
click at [867, 417] on icon "button" at bounding box center [868, 418] width 3 height 14
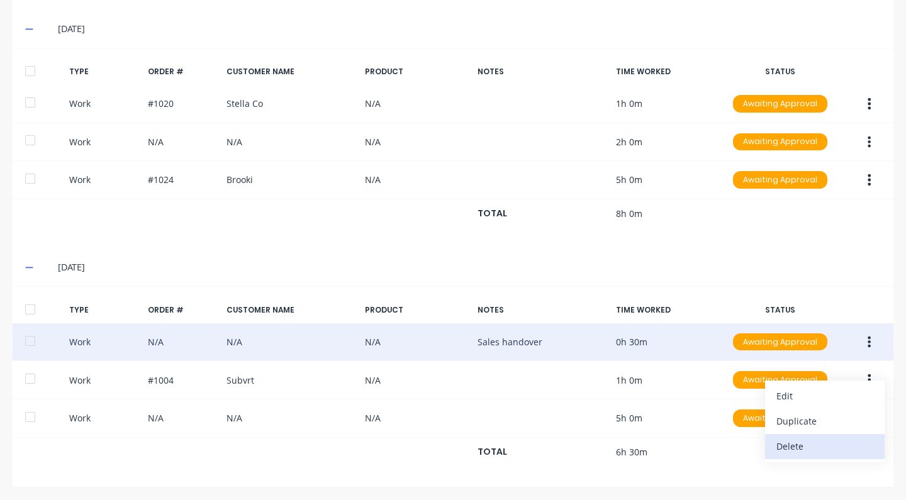
click at [784, 450] on div "Delete" at bounding box center [824, 446] width 97 height 18
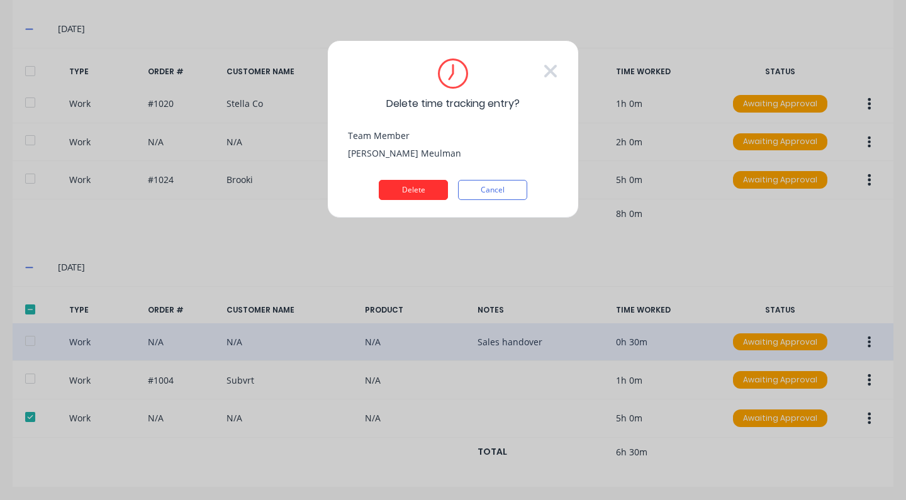
click at [419, 192] on button "Delete" at bounding box center [413, 190] width 69 height 20
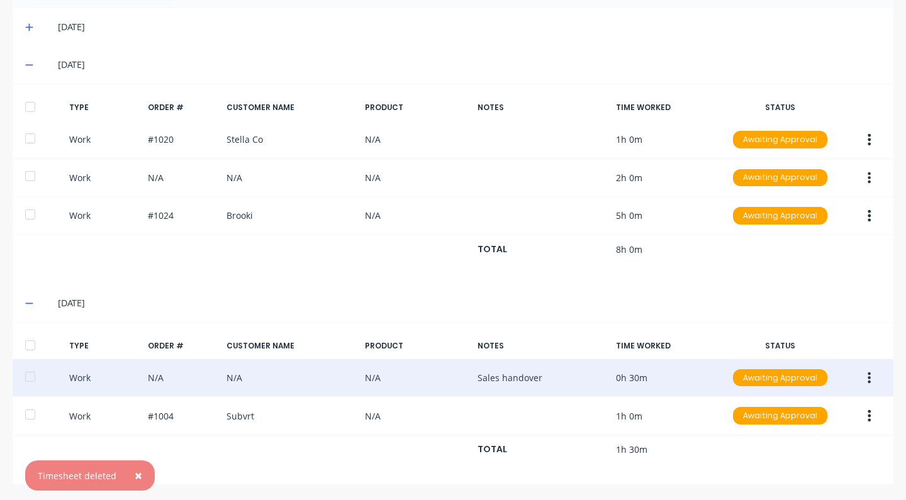
scroll to position [0, 0]
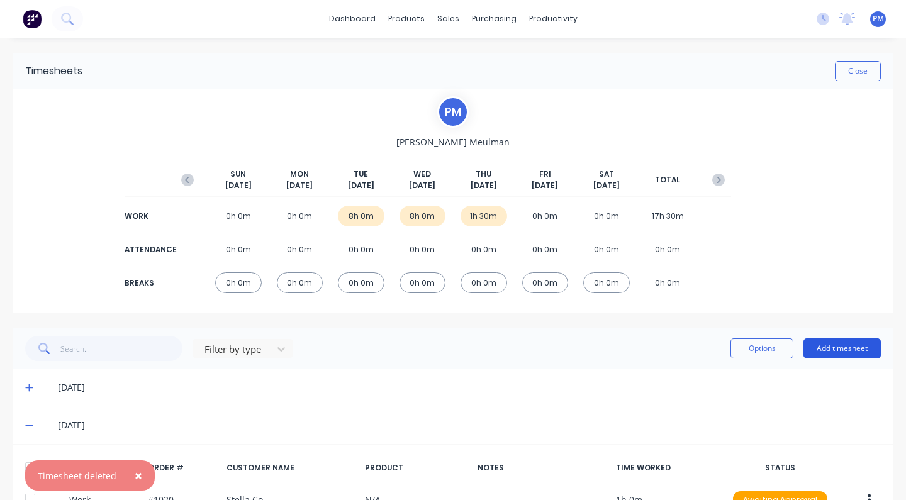
click at [836, 349] on button "Add timesheet" at bounding box center [841, 348] width 77 height 20
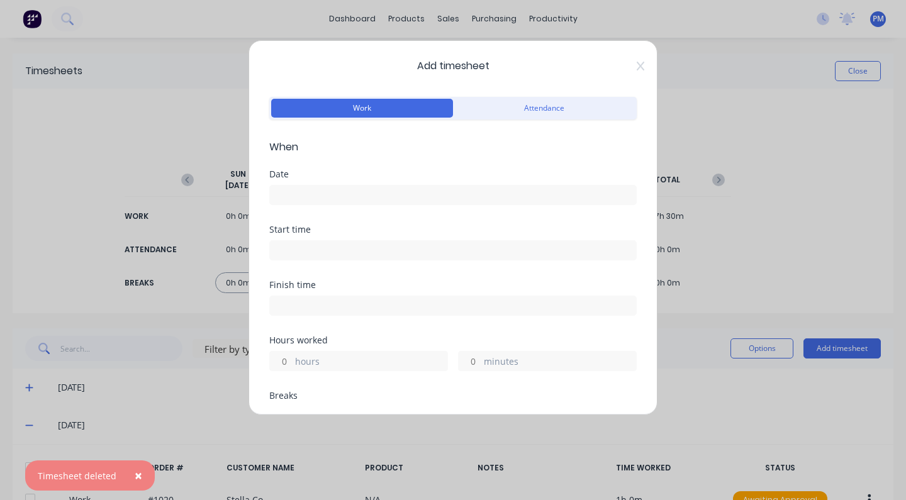
click at [342, 359] on label "hours" at bounding box center [371, 363] width 152 height 16
click at [292, 359] on input "hours" at bounding box center [281, 361] width 22 height 19
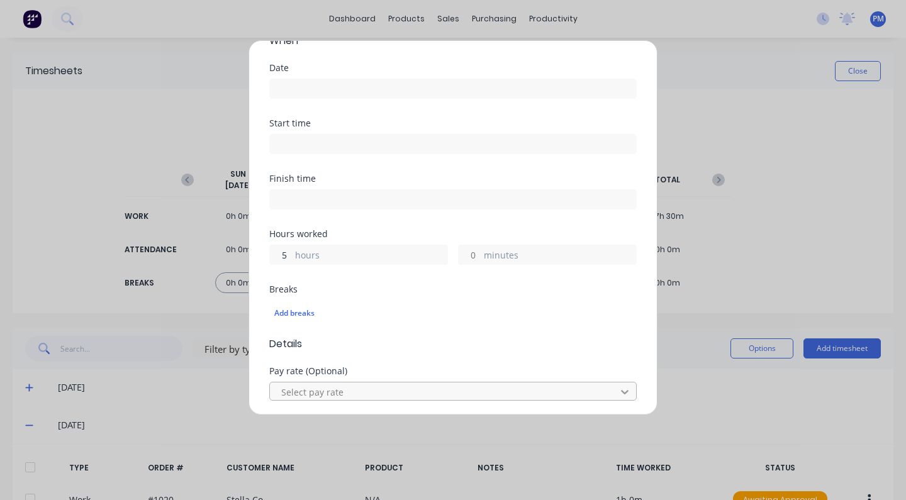
type input "5"
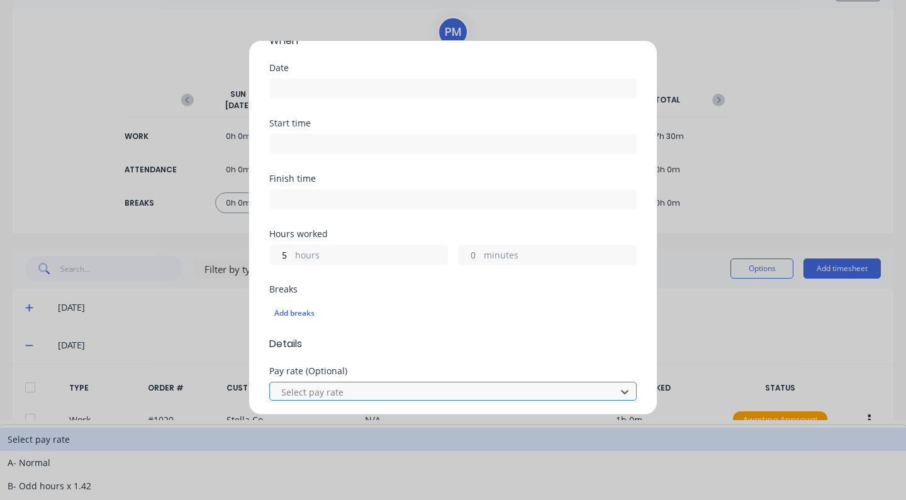
scroll to position [80, 0]
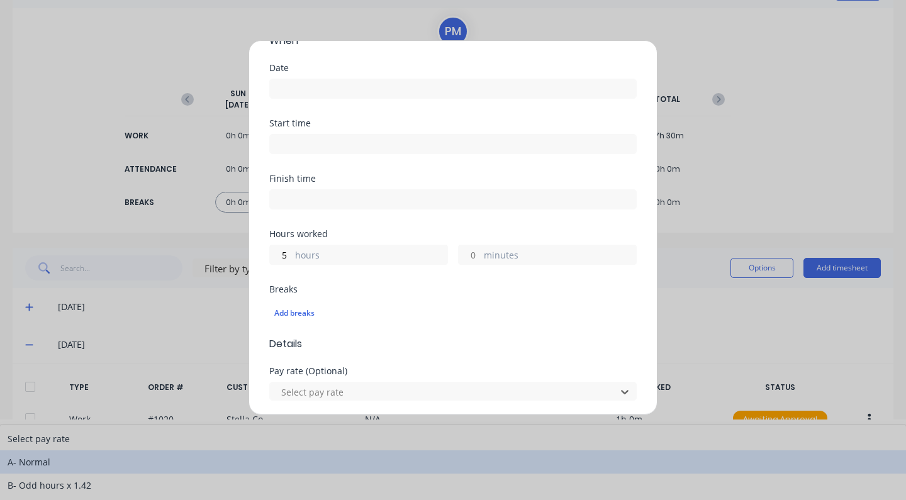
click at [328, 450] on div "A- Normal" at bounding box center [453, 461] width 906 height 23
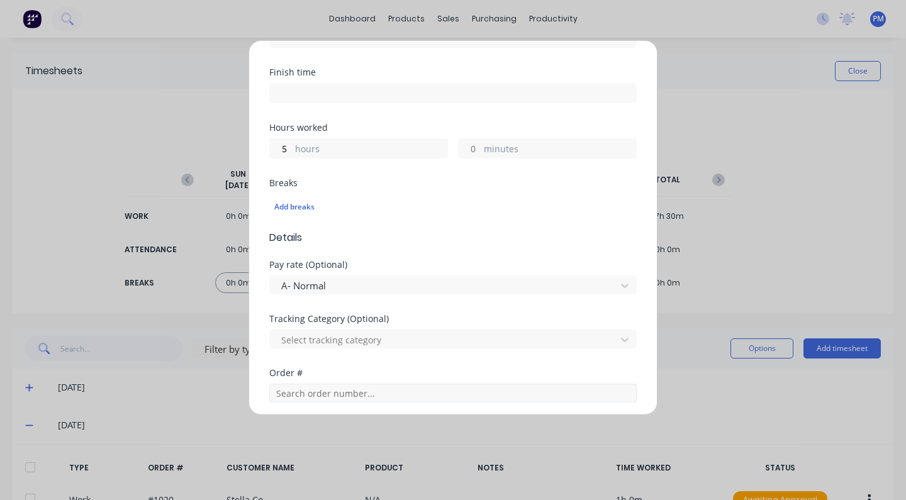
scroll to position [237, 0]
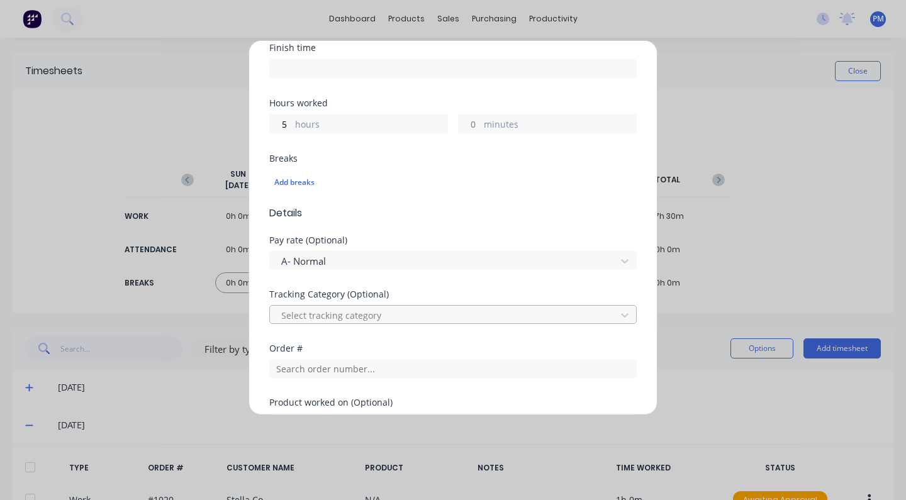
click at [594, 313] on div at bounding box center [445, 316] width 330 height 16
click at [305, 370] on input "text" at bounding box center [452, 368] width 367 height 19
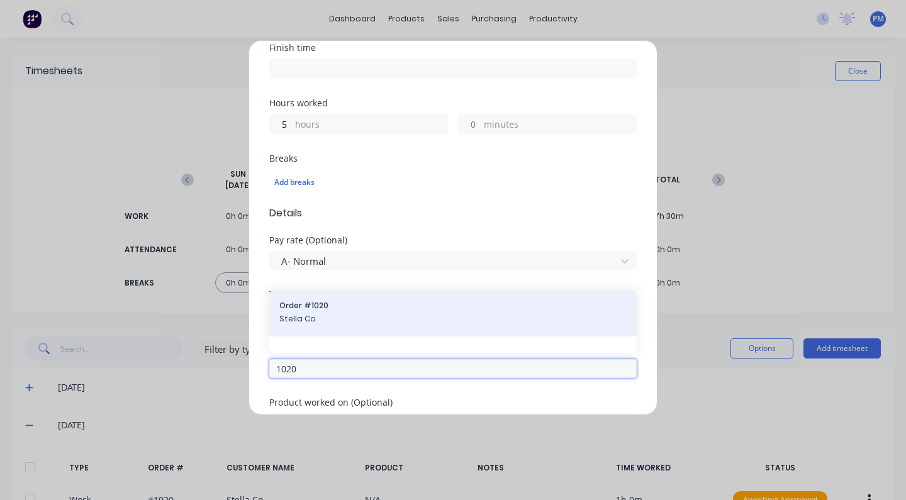
type input "1020"
click at [299, 314] on span "Stella Co" at bounding box center [452, 318] width 347 height 11
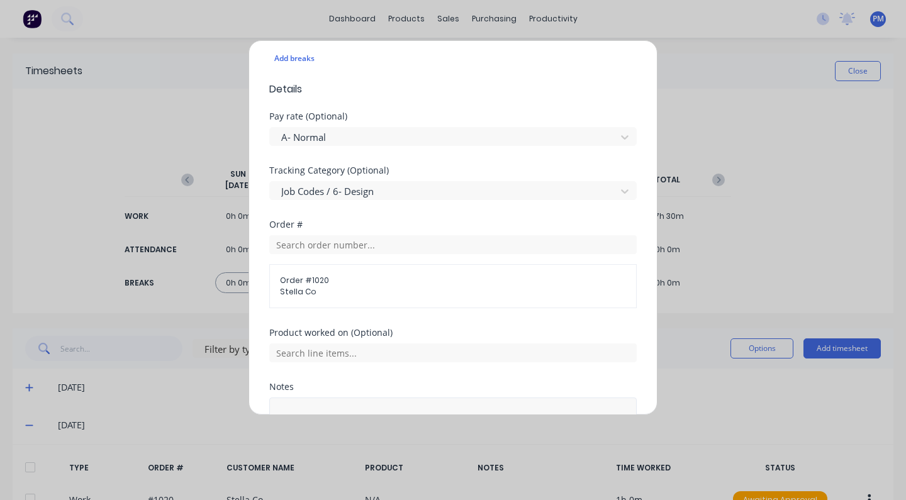
scroll to position [469, 0]
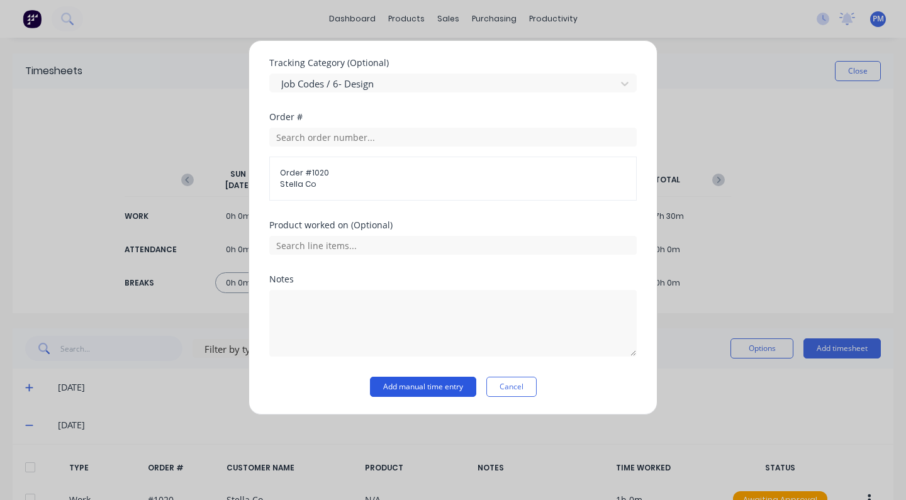
click at [426, 386] on button "Add manual time entry" at bounding box center [423, 387] width 106 height 20
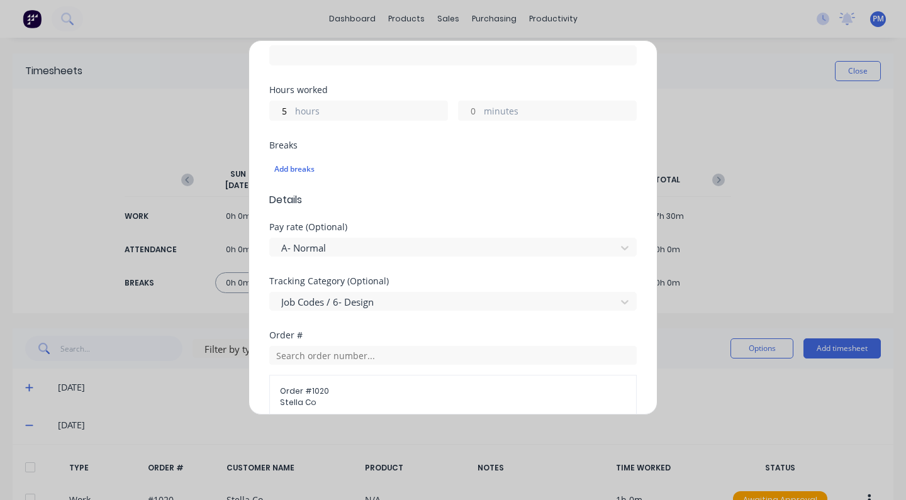
scroll to position [475, 0]
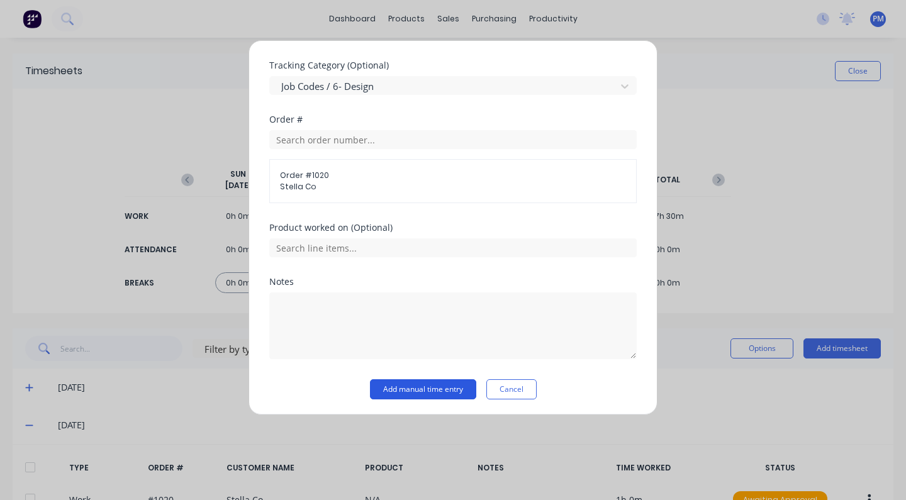
click at [422, 387] on button "Add manual time entry" at bounding box center [423, 389] width 106 height 20
click at [391, 387] on button "Add manual time entry" at bounding box center [423, 389] width 106 height 20
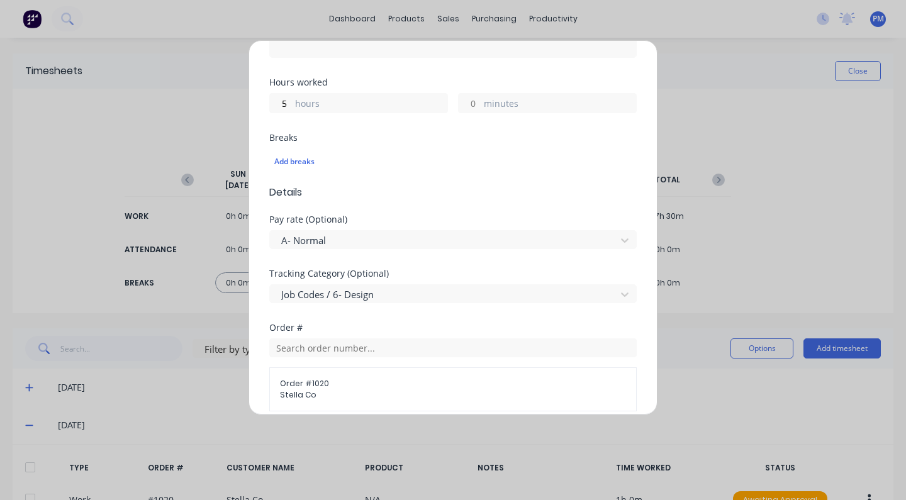
scroll to position [129, 0]
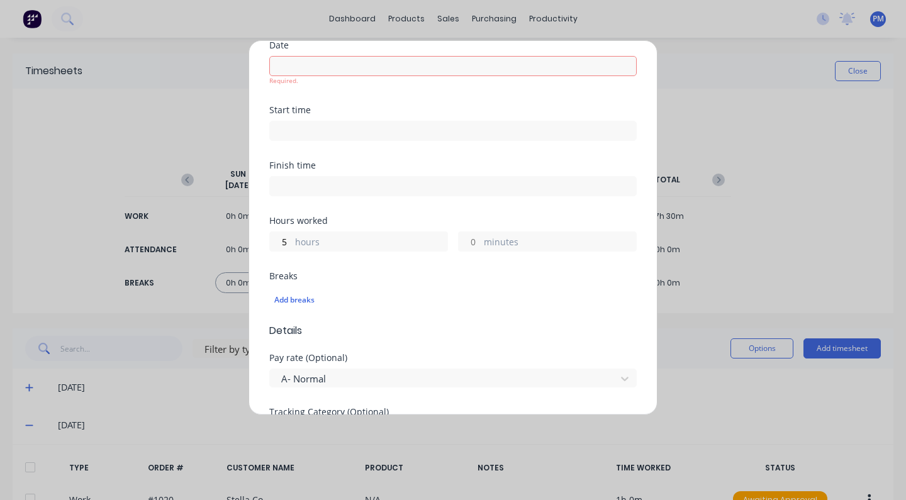
click at [308, 61] on input at bounding box center [453, 66] width 366 height 19
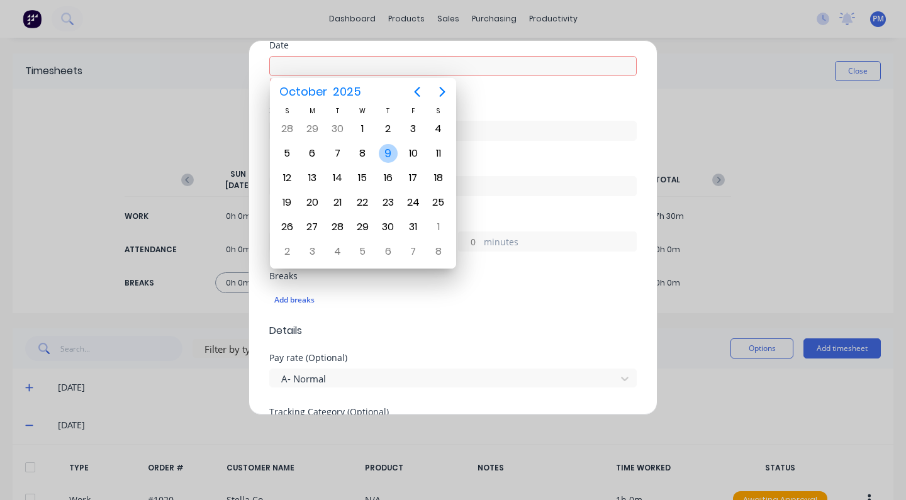
click at [388, 150] on div "9" at bounding box center [388, 153] width 19 height 19
type input "[DATE]"
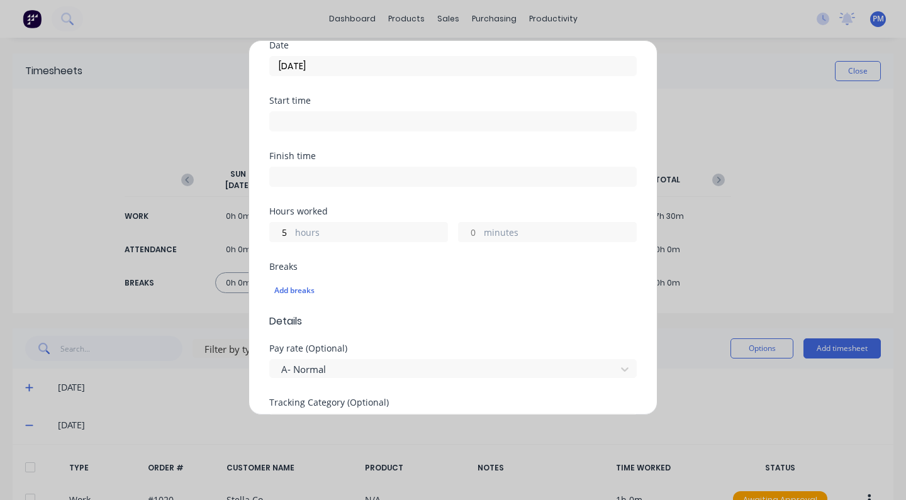
scroll to position [469, 0]
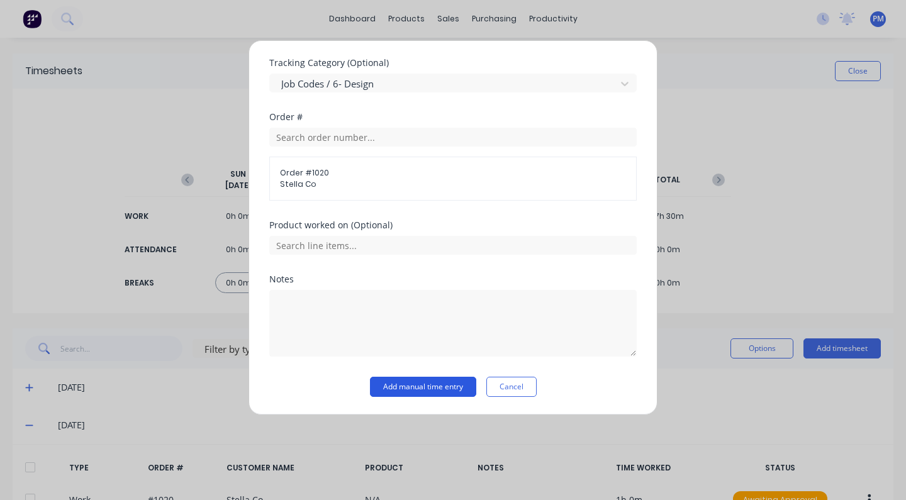
click at [433, 389] on button "Add manual time entry" at bounding box center [423, 387] width 106 height 20
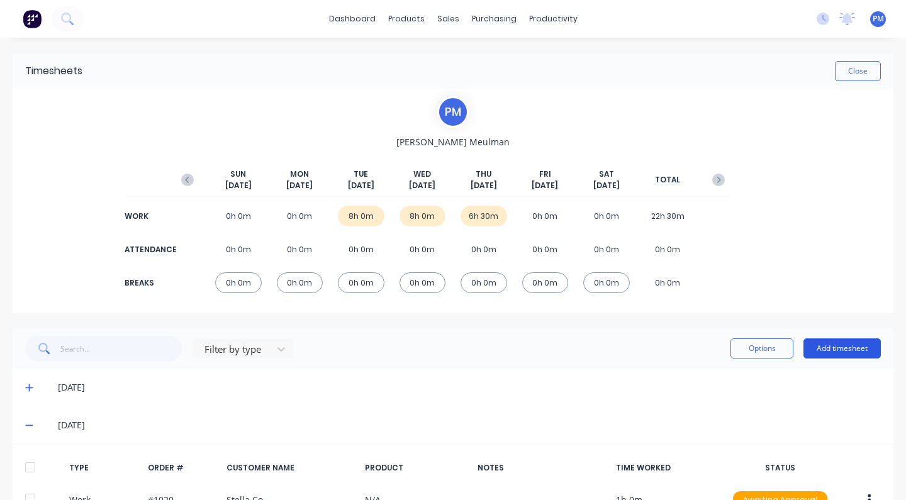
click at [841, 347] on button "Add timesheet" at bounding box center [841, 348] width 77 height 20
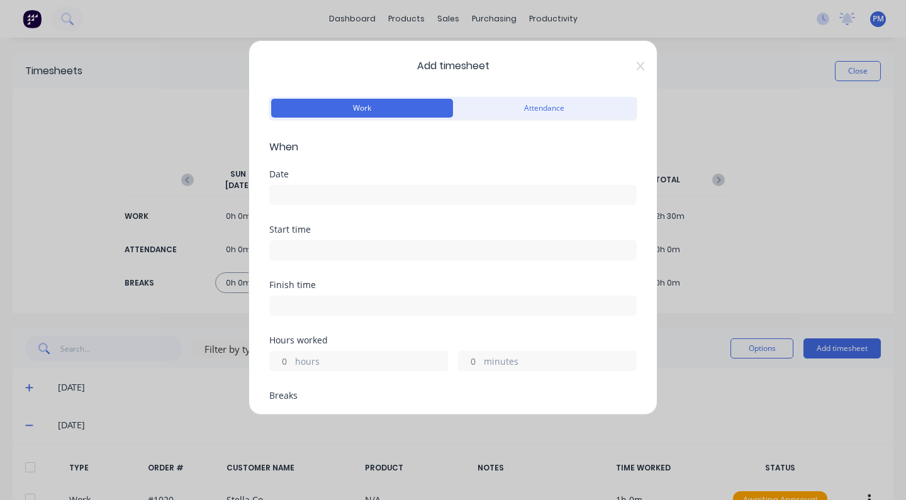
click at [340, 192] on input at bounding box center [453, 195] width 366 height 19
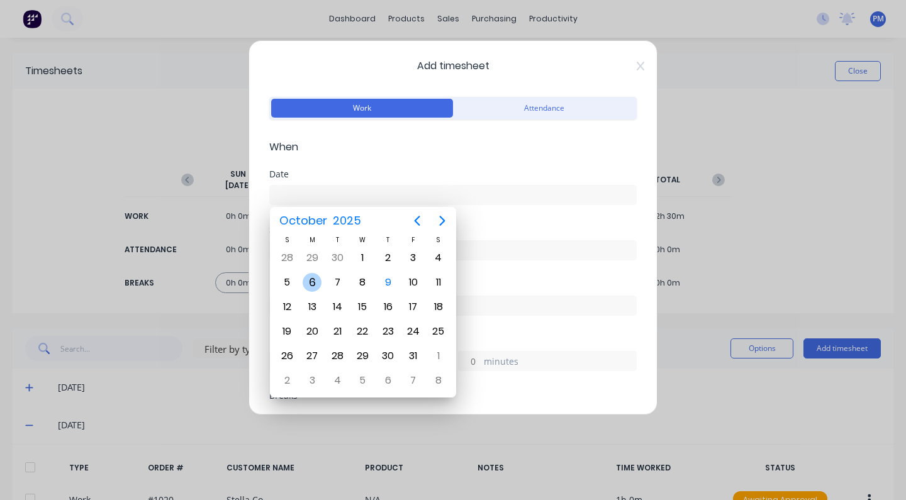
click at [313, 279] on div "6" at bounding box center [312, 282] width 19 height 19
type input "[DATE]"
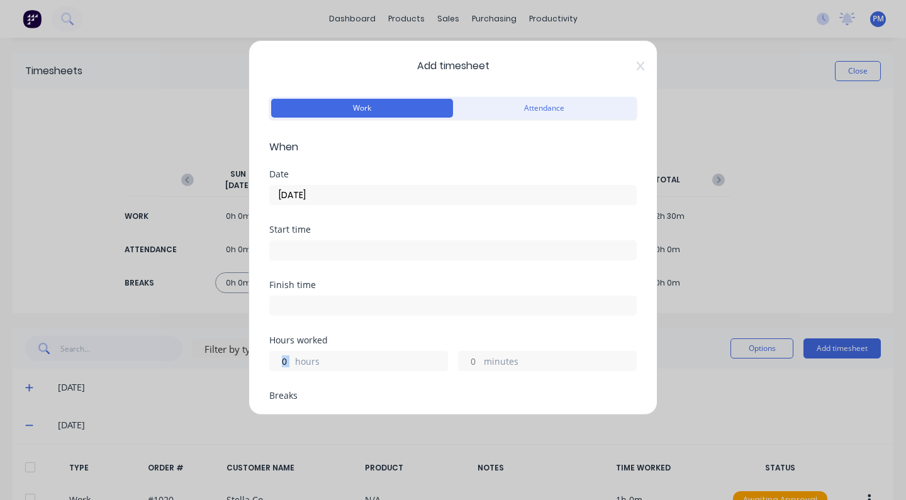
click at [292, 358] on div "hours" at bounding box center [358, 361] width 179 height 20
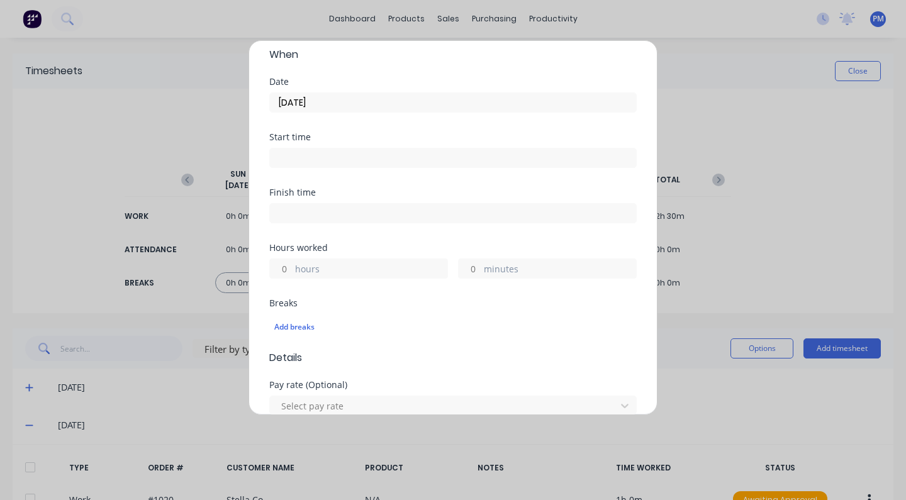
click at [332, 267] on label "hours" at bounding box center [371, 270] width 152 height 16
click at [292, 267] on input "hours" at bounding box center [281, 268] width 22 height 19
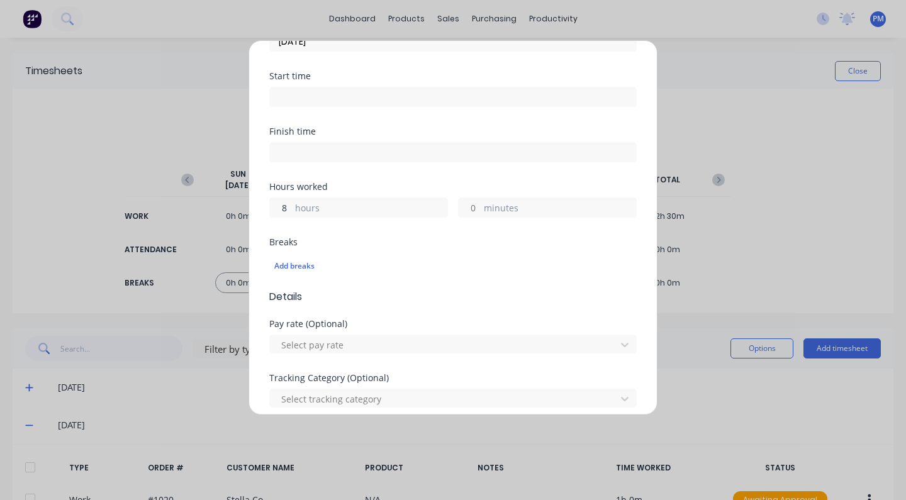
scroll to position [192, 0]
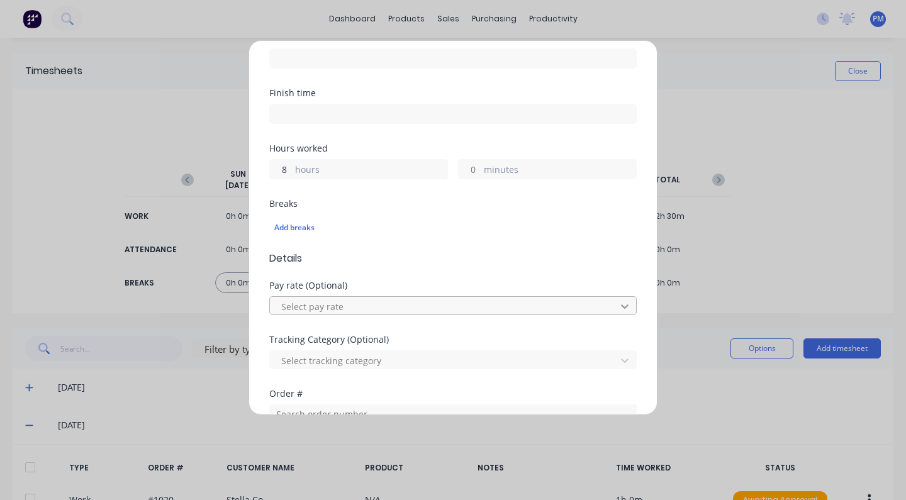
type input "8"
click at [750, 88] on div "Add timesheet Work Attendance When Date [DATE] Start time Finish time Hours wor…" at bounding box center [453, 250] width 906 height 500
click at [844, 65] on div "Add timesheet Work Attendance When Date [DATE] Start time Finish time Hours wor…" at bounding box center [453, 250] width 906 height 500
click at [846, 68] on div "Add timesheet Work Attendance When Date [DATE] Start time Finish time Hours wor…" at bounding box center [453, 250] width 906 height 500
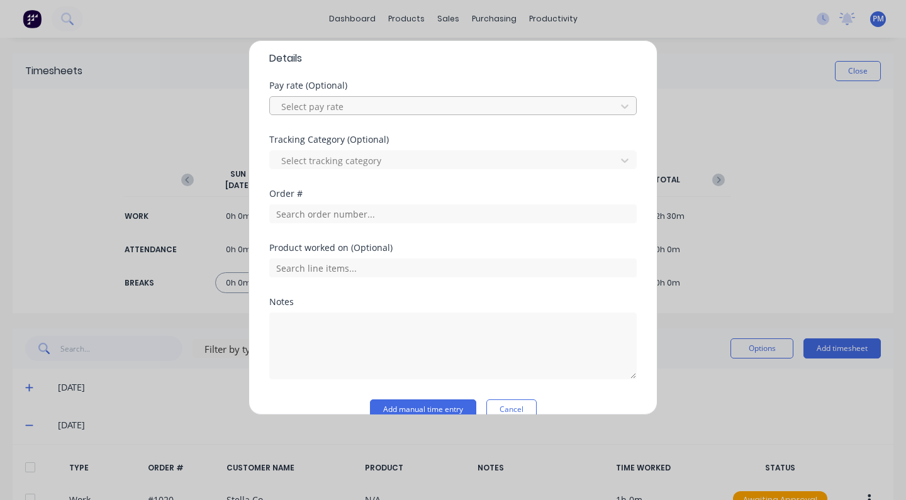
scroll to position [414, 0]
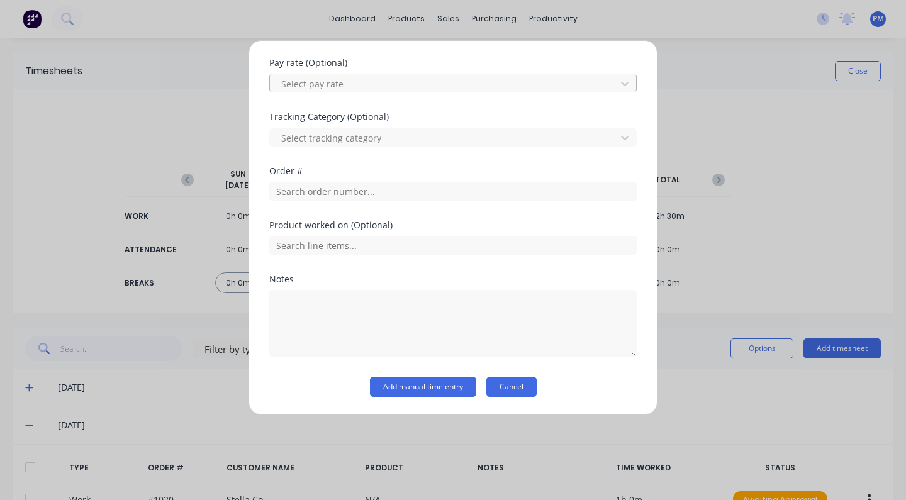
click at [499, 380] on button "Cancel" at bounding box center [511, 387] width 50 height 20
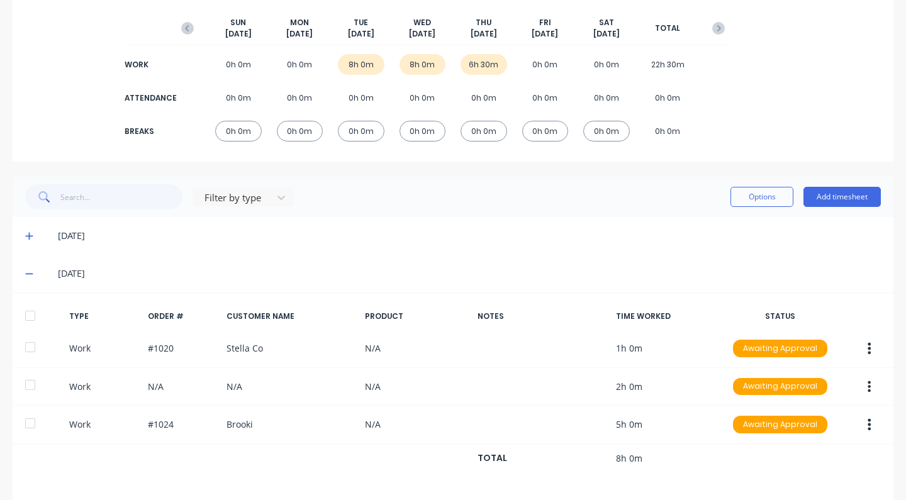
scroll to position [0, 0]
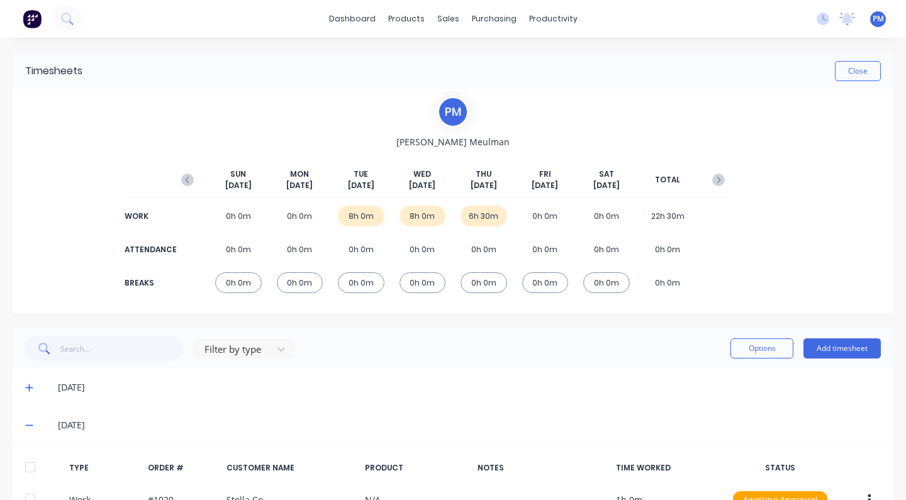
click at [474, 210] on div "6h 30m" at bounding box center [483, 216] width 47 height 21
click at [845, 347] on button "Add timesheet" at bounding box center [841, 348] width 77 height 20
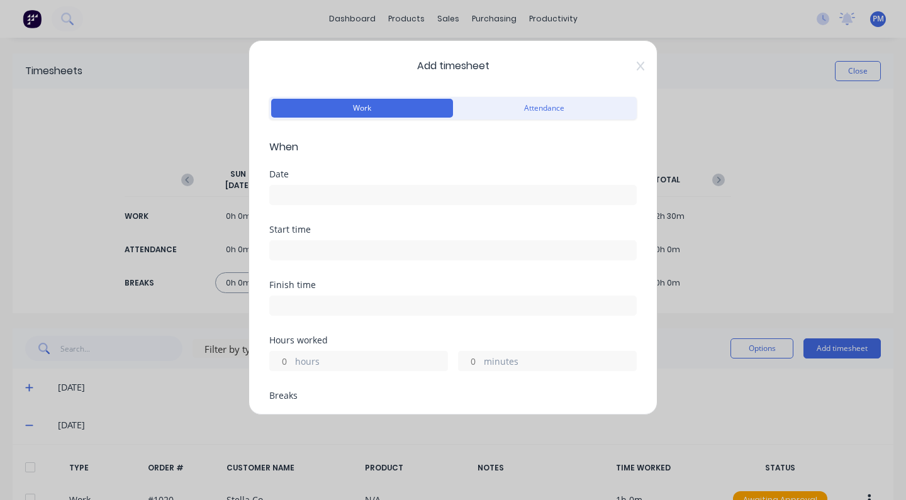
click at [299, 191] on input at bounding box center [453, 195] width 366 height 19
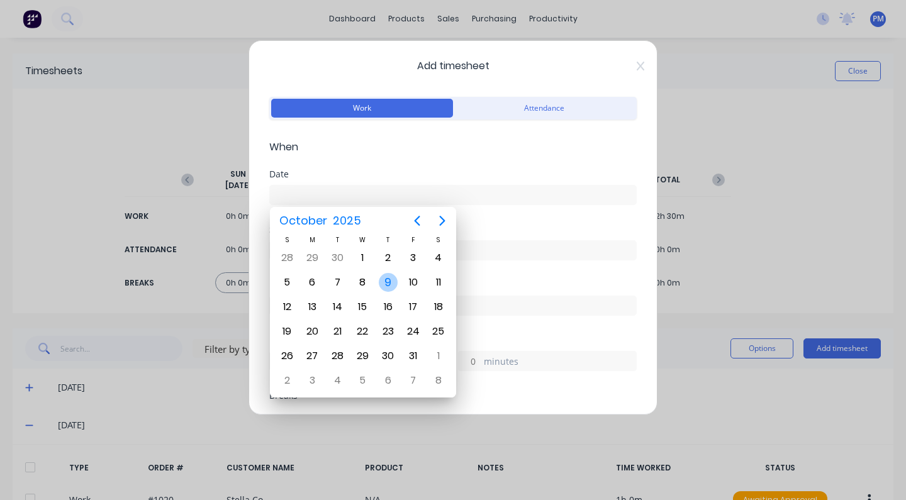
click at [390, 288] on div "9" at bounding box center [388, 282] width 19 height 19
type input "[DATE]"
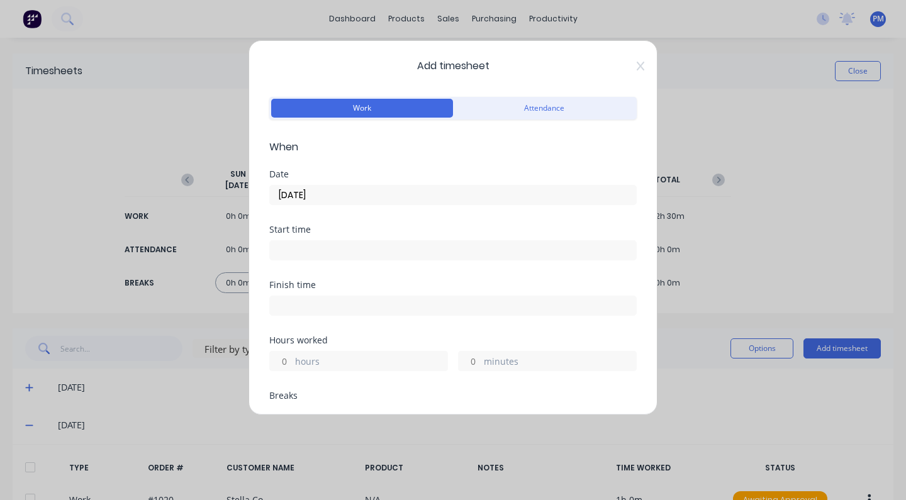
click at [309, 357] on label "hours" at bounding box center [371, 363] width 152 height 16
click at [292, 357] on input "hours" at bounding box center [281, 361] width 22 height 19
type input "1"
click at [470, 359] on input "minutes" at bounding box center [469, 361] width 22 height 19
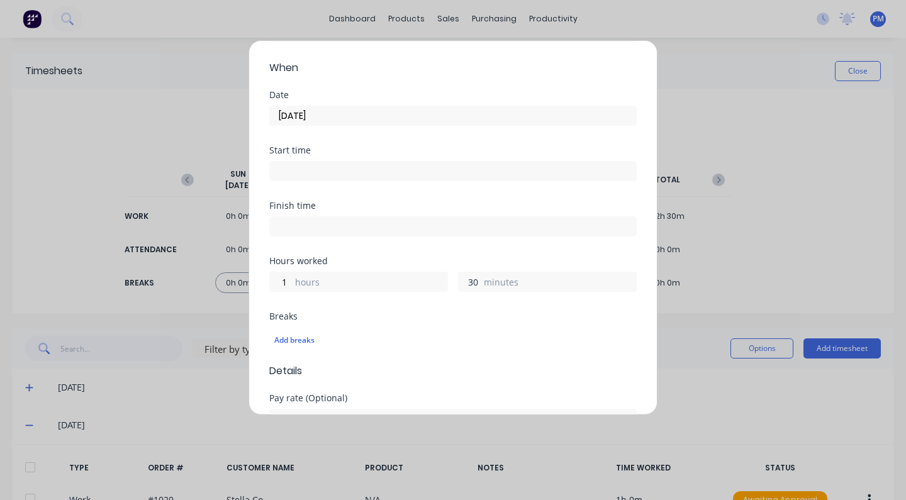
scroll to position [199, 0]
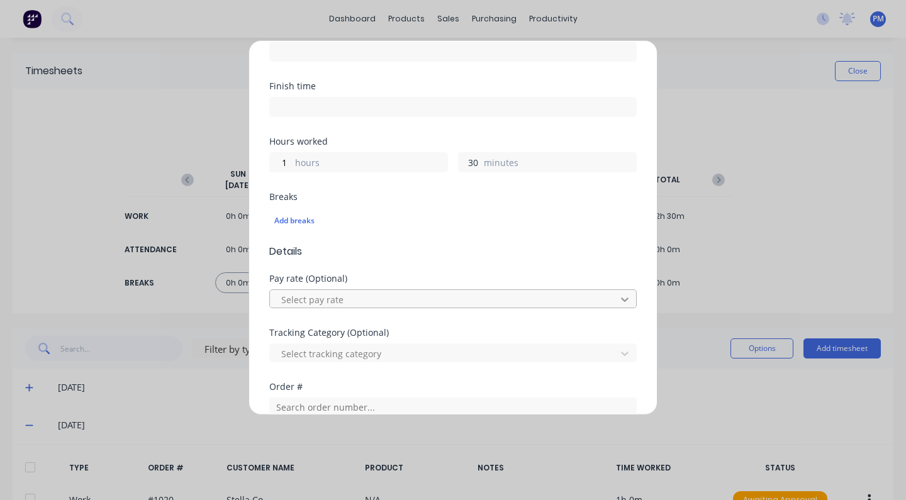
type input "30"
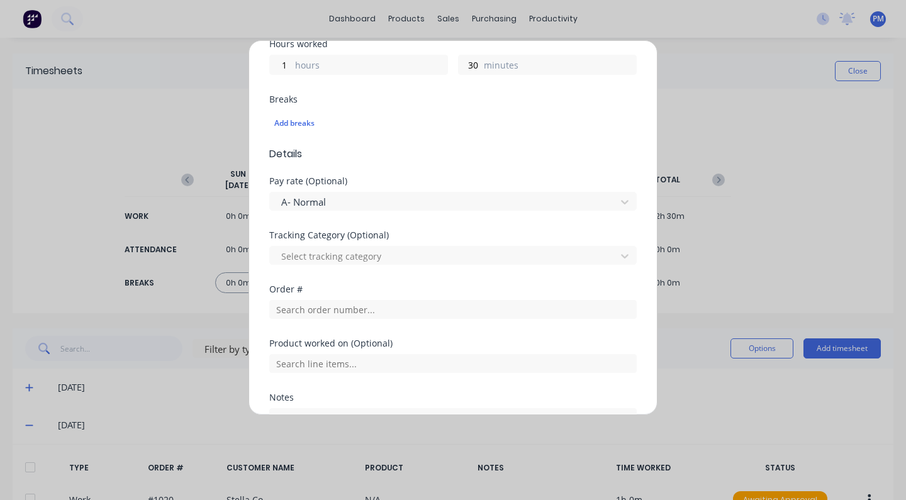
scroll to position [313, 0]
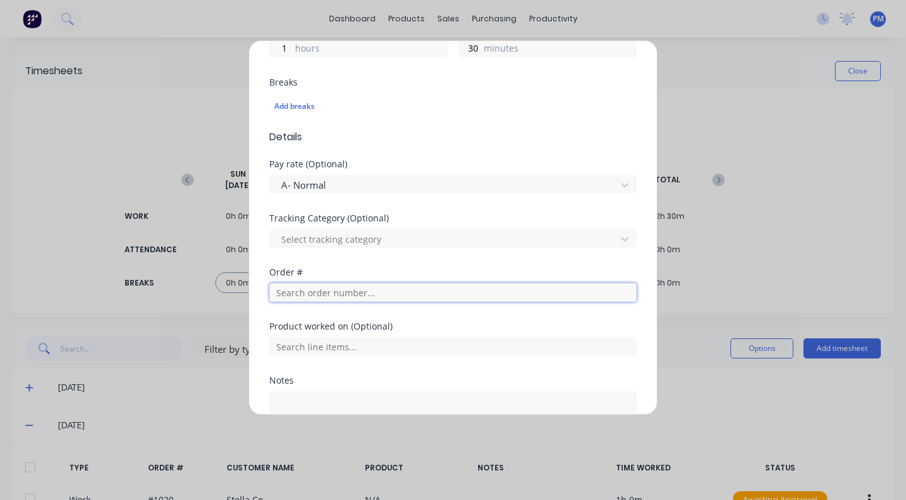
click at [614, 293] on input "text" at bounding box center [452, 292] width 367 height 19
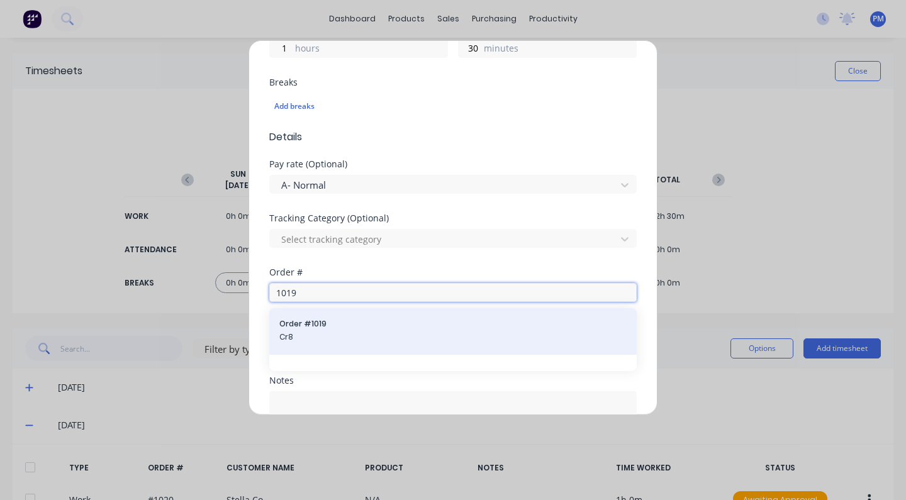
type input "1019"
click at [293, 333] on span "Cr8" at bounding box center [452, 336] width 347 height 11
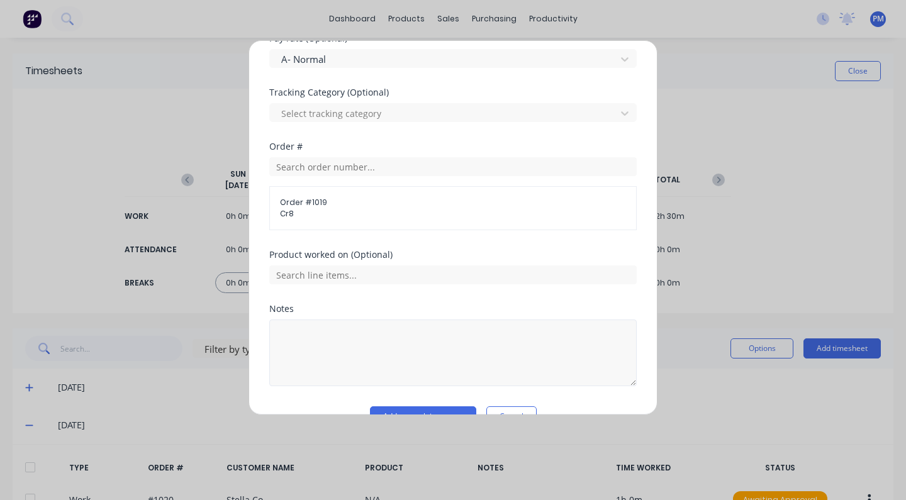
scroll to position [469, 0]
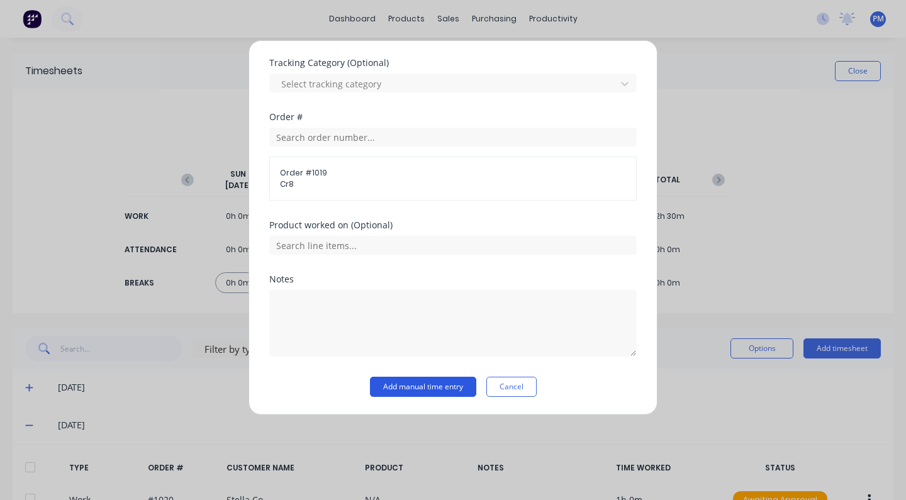
click at [422, 387] on button "Add manual time entry" at bounding box center [423, 387] width 106 height 20
